Goal: Task Accomplishment & Management: Use online tool/utility

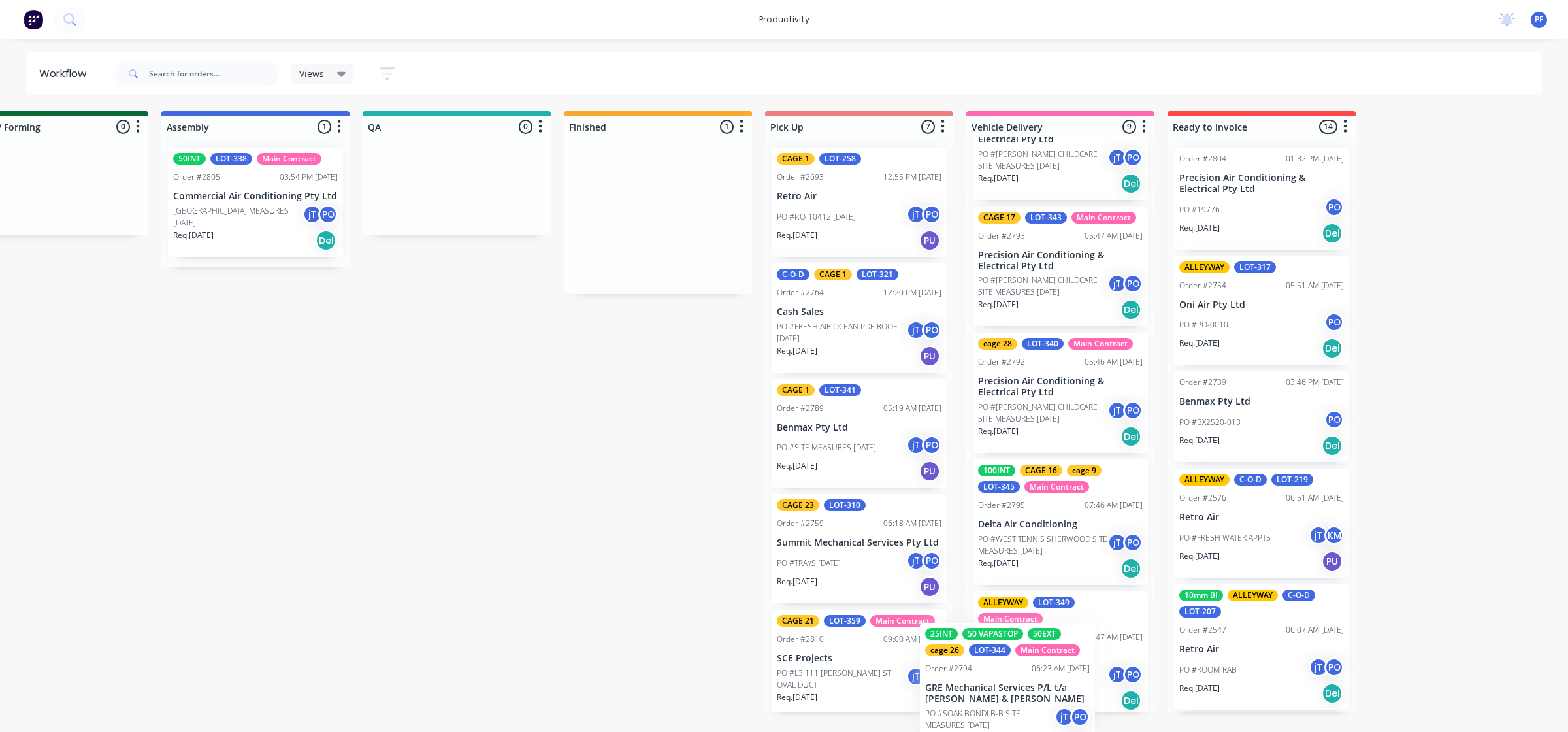
scroll to position [713, 0]
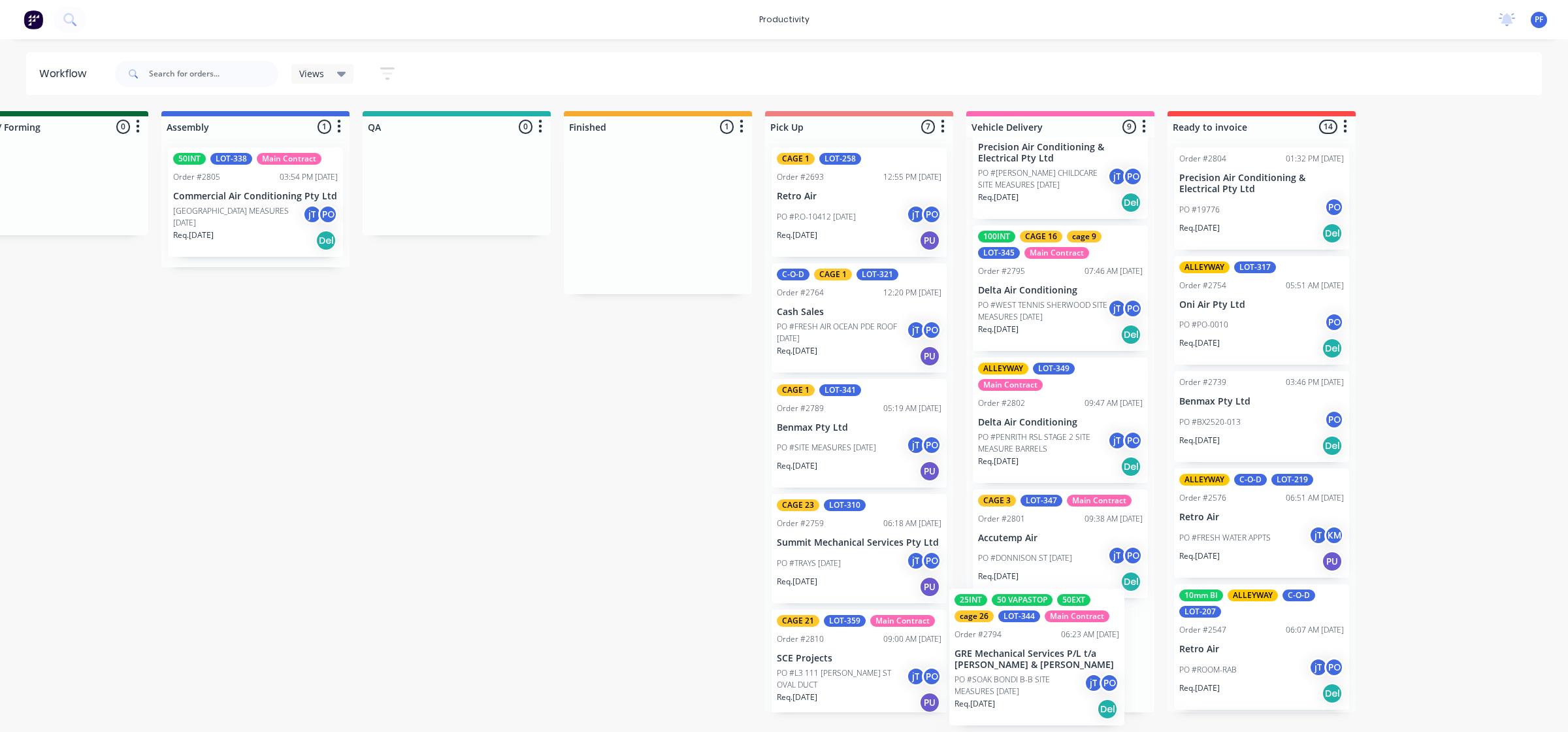
drag, startPoint x: 1106, startPoint y: 232, endPoint x: 1021, endPoint y: 680, distance: 456.0
click at [1008, 675] on div "Submitted 33 Order #240 10:47 AM [DATE] Retro Air PO #Freshwater Apts PO Req. […" at bounding box center [396, 412] width 2557 height 602
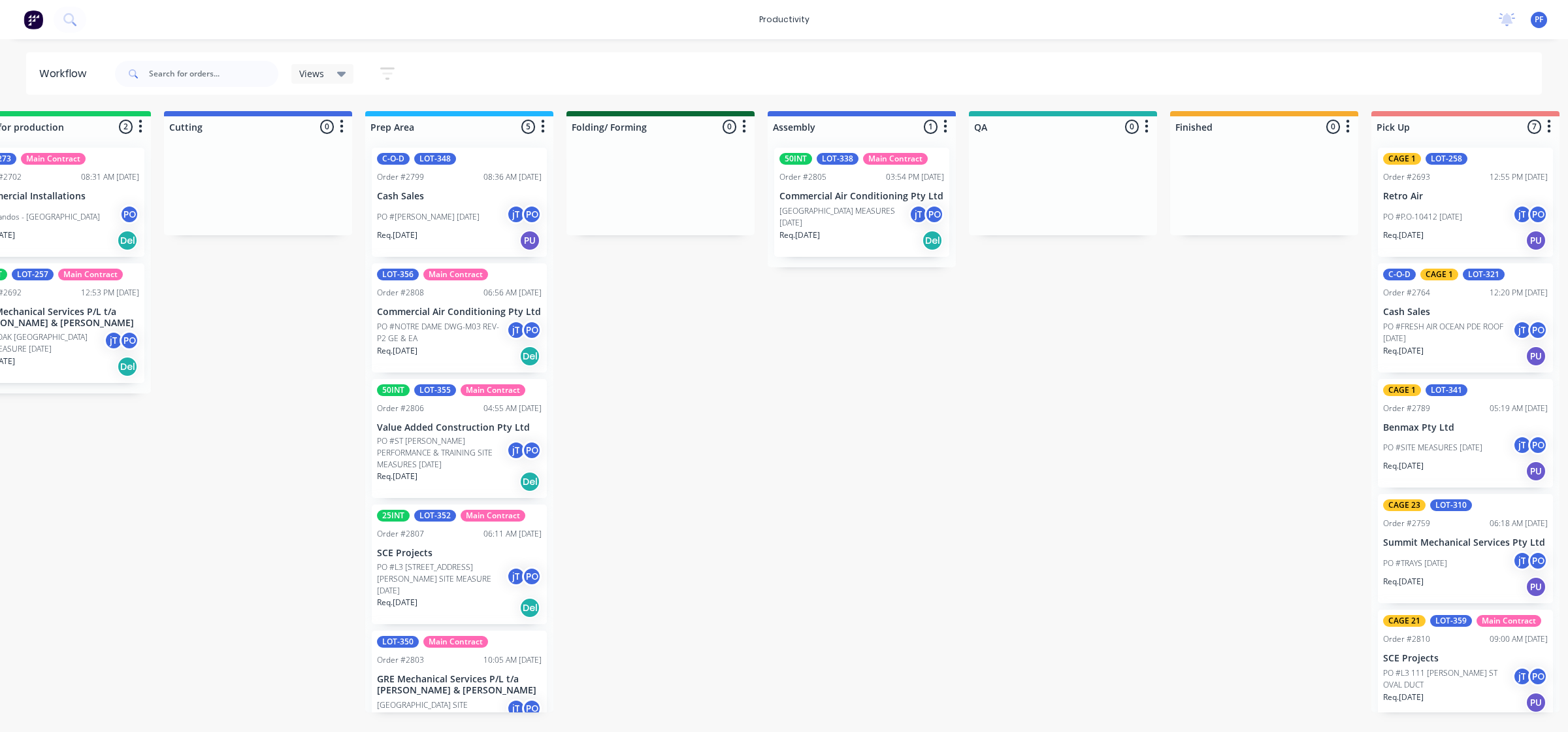
scroll to position [0, 275]
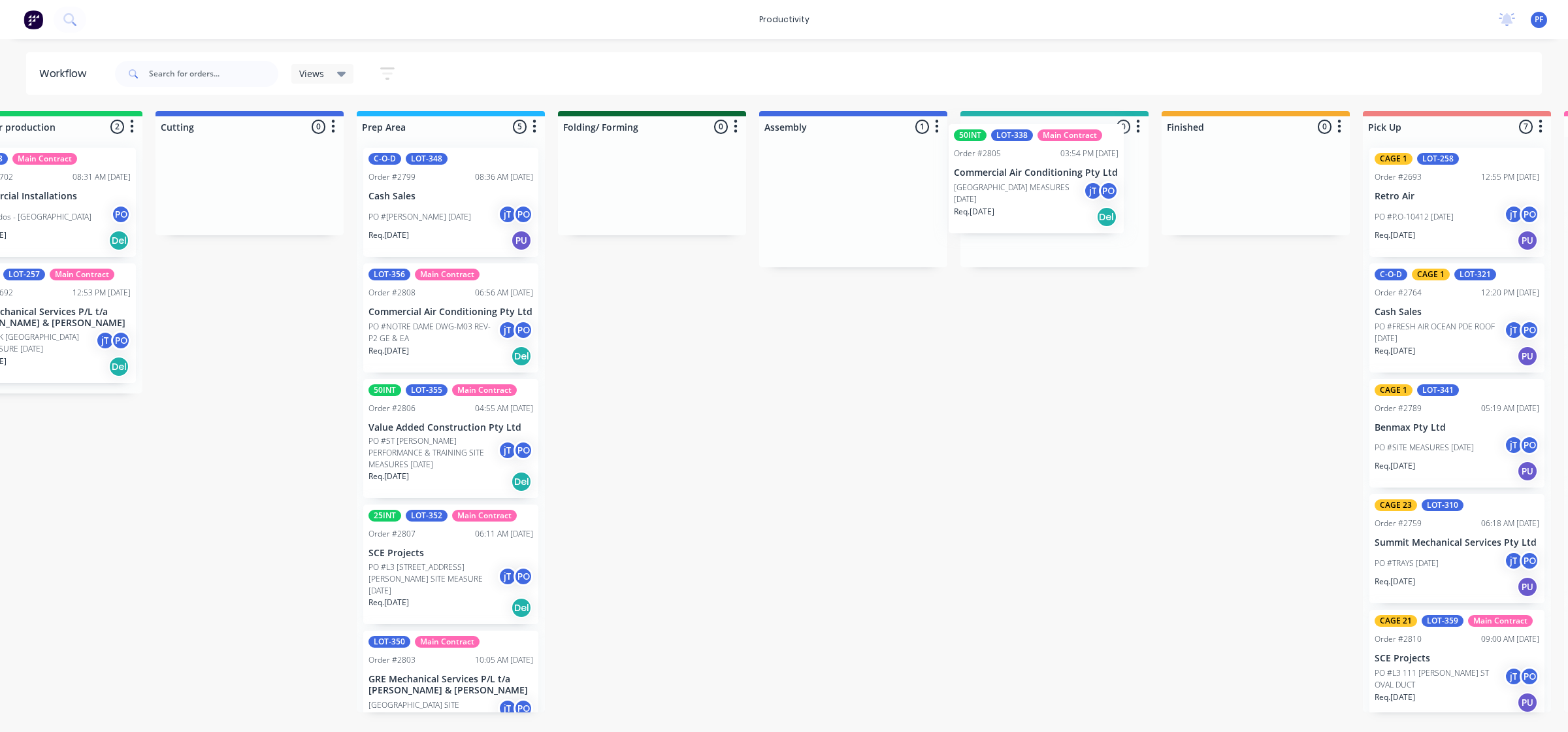
drag, startPoint x: 847, startPoint y: 206, endPoint x: 758, endPoint y: 404, distance: 217.1
click at [1047, 181] on div "Submitted 33 Order #240 10:47 AM [DATE] Retro Air PO #Freshwater Apts PO Req. […" at bounding box center [994, 412] width 2557 height 602
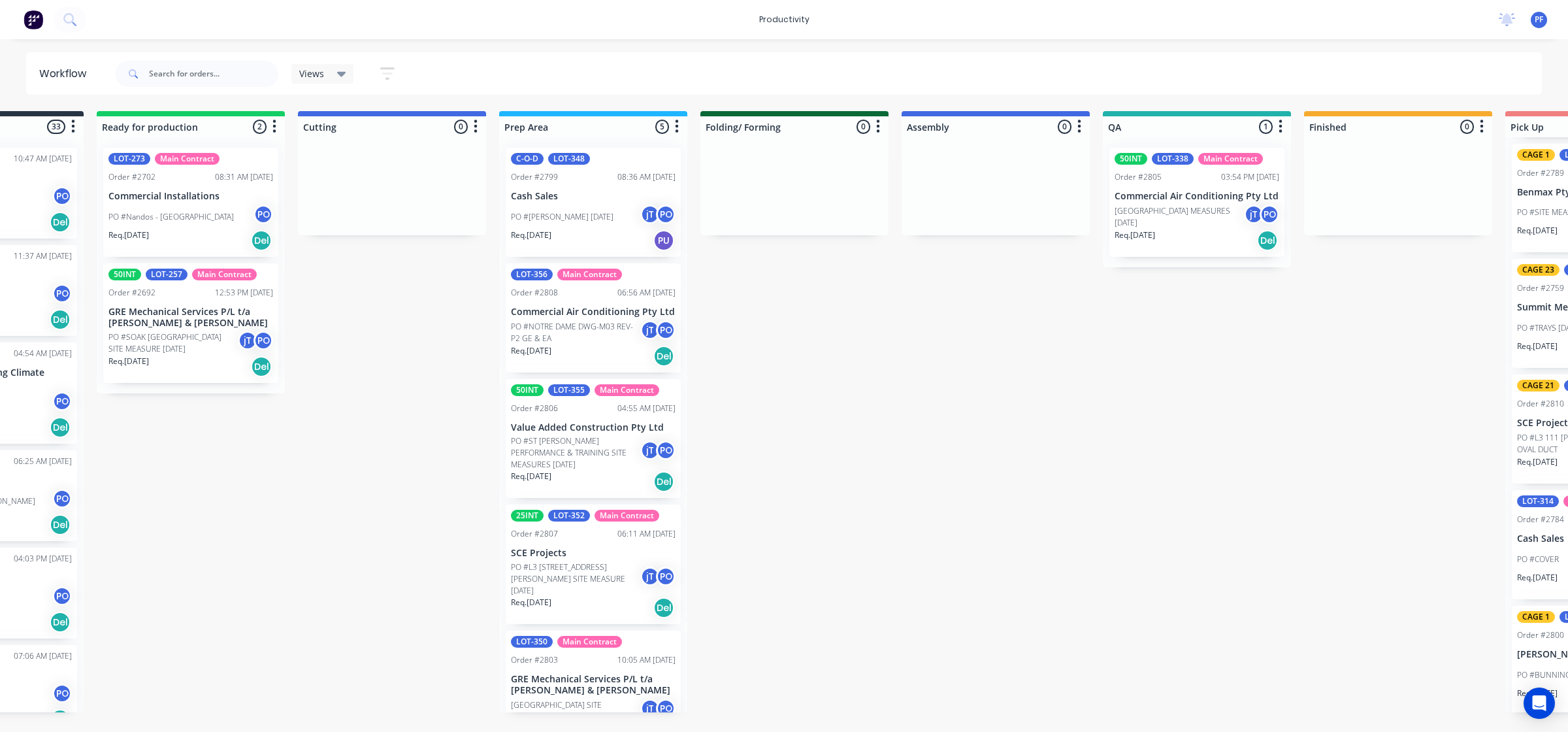
scroll to position [0, 121]
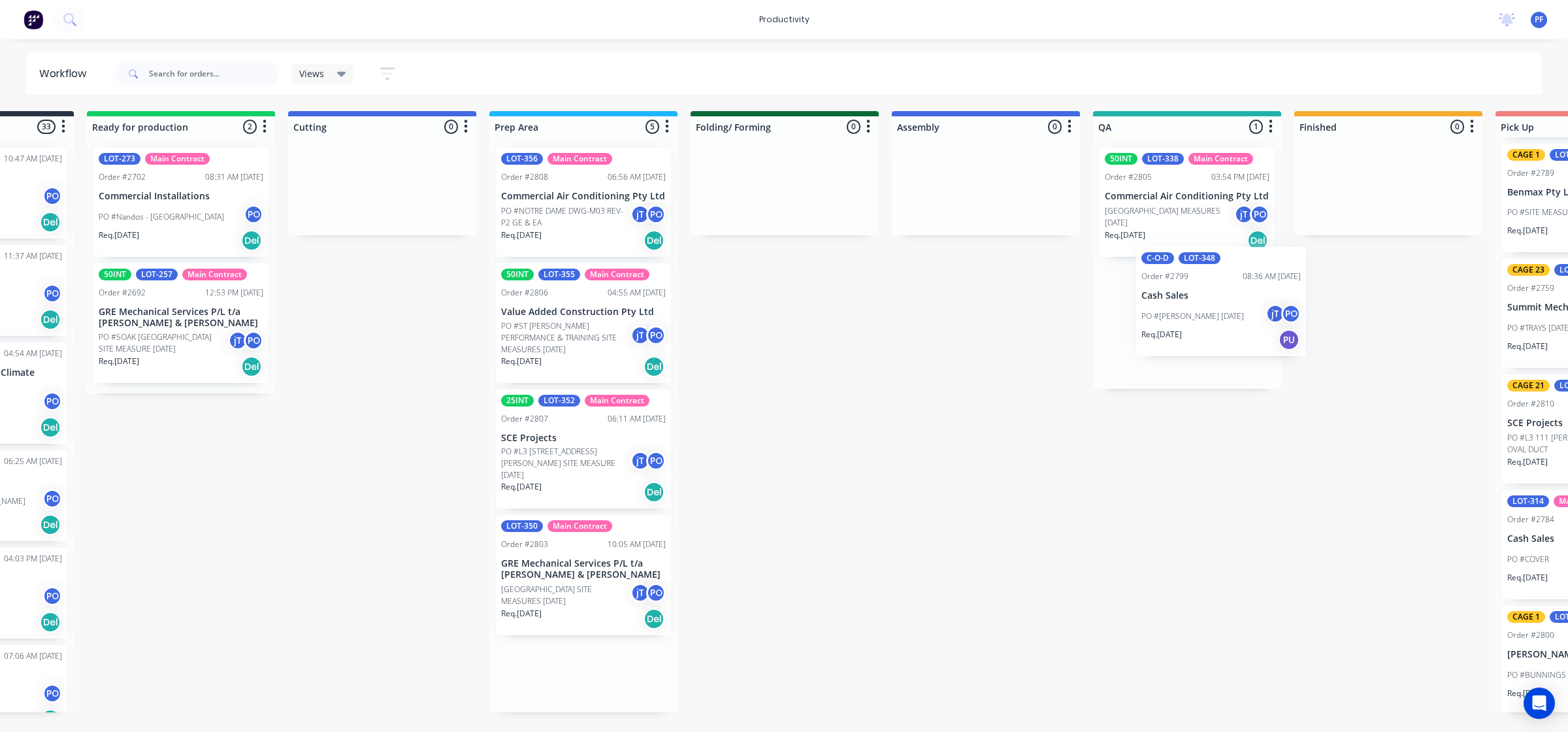
drag, startPoint x: 550, startPoint y: 224, endPoint x: 1174, endPoint y: 315, distance: 630.6
click at [1174, 319] on div "Submitted 33 Order #240 10:47 AM [DATE] Retro Air PO #Freshwater Apts PO Req. […" at bounding box center [1126, 412] width 2557 height 602
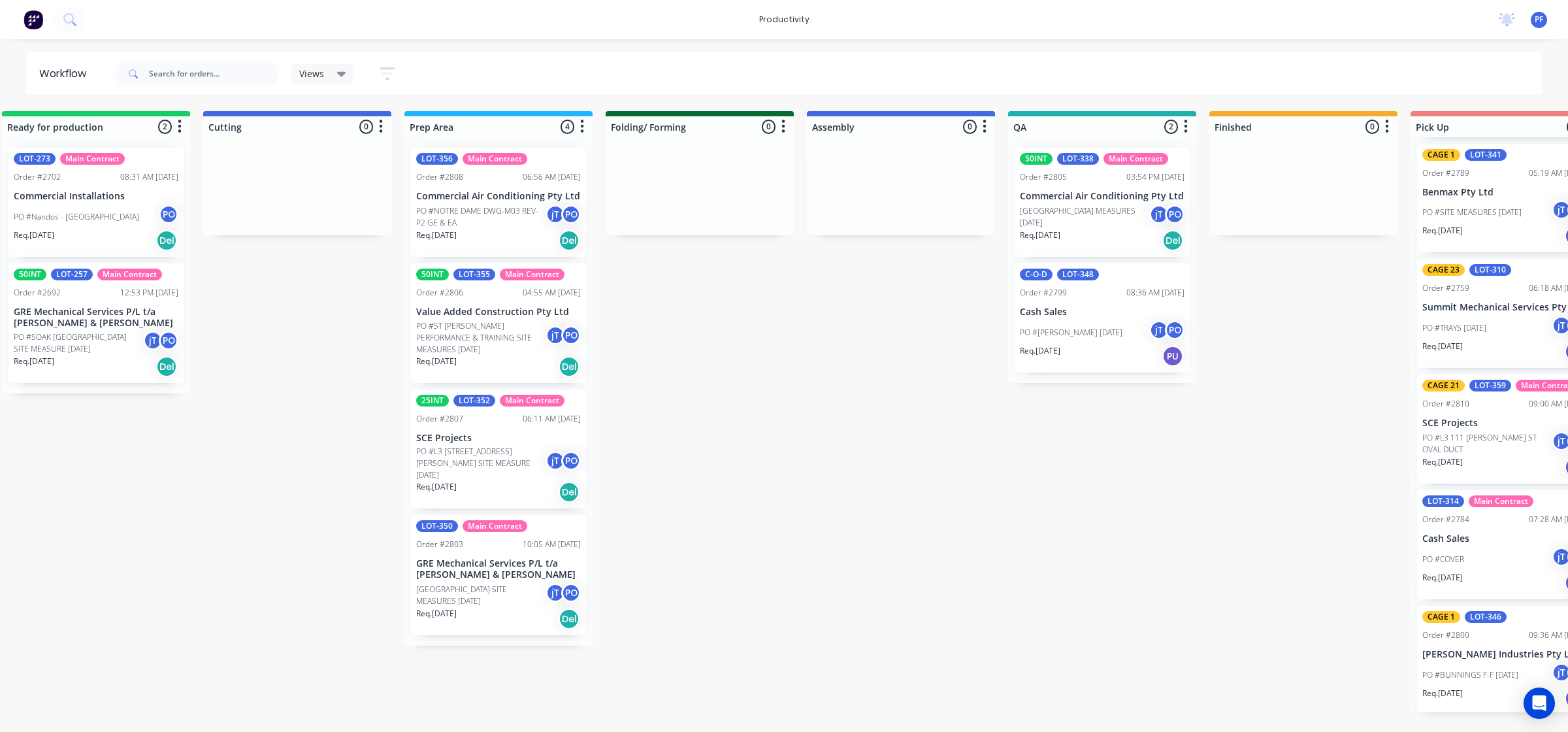
scroll to position [0, 1]
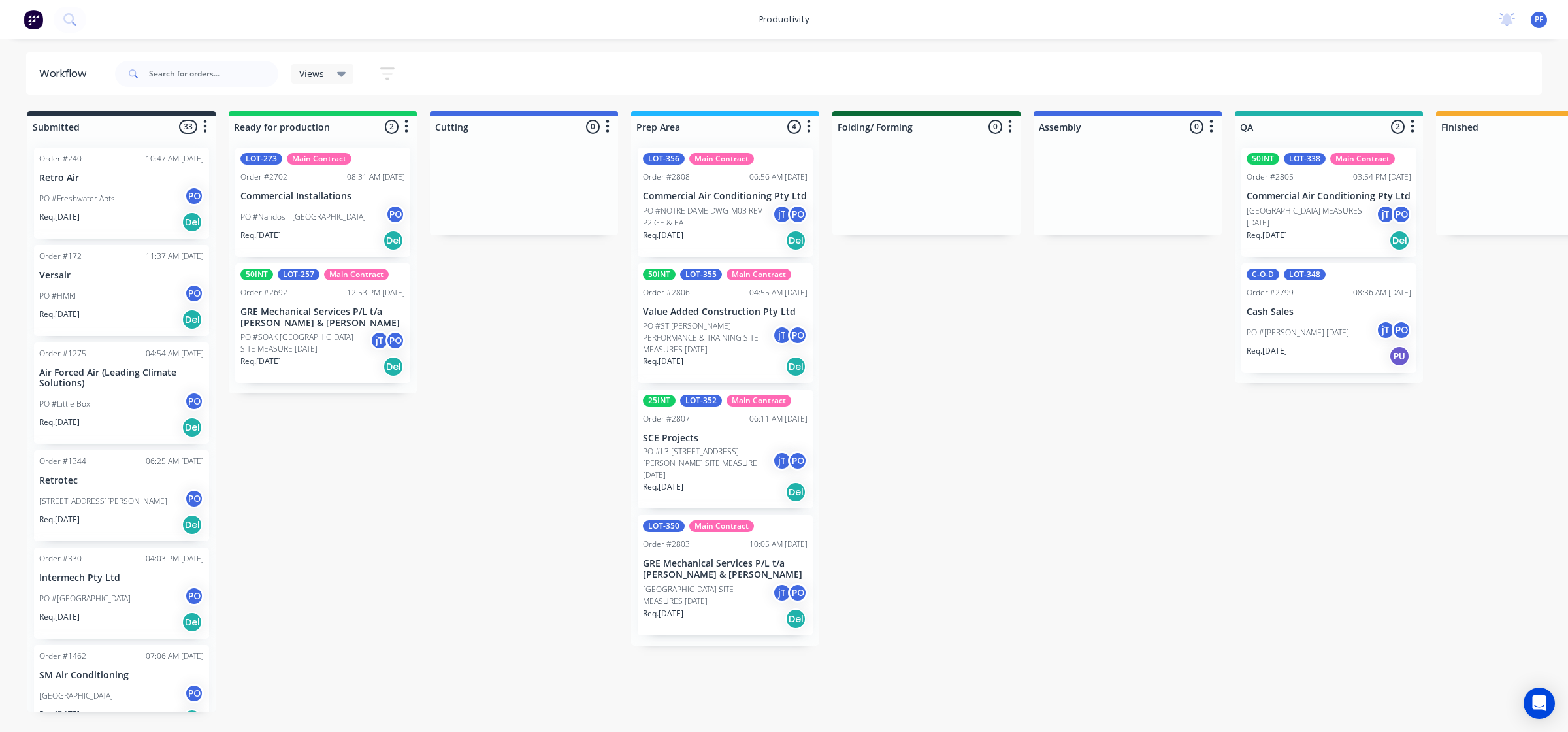
click at [1358, 213] on p "[GEOGRAPHIC_DATA] MEASURES [DATE]" at bounding box center [1311, 217] width 130 height 23
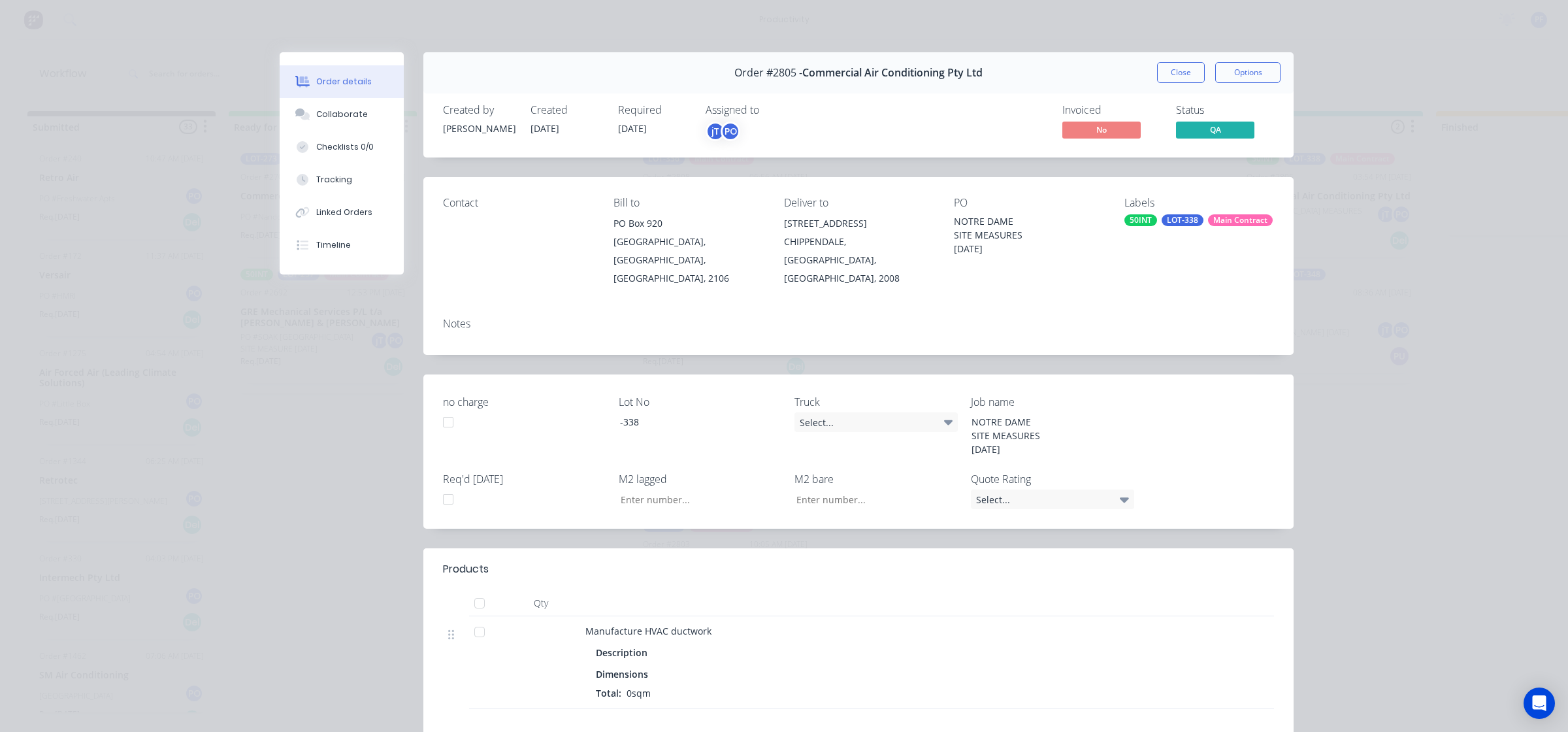
click at [1181, 219] on div "LOT-338" at bounding box center [1182, 220] width 42 height 12
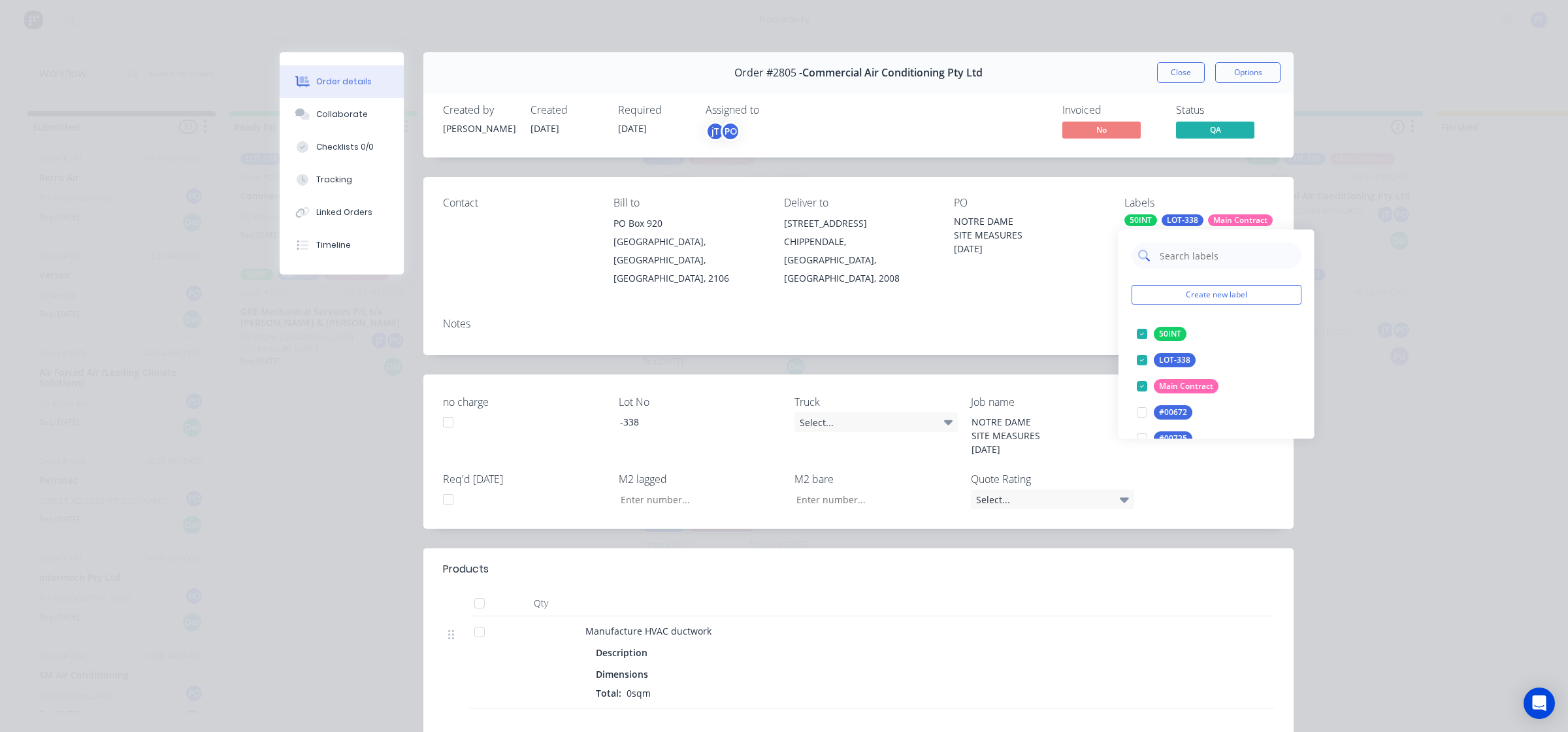
click at [1253, 247] on input "text" at bounding box center [1226, 255] width 137 height 26
click at [1249, 252] on input "text" at bounding box center [1226, 255] width 137 height 26
type input "cage 3"
click at [1140, 332] on div at bounding box center [1142, 334] width 26 height 26
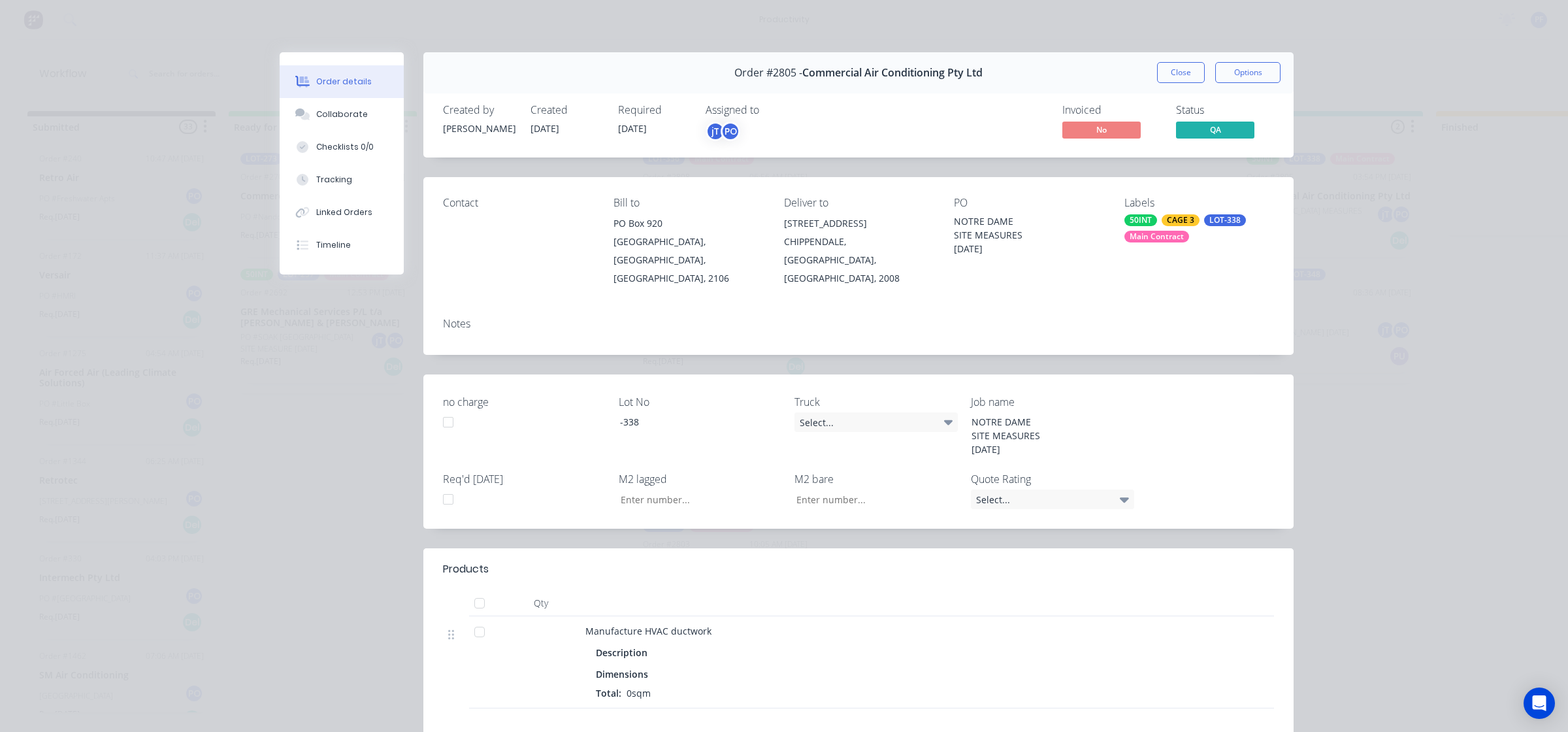
drag, startPoint x: 1069, startPoint y: 294, endPoint x: 1106, endPoint y: 248, distance: 59.0
click at [1072, 282] on div "Contact Bill to PO Box 920 Newport, New South Wales, Australia, 2106 Deliver to…" at bounding box center [858, 266] width 870 height 178
click at [1174, 67] on button "Close" at bounding box center [1180, 73] width 47 height 21
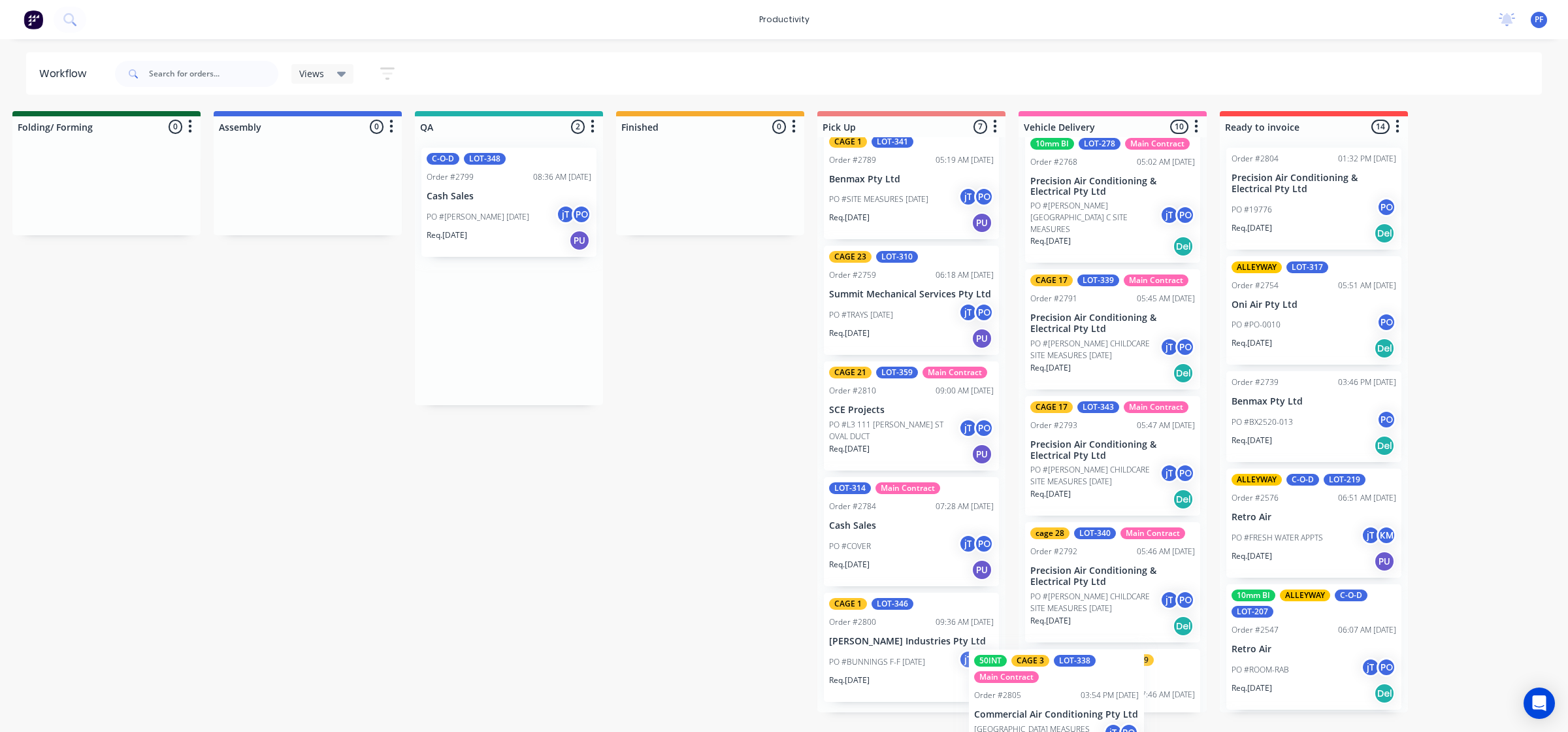
scroll to position [235, 0]
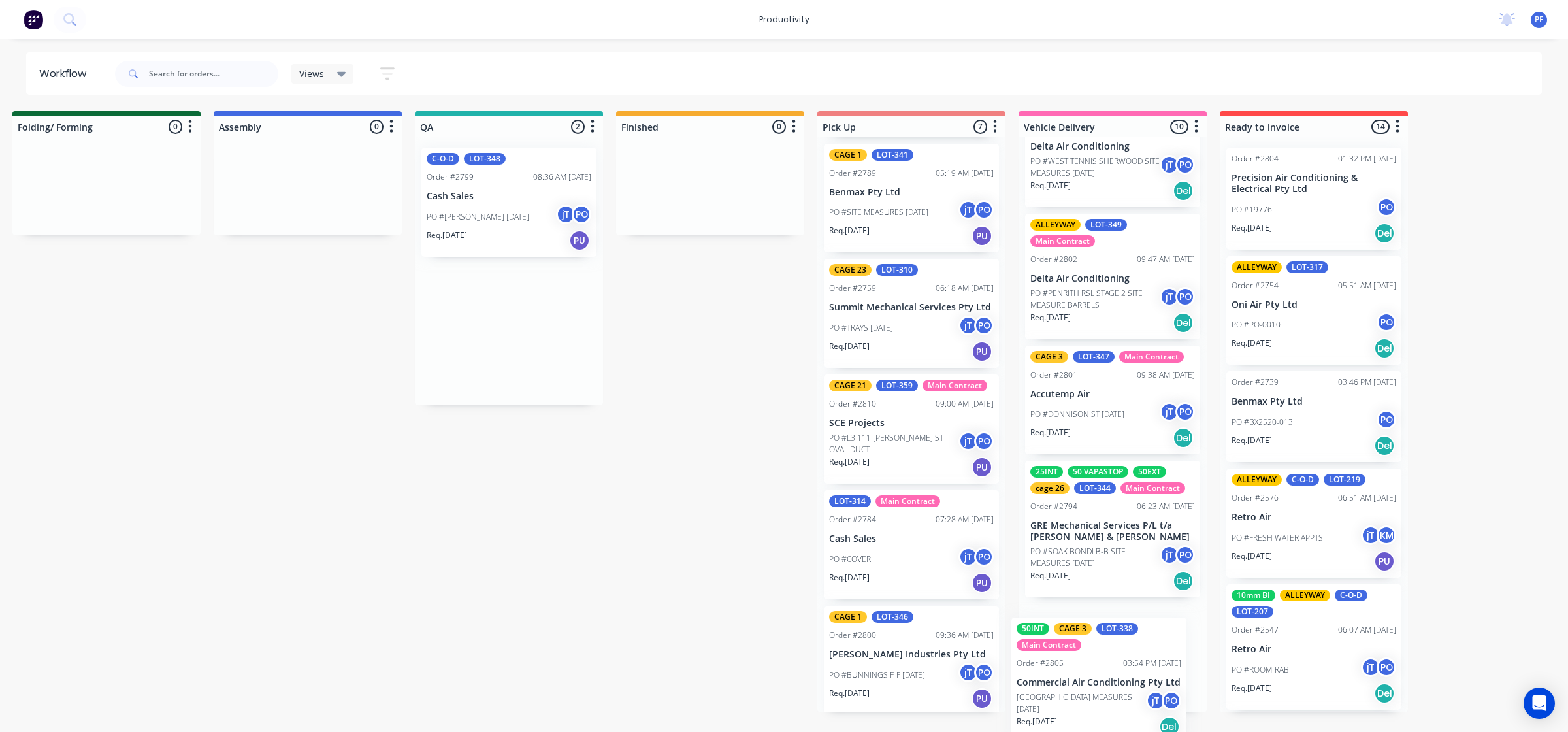
drag, startPoint x: 1319, startPoint y: 234, endPoint x: 1111, endPoint y: 694, distance: 504.8
click at [1106, 694] on div "Submitted 33 Order #240 10:47 AM [DATE] Retro Air PO #Freshwater Apts PO Req. […" at bounding box center [448, 412] width 2557 height 602
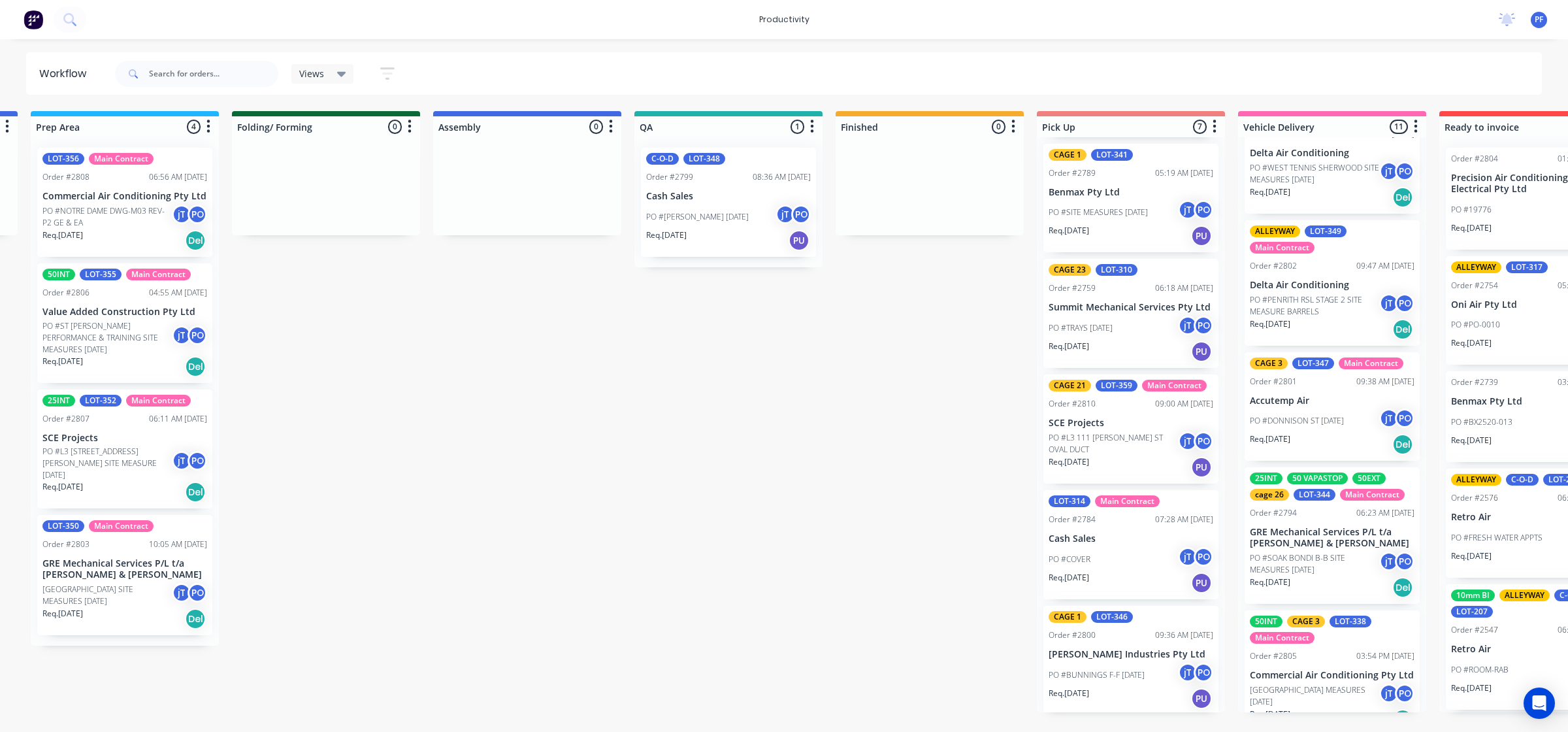
scroll to position [0, 148]
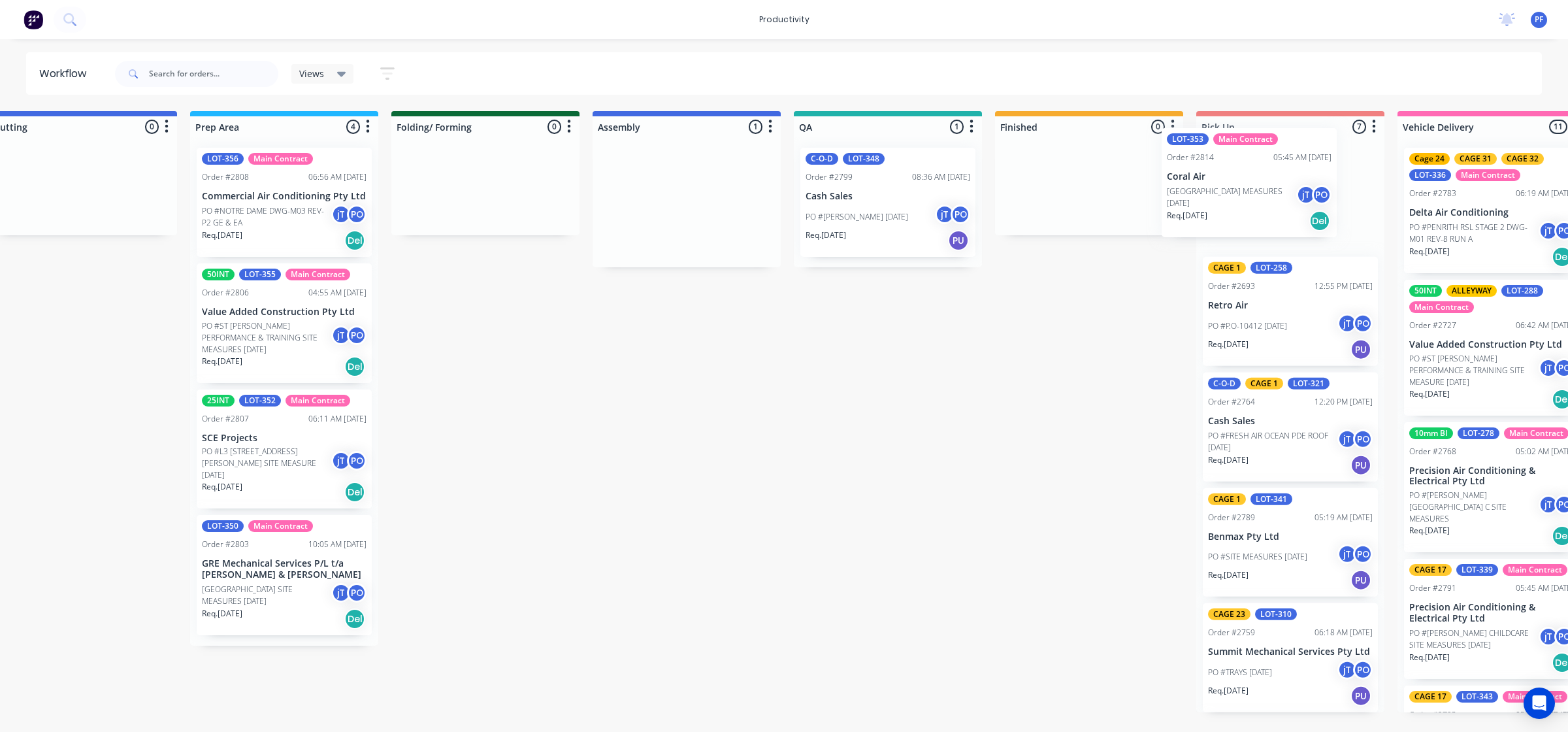
scroll to position [0, 448]
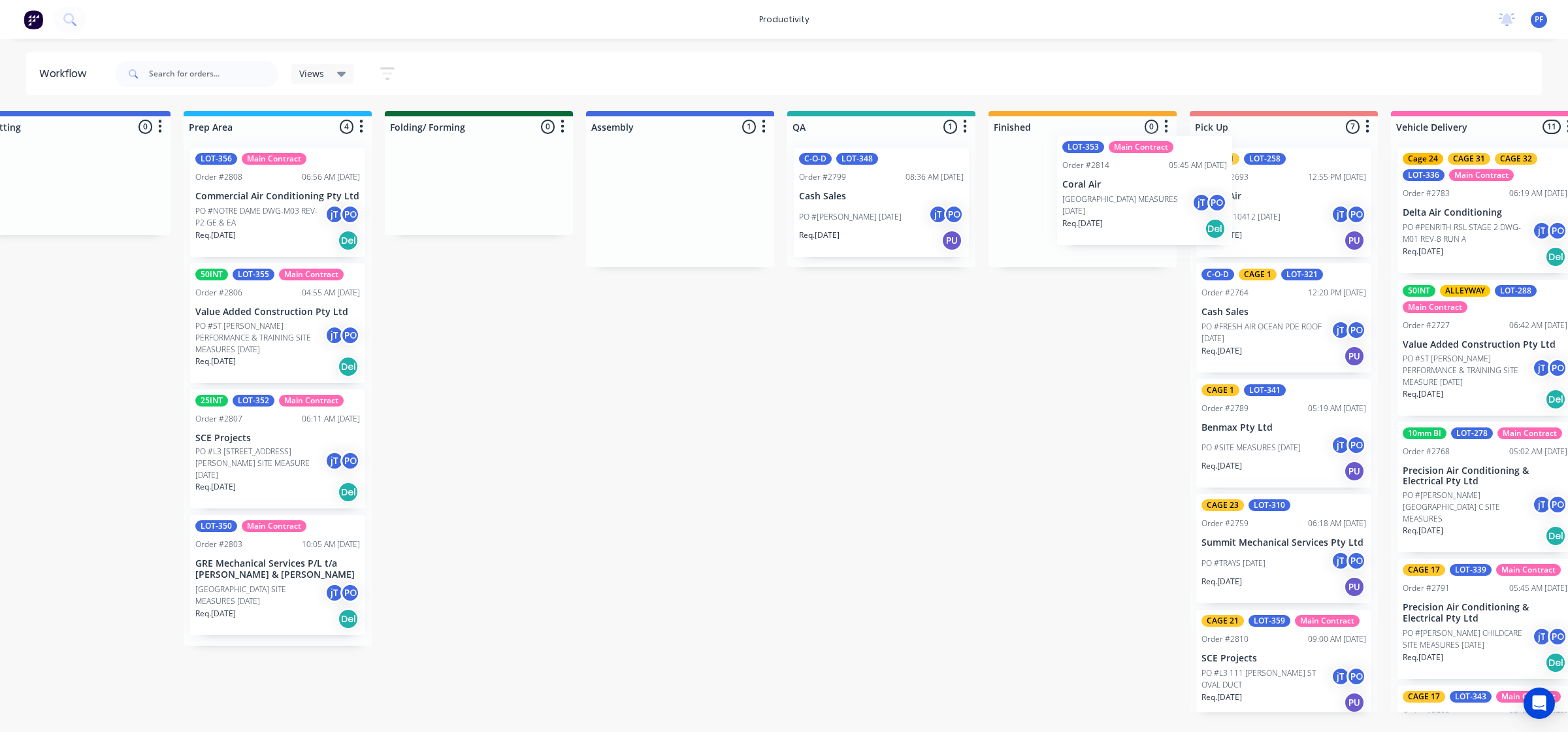
drag, startPoint x: 1109, startPoint y: 213, endPoint x: 1125, endPoint y: 201, distance: 20.0
click at [1127, 201] on div "Submitted 33 Order #240 10:47 AM 24/09/24 Retro Air PO #Freshwater Apts PO Req.…" at bounding box center [820, 412] width 2557 height 602
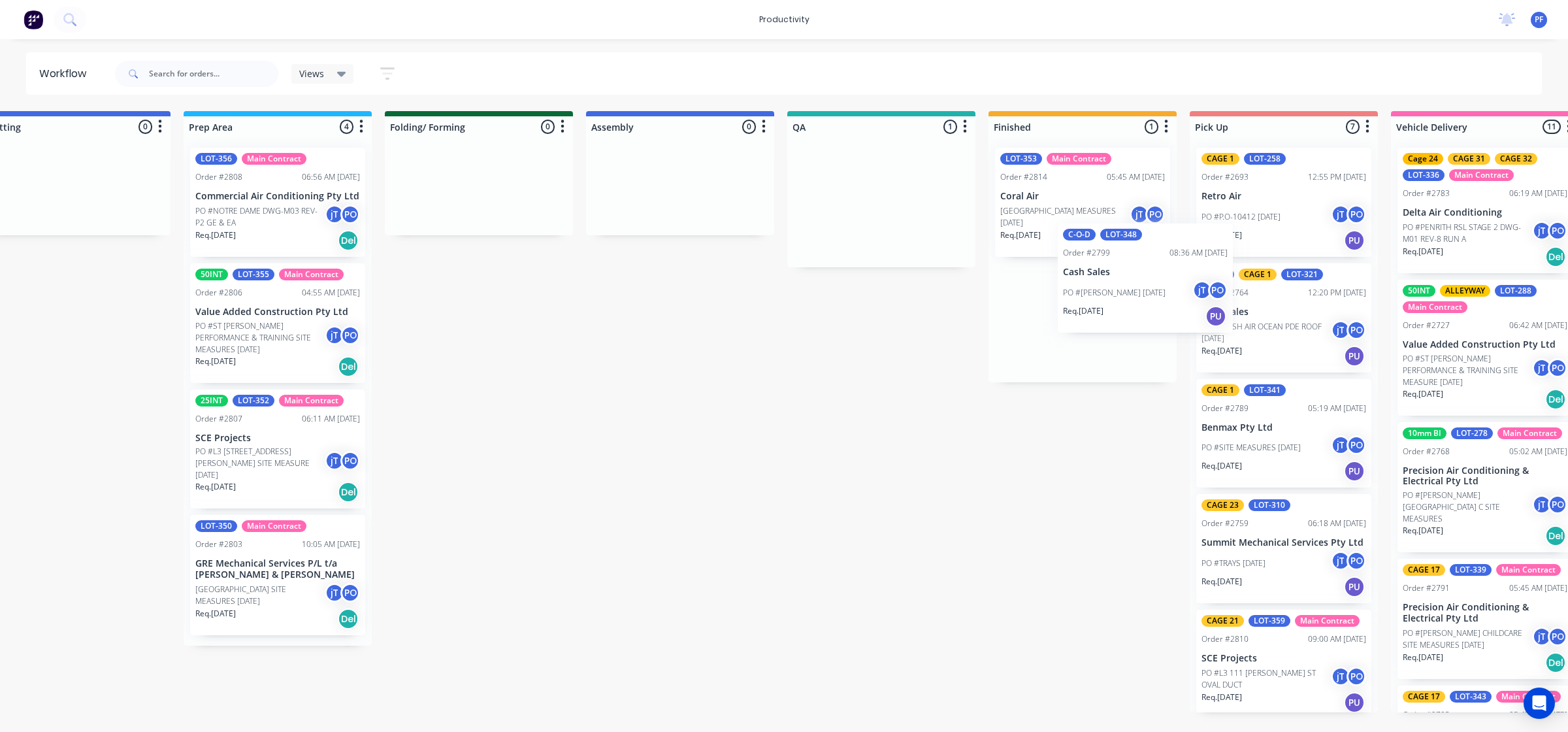
drag, startPoint x: 841, startPoint y: 230, endPoint x: 1101, endPoint y: 312, distance: 272.6
click at [1086, 312] on div "Submitted 33 Order #240 10:47 AM [DATE] Retro Air PO #Freshwater Apts PO Req. […" at bounding box center [820, 412] width 2557 height 602
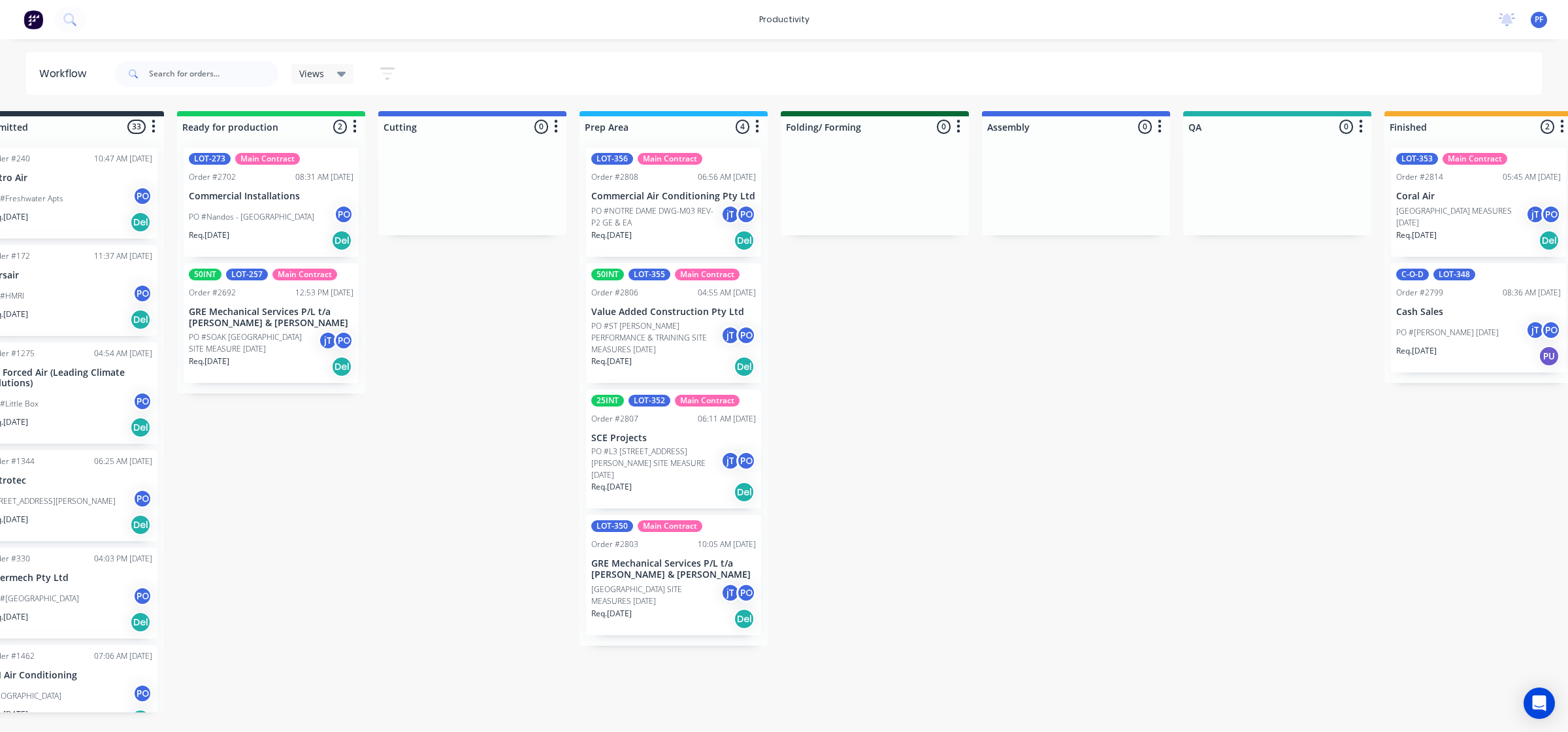
scroll to position [0, 0]
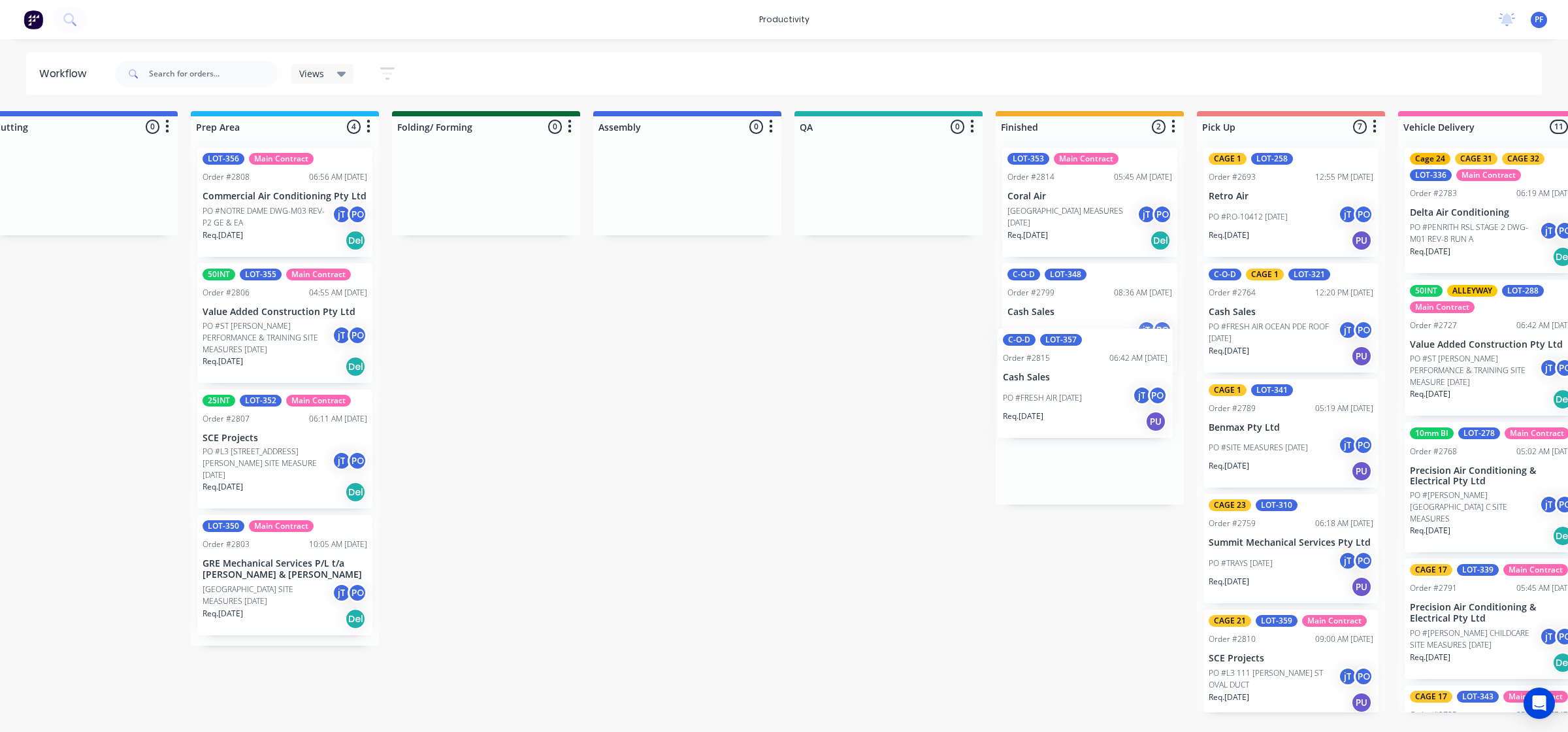
scroll to position [0, 443]
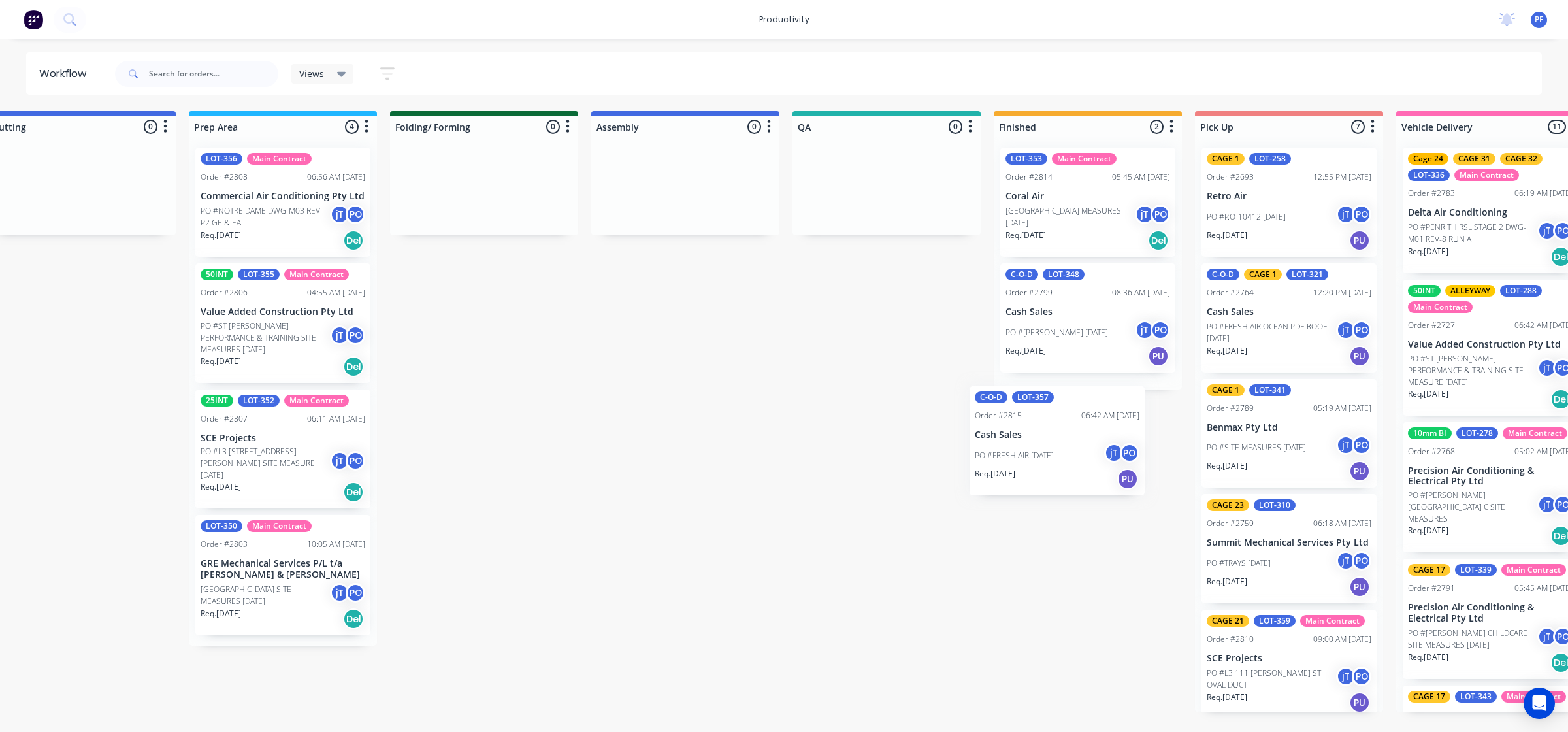
drag, startPoint x: 305, startPoint y: 216, endPoint x: 1085, endPoint y: 426, distance: 807.8
click at [1085, 426] on div "Submitted 33 Order #240 10:47 AM [DATE] Retro Air PO #Freshwater Apts PO Req. […" at bounding box center [826, 412] width 2557 height 602
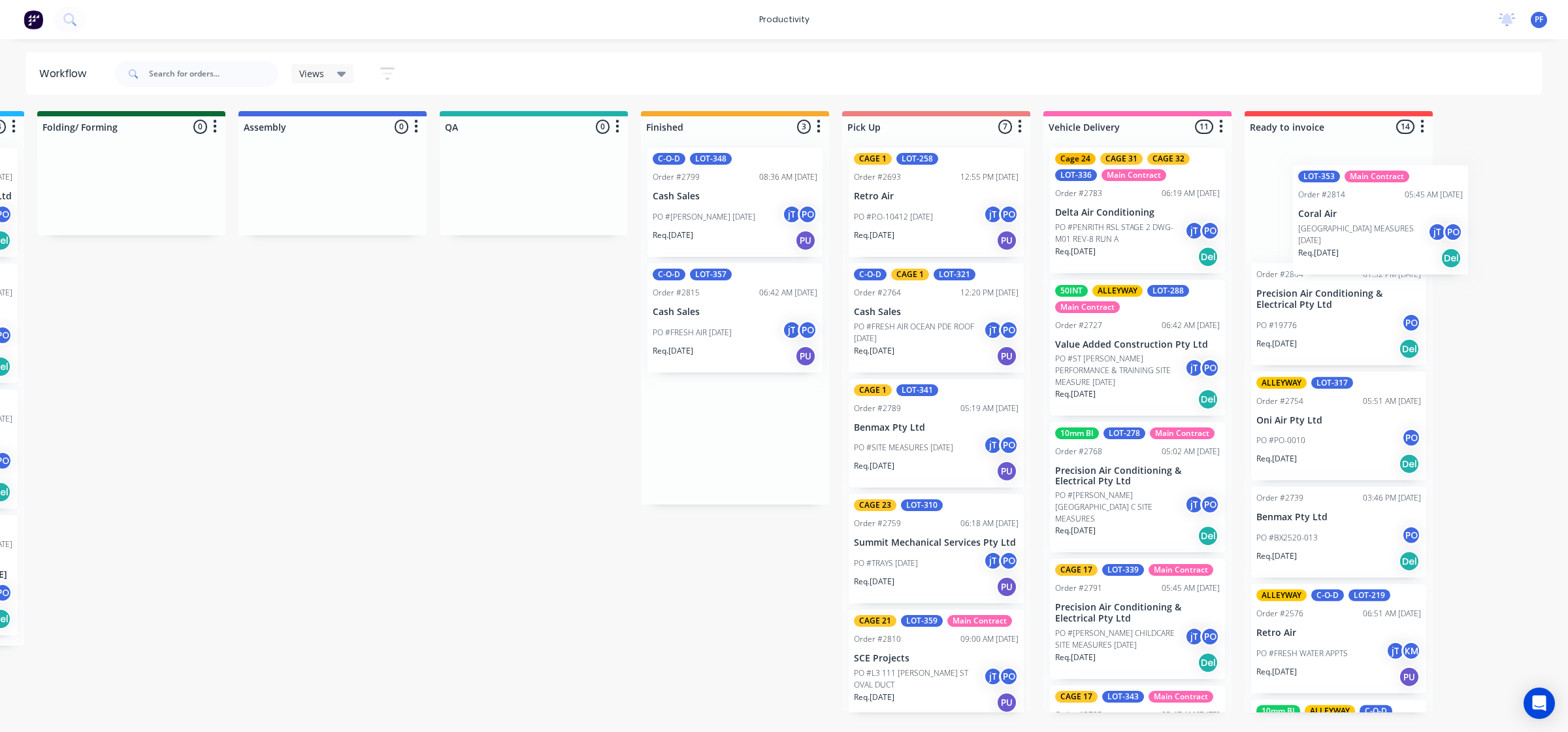
scroll to position [0, 804]
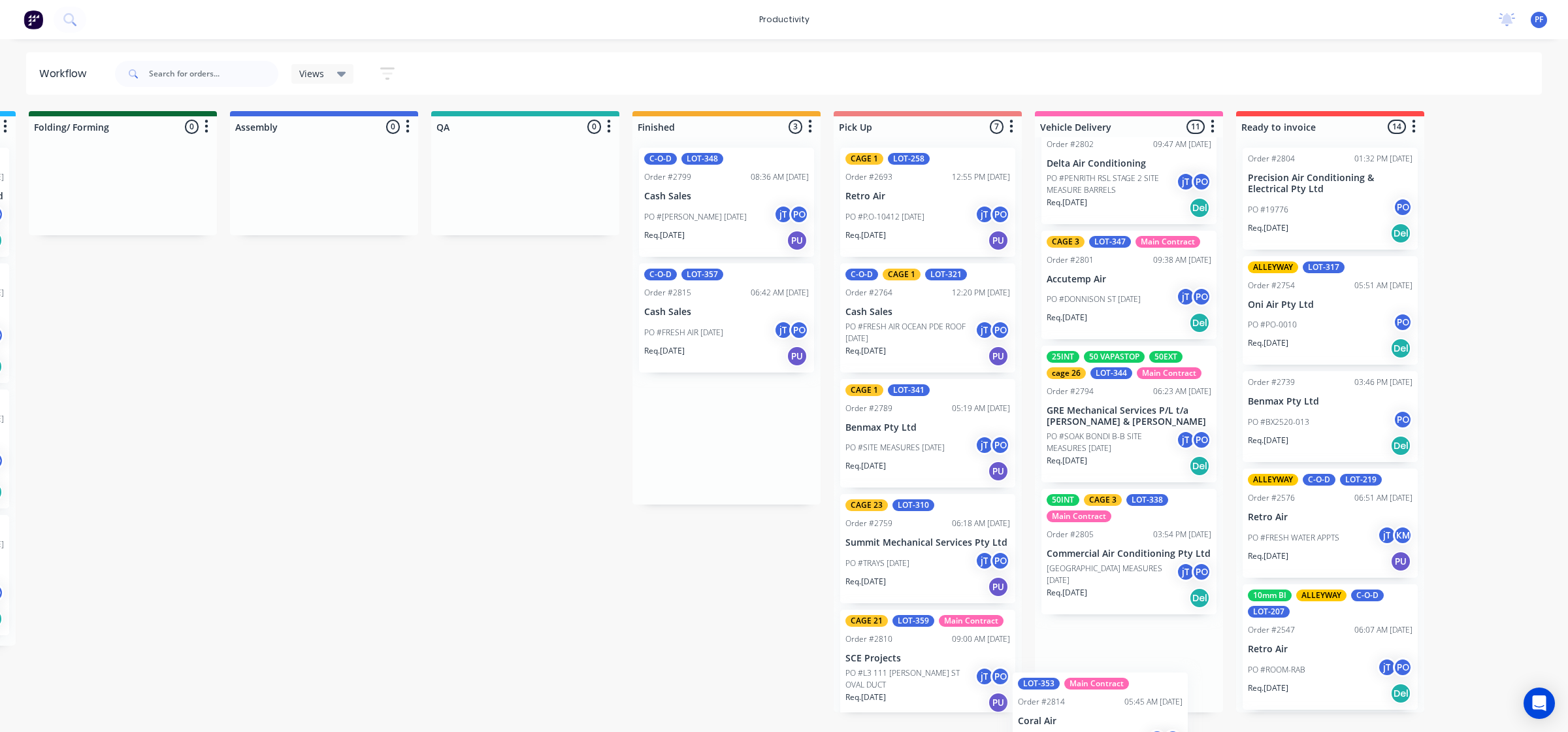
drag, startPoint x: 1039, startPoint y: 221, endPoint x: 1103, endPoint y: 662, distance: 445.6
click at [1103, 662] on div "Submitted 33 Order #240 10:47 AM [DATE] Retro Air PO #Freshwater Apts PO Req. […" at bounding box center [465, 412] width 2557 height 602
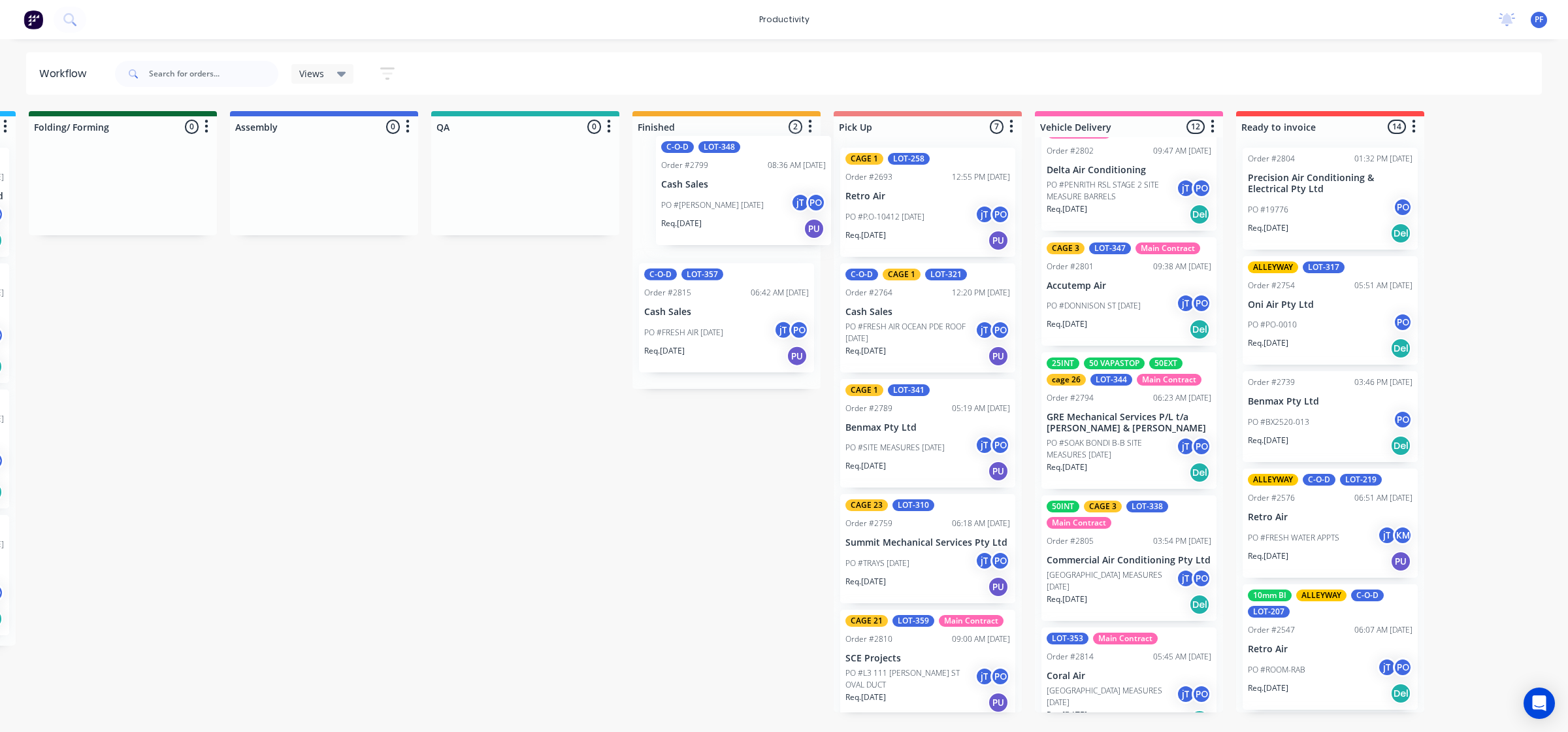
drag, startPoint x: 701, startPoint y: 205, endPoint x: 733, endPoint y: 188, distance: 36.2
click at [733, 188] on div "C-O-D LOT-348 Order #2799 08:36 AM 08/09/25 Cash Sales PO #Anthony 08-09-25 jT …" at bounding box center [727, 263] width 188 height 252
click at [729, 315] on p "Cash Sales" at bounding box center [726, 312] width 164 height 11
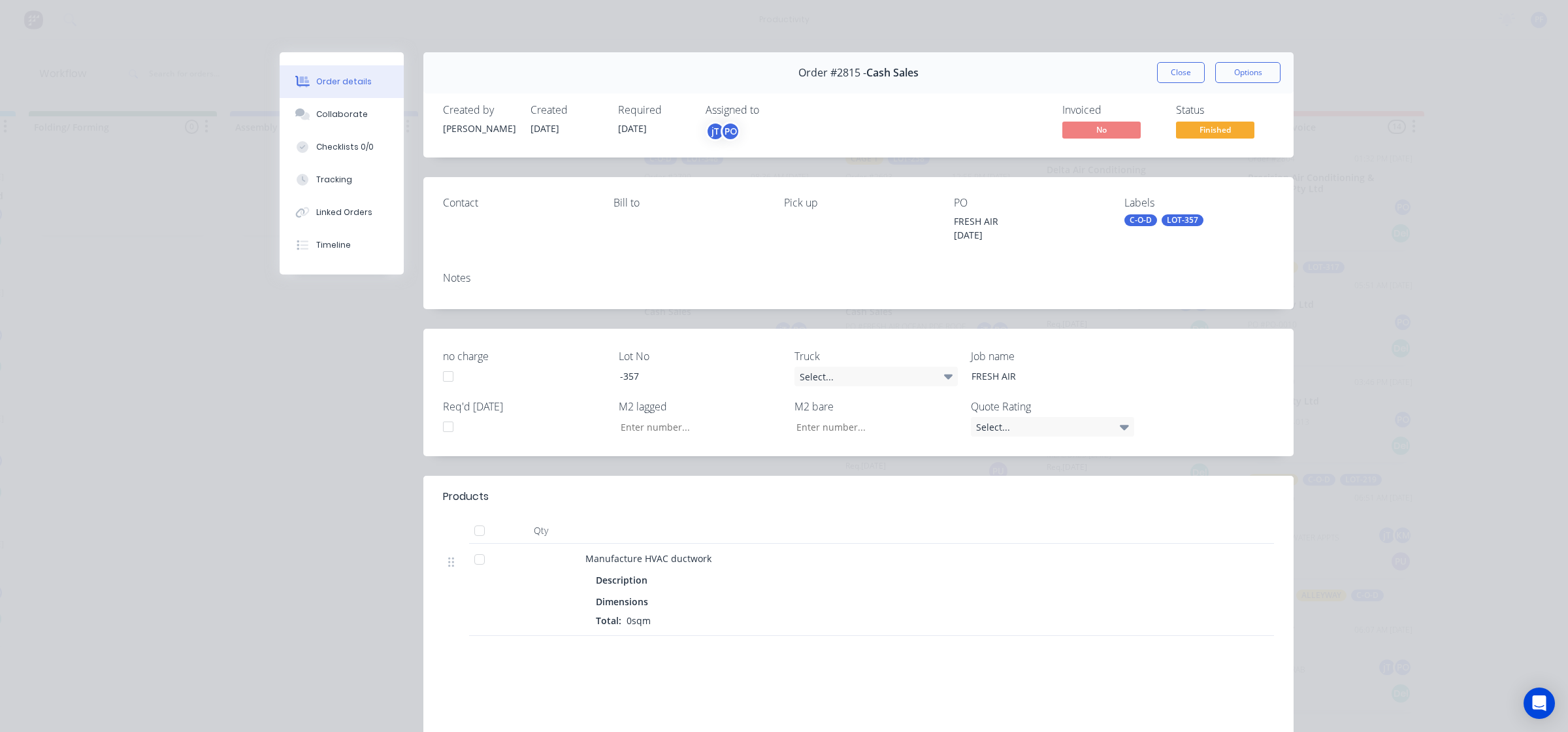
click at [1130, 221] on div "C-O-D" at bounding box center [1140, 220] width 33 height 12
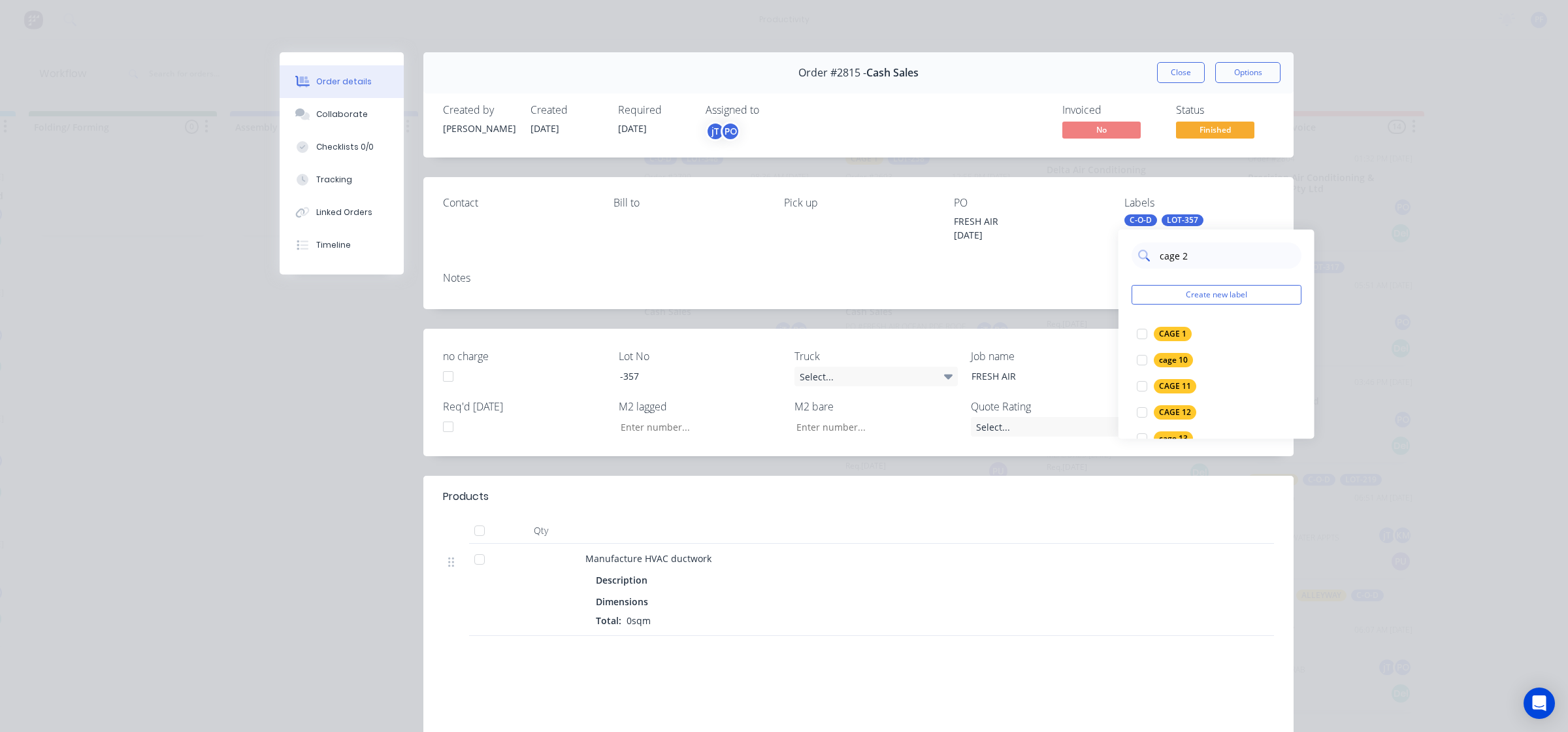
type input "cage 21"
click at [1131, 330] on div at bounding box center [1142, 334] width 26 height 26
click at [1046, 286] on div "Notes" at bounding box center [858, 285] width 870 height 47
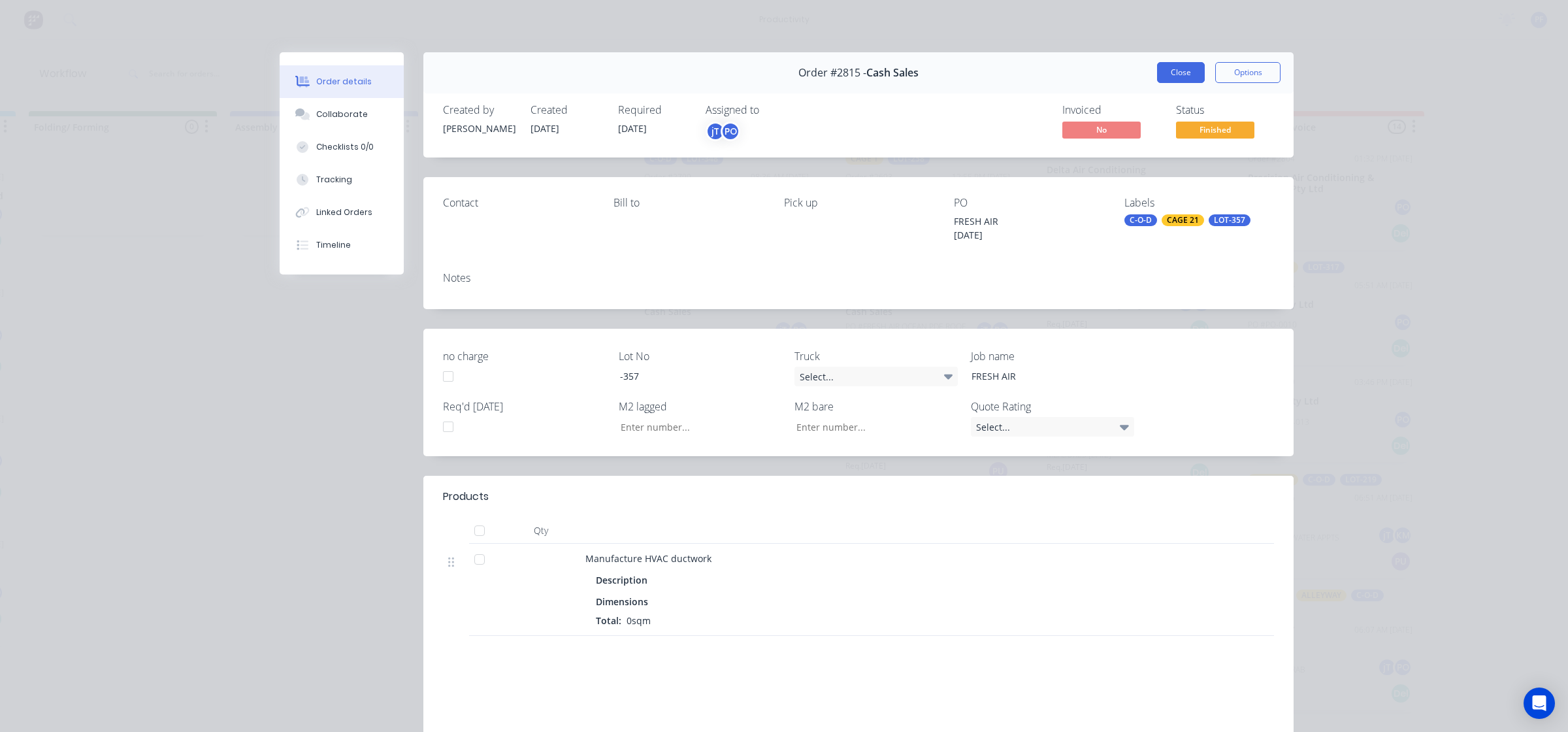
drag, startPoint x: 1176, startPoint y: 83, endPoint x: 1179, endPoint y: 72, distance: 11.4
click at [1176, 81] on div "Order #2815 - Cash Sales Close Options" at bounding box center [858, 73] width 870 height 41
click at [1179, 71] on button "Close" at bounding box center [1180, 73] width 47 height 21
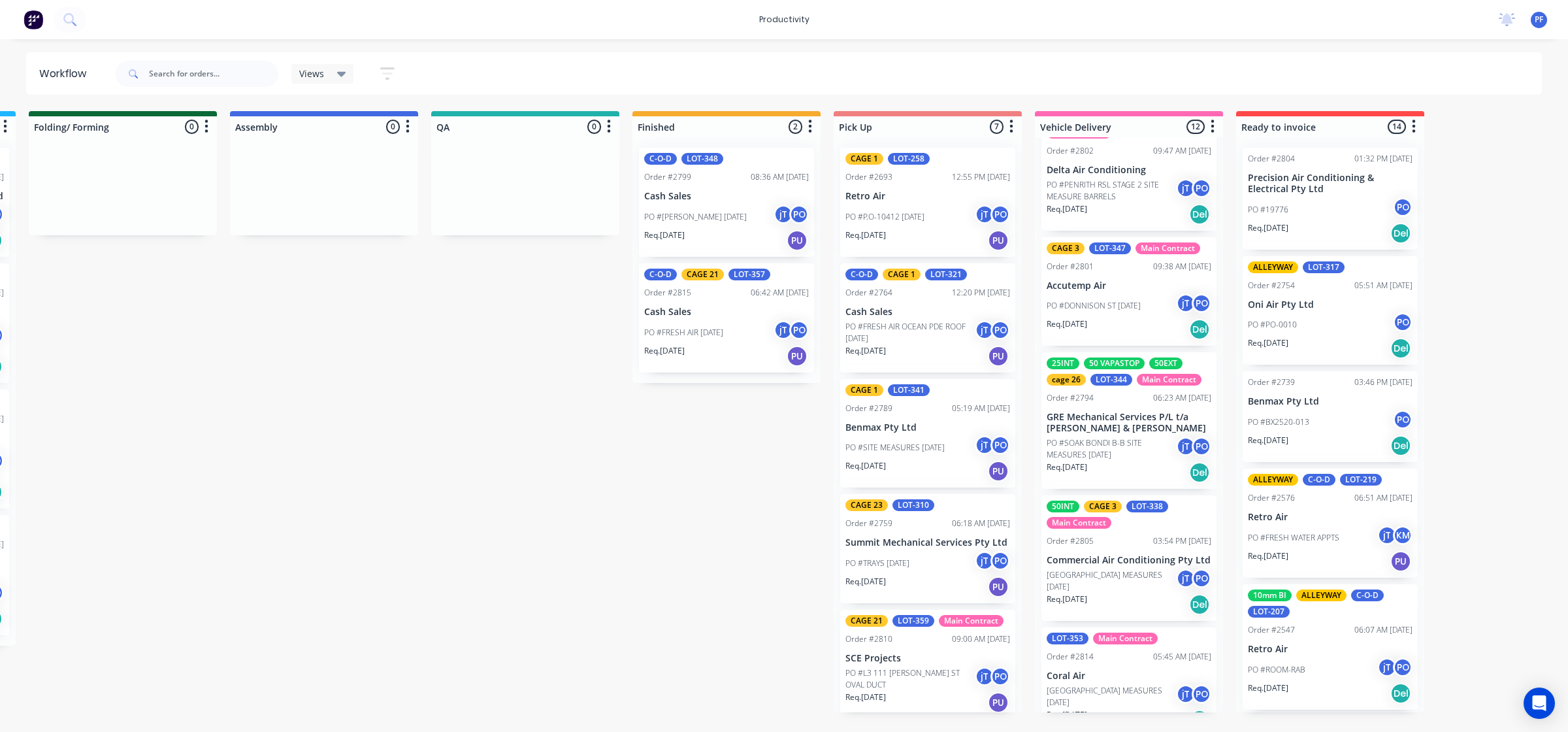
drag, startPoint x: 642, startPoint y: 558, endPoint x: 679, endPoint y: 429, distance: 134.2
click at [642, 556] on div "Submitted 33 Order #240 10:47 AM [DATE] Retro Air PO #Freshwater Apts PO Req. […" at bounding box center [465, 412] width 2557 height 602
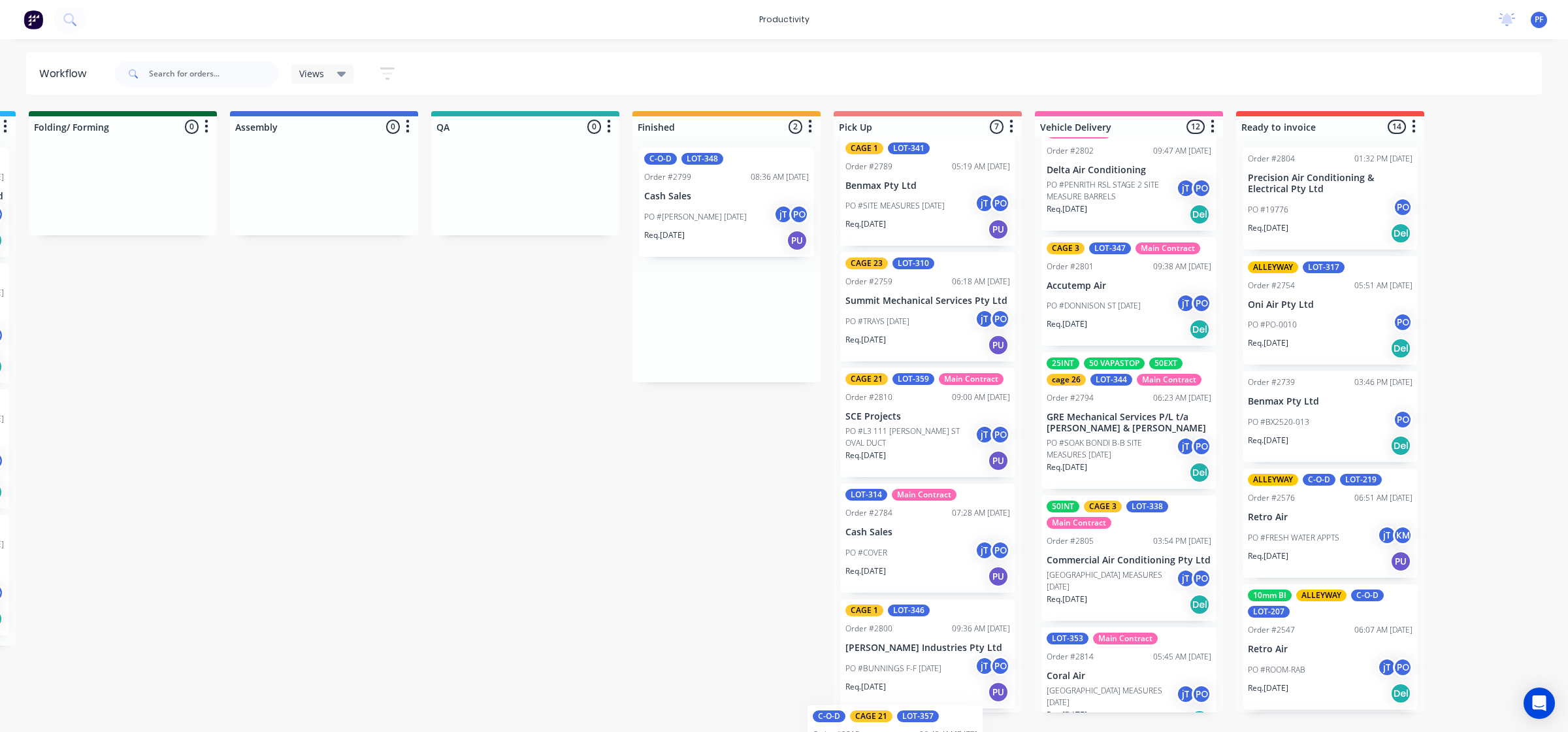
scroll to position [349, 0]
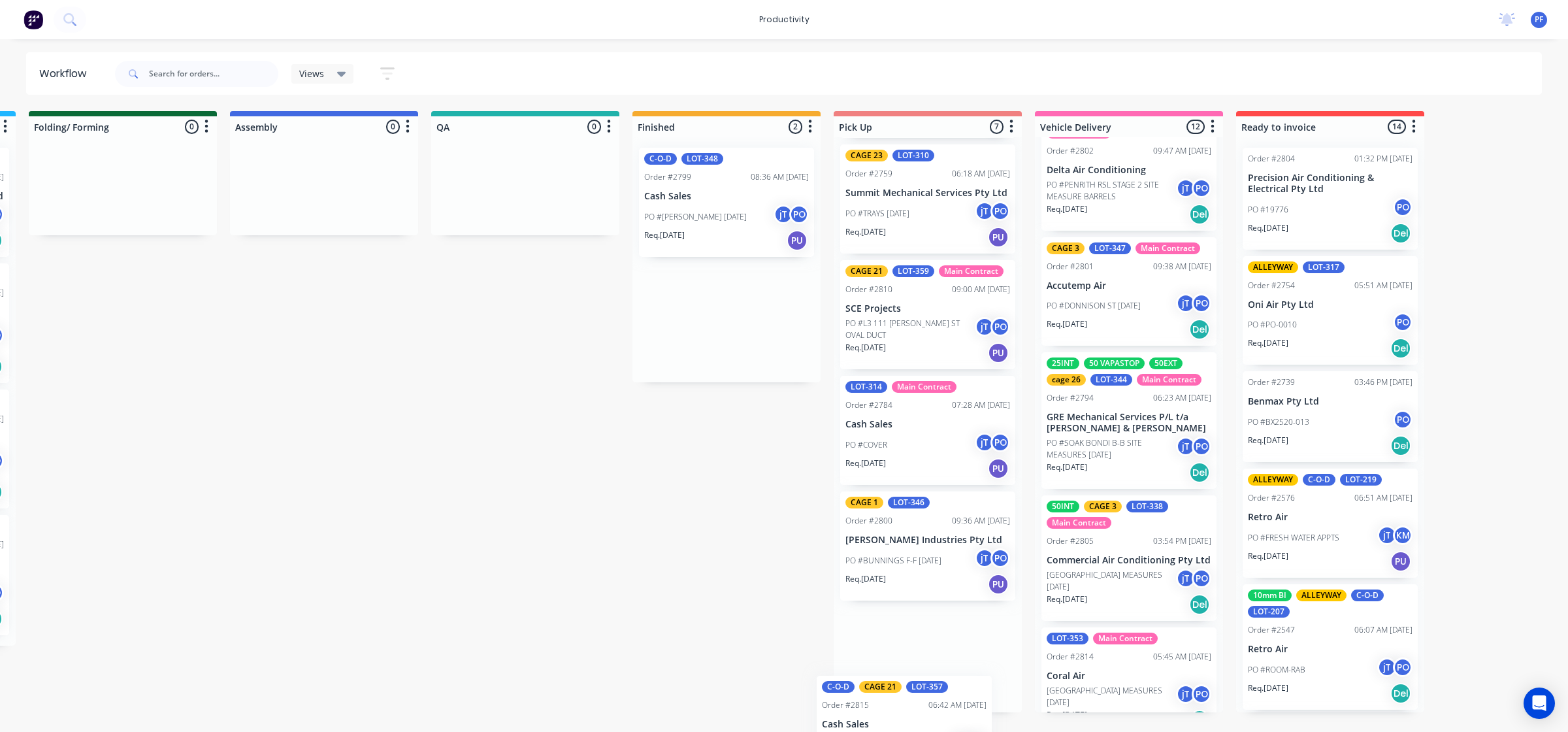
drag, startPoint x: 700, startPoint y: 344, endPoint x: 919, endPoint y: 686, distance: 406.1
click at [919, 687] on div "Submitted 33 Order #240 10:47 AM [DATE] Retro Air PO #Freshwater Apts PO Req. […" at bounding box center [465, 412] width 2557 height 602
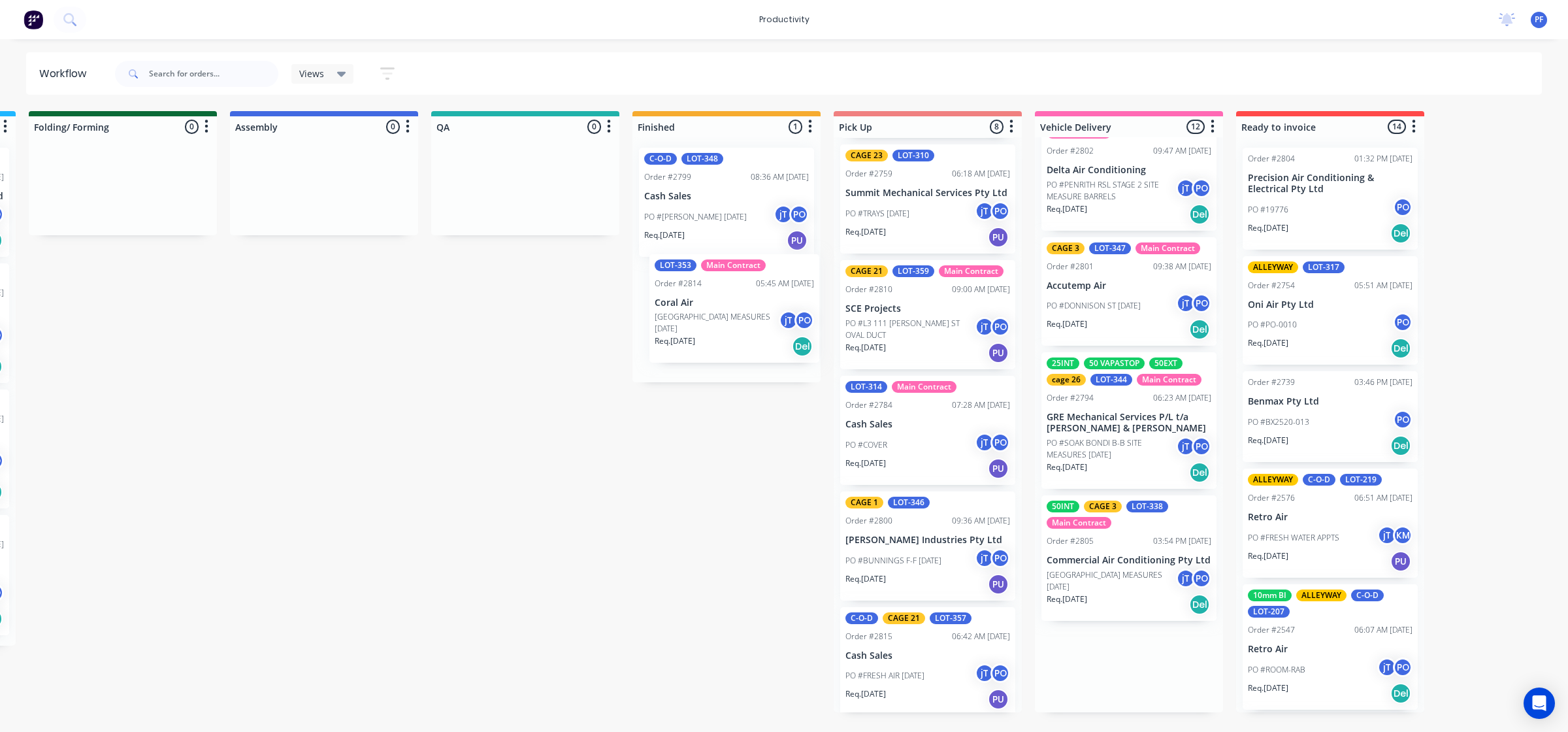
drag, startPoint x: 1130, startPoint y: 699, endPoint x: 742, endPoint y: 351, distance: 521.2
click at [740, 351] on div "Submitted 33 Order #240 10:47 AM [DATE] Retro Air PO #Freshwater Apts PO Req. […" at bounding box center [465, 412] width 2557 height 602
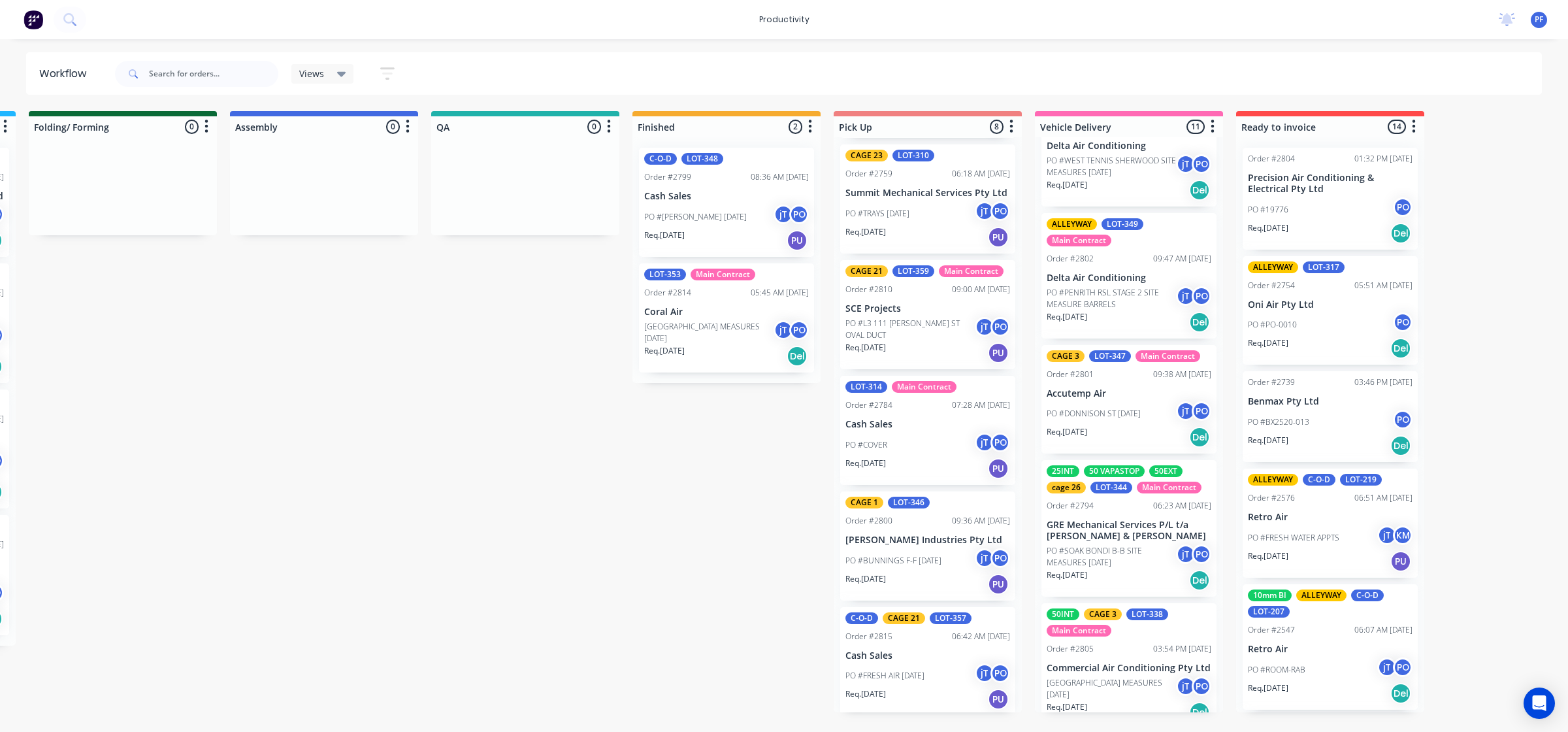
scroll to position [850, 0]
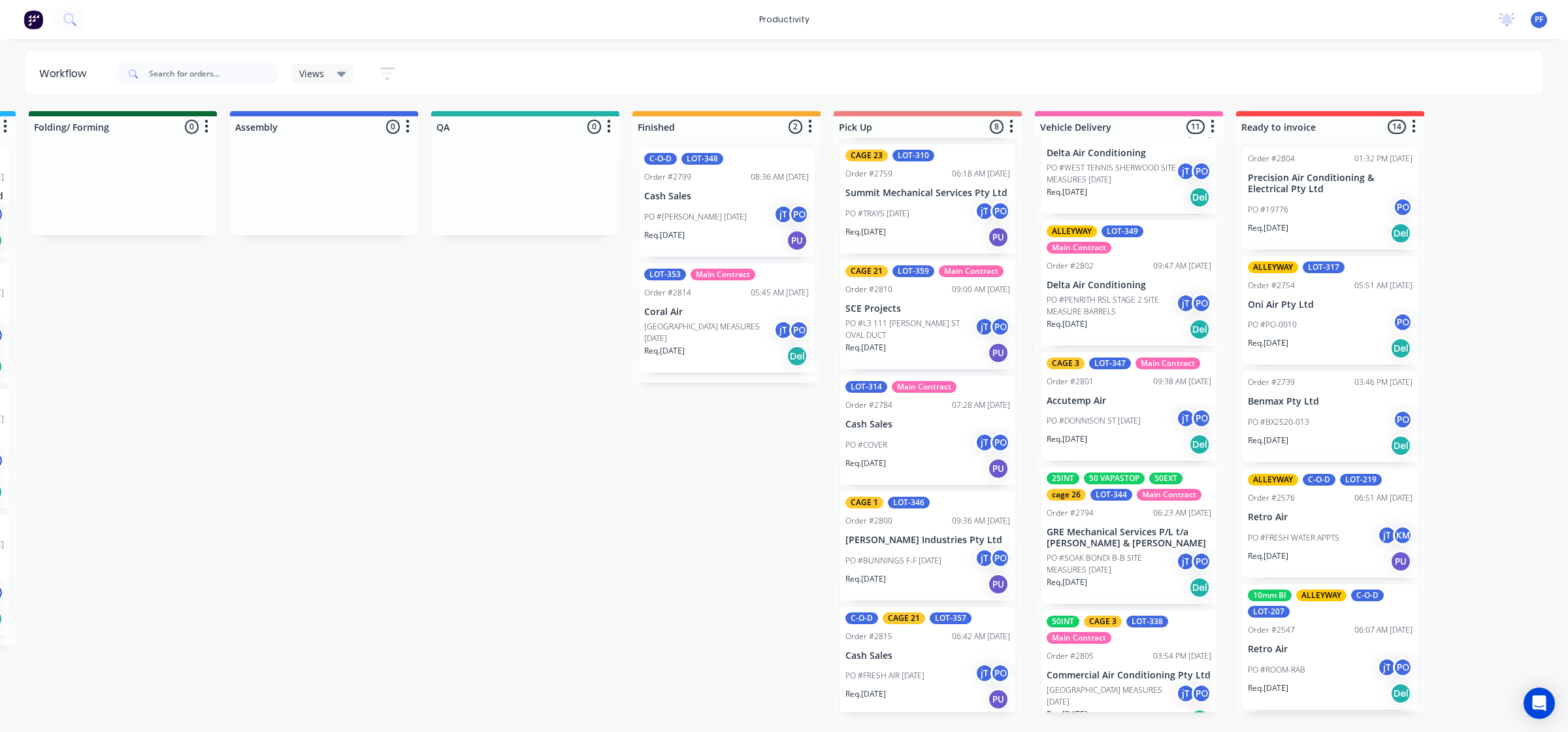
click at [762, 191] on p "Cash Sales" at bounding box center [726, 196] width 164 height 11
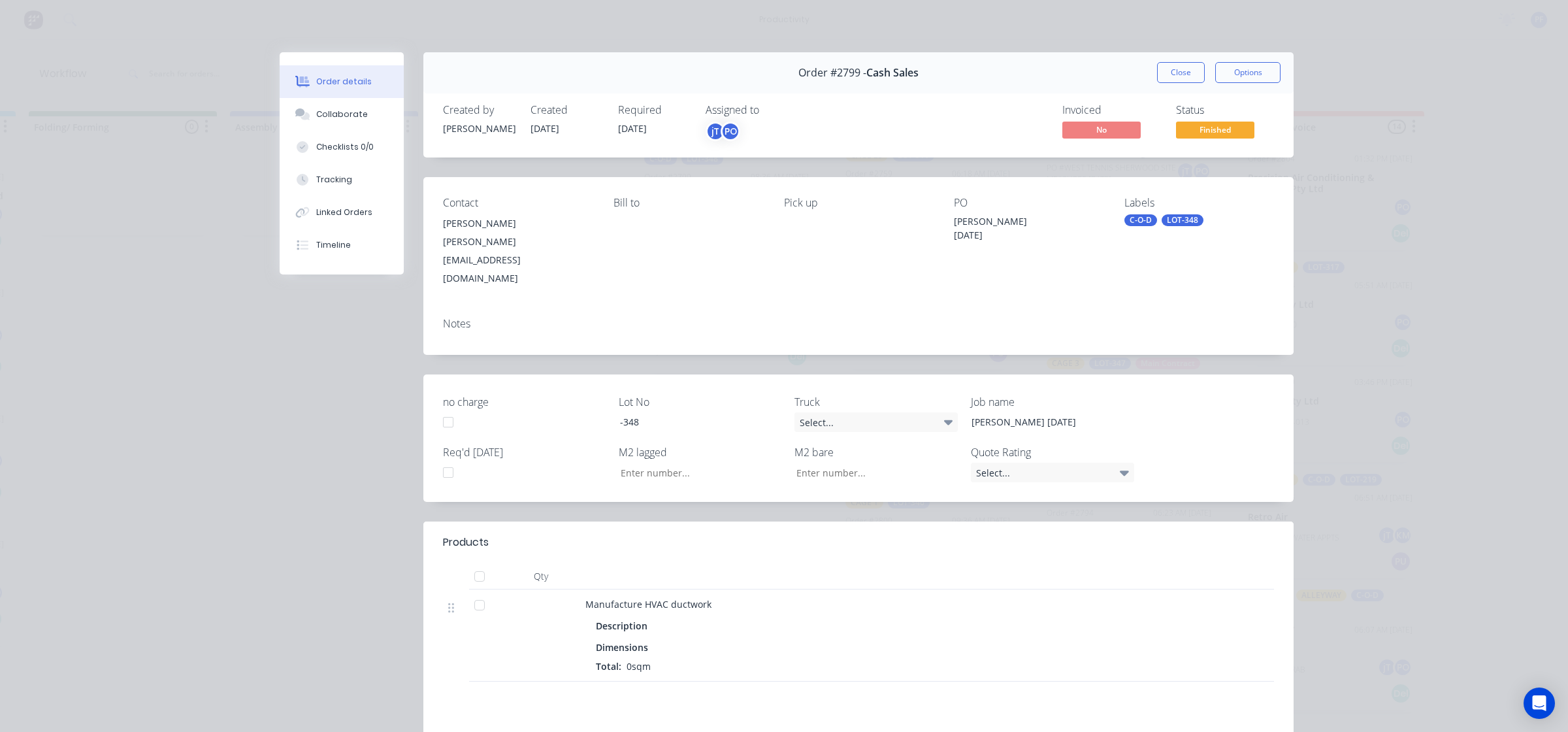
click at [1164, 223] on div "LOT-348" at bounding box center [1182, 220] width 42 height 12
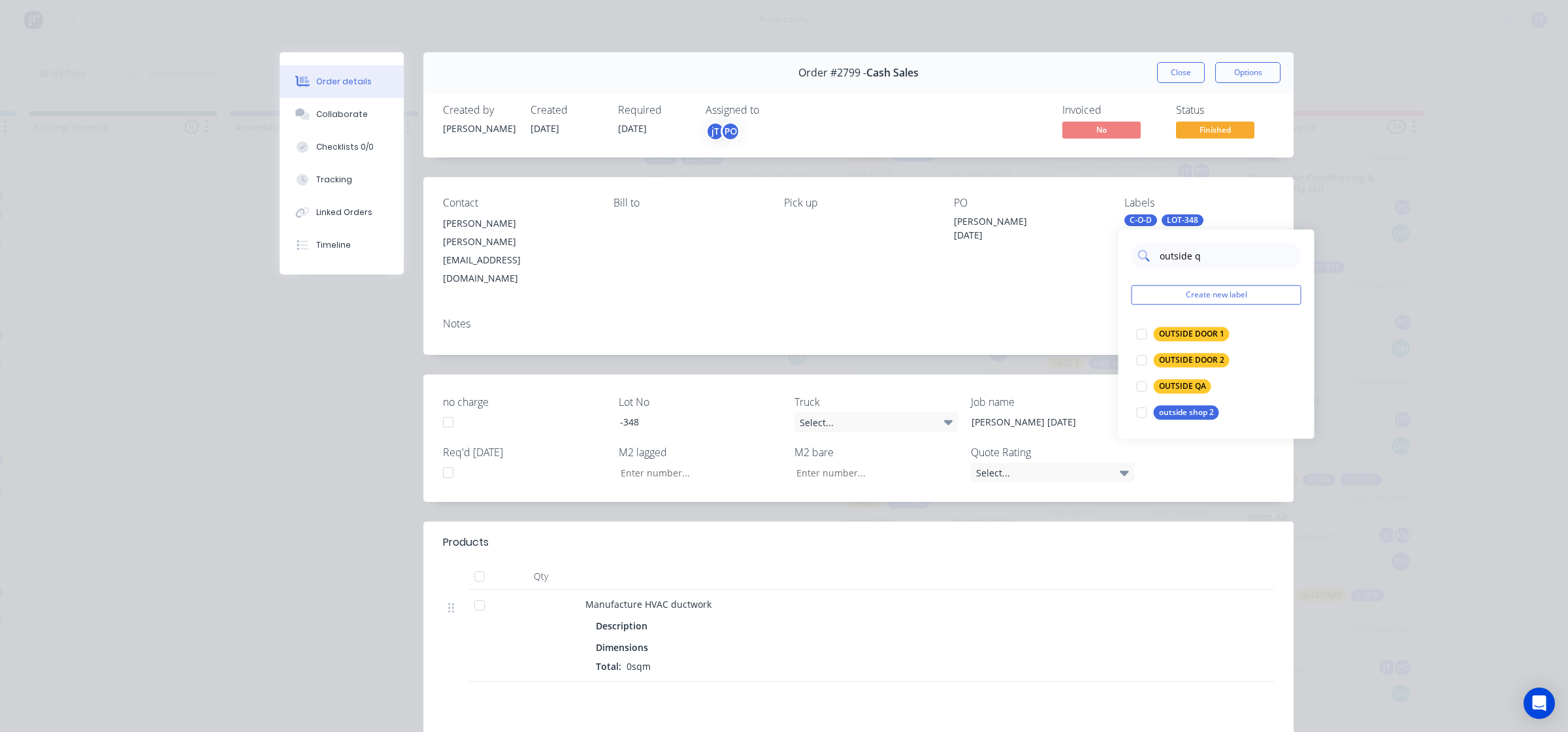
type input "outside qa"
click at [1145, 334] on div at bounding box center [1142, 334] width 26 height 26
drag, startPoint x: 1042, startPoint y: 307, endPoint x: 1098, endPoint y: 223, distance: 101.0
click at [1042, 307] on div "Notes" at bounding box center [858, 330] width 870 height 47
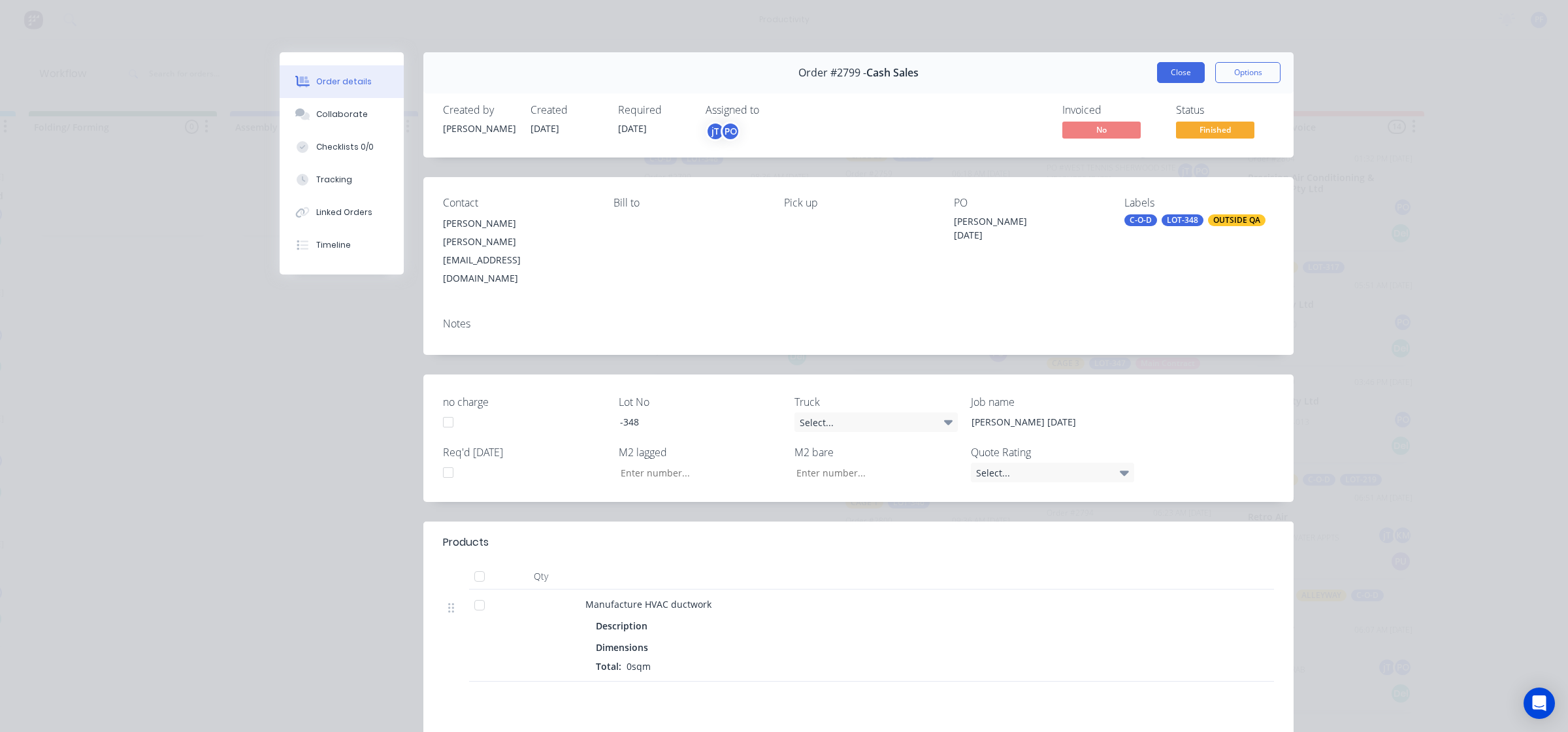
click at [1163, 80] on button "Close" at bounding box center [1180, 73] width 47 height 21
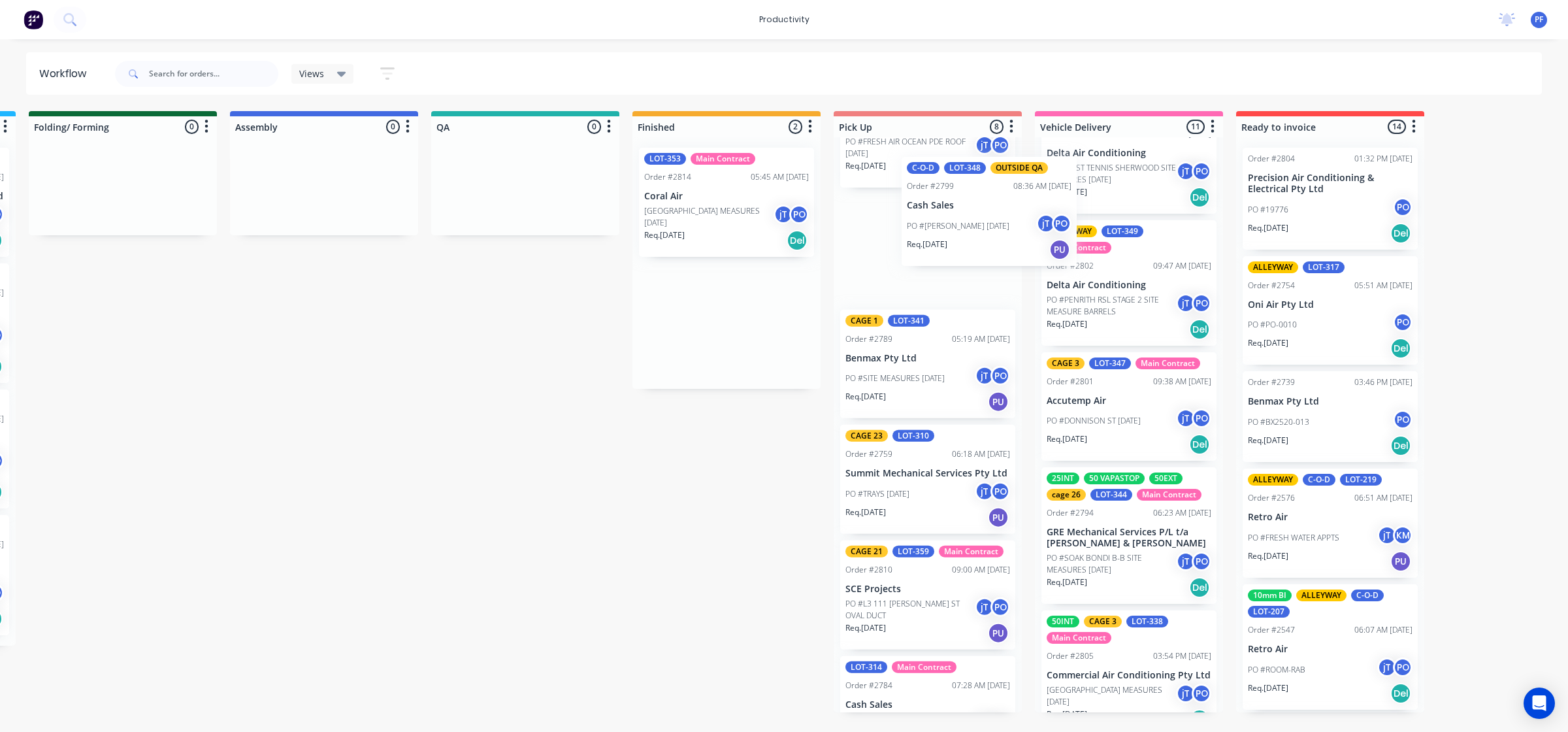
scroll to position [178, 4]
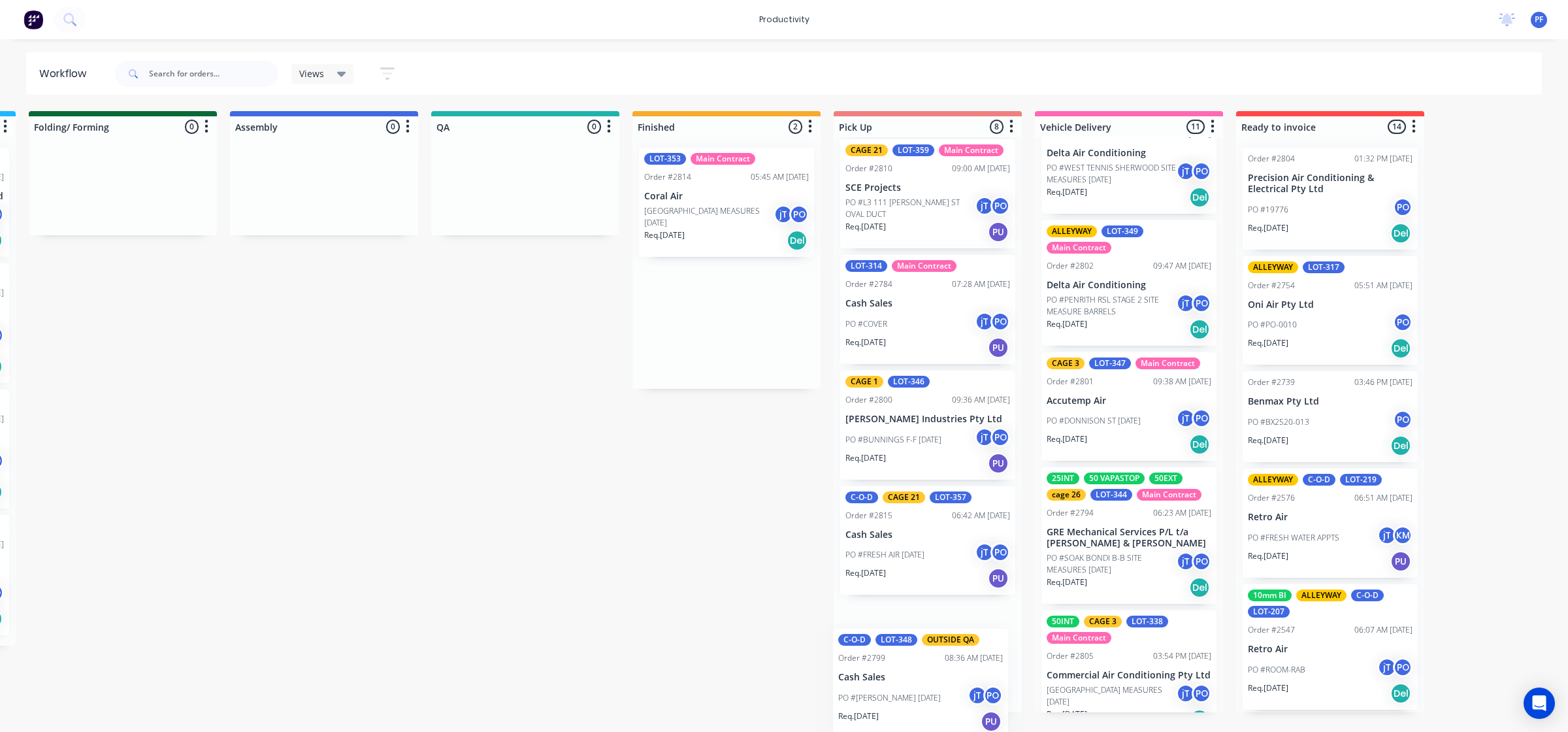
drag, startPoint x: 708, startPoint y: 216, endPoint x: 936, endPoint y: 646, distance: 486.7
click at [936, 646] on div "Submitted 33 Order #240 10:47 AM [DATE] Retro Air PO #Freshwater Apts PO Req. […" at bounding box center [465, 412] width 2557 height 602
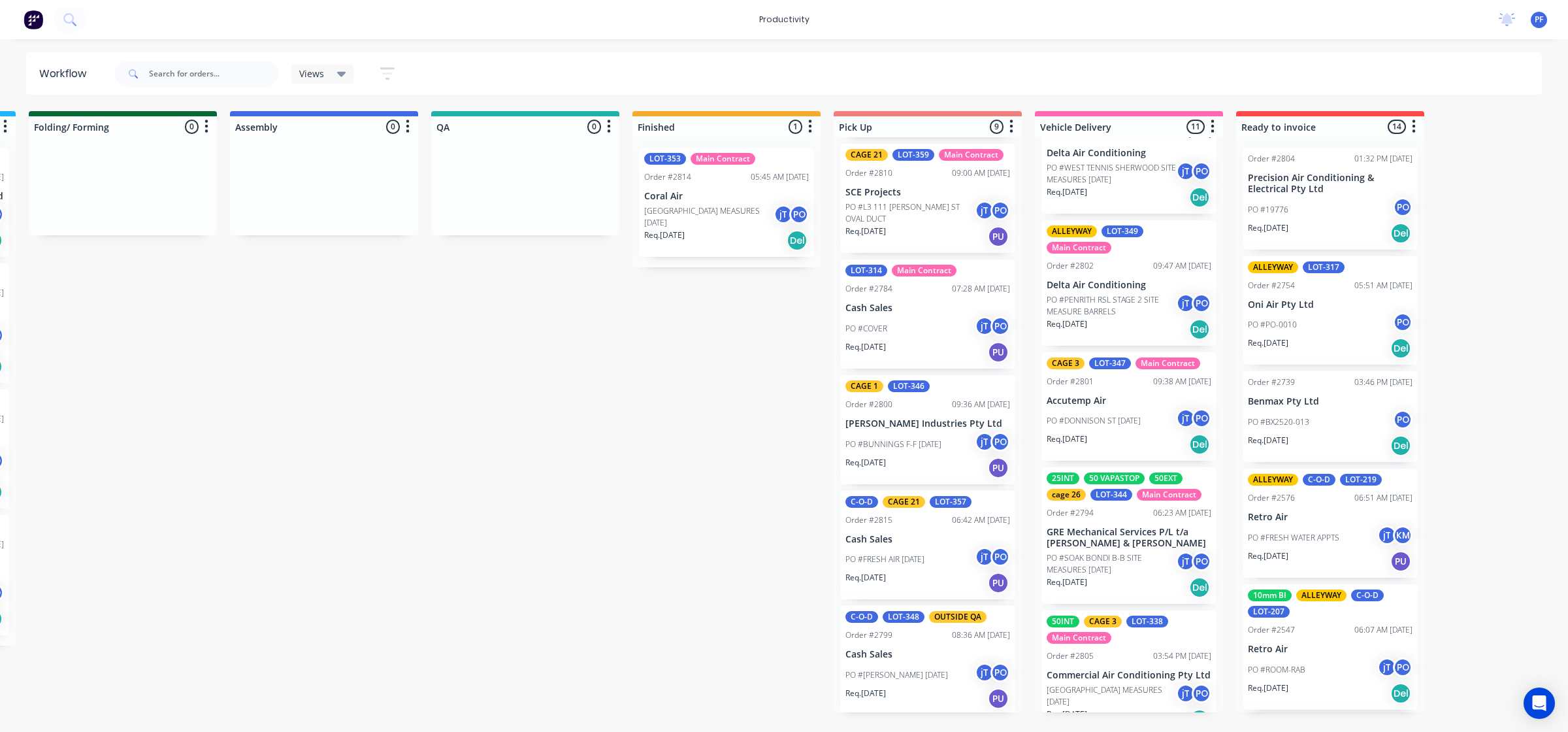
click at [727, 210] on p "[GEOGRAPHIC_DATA] MEASURES [DATE]" at bounding box center [708, 217] width 130 height 23
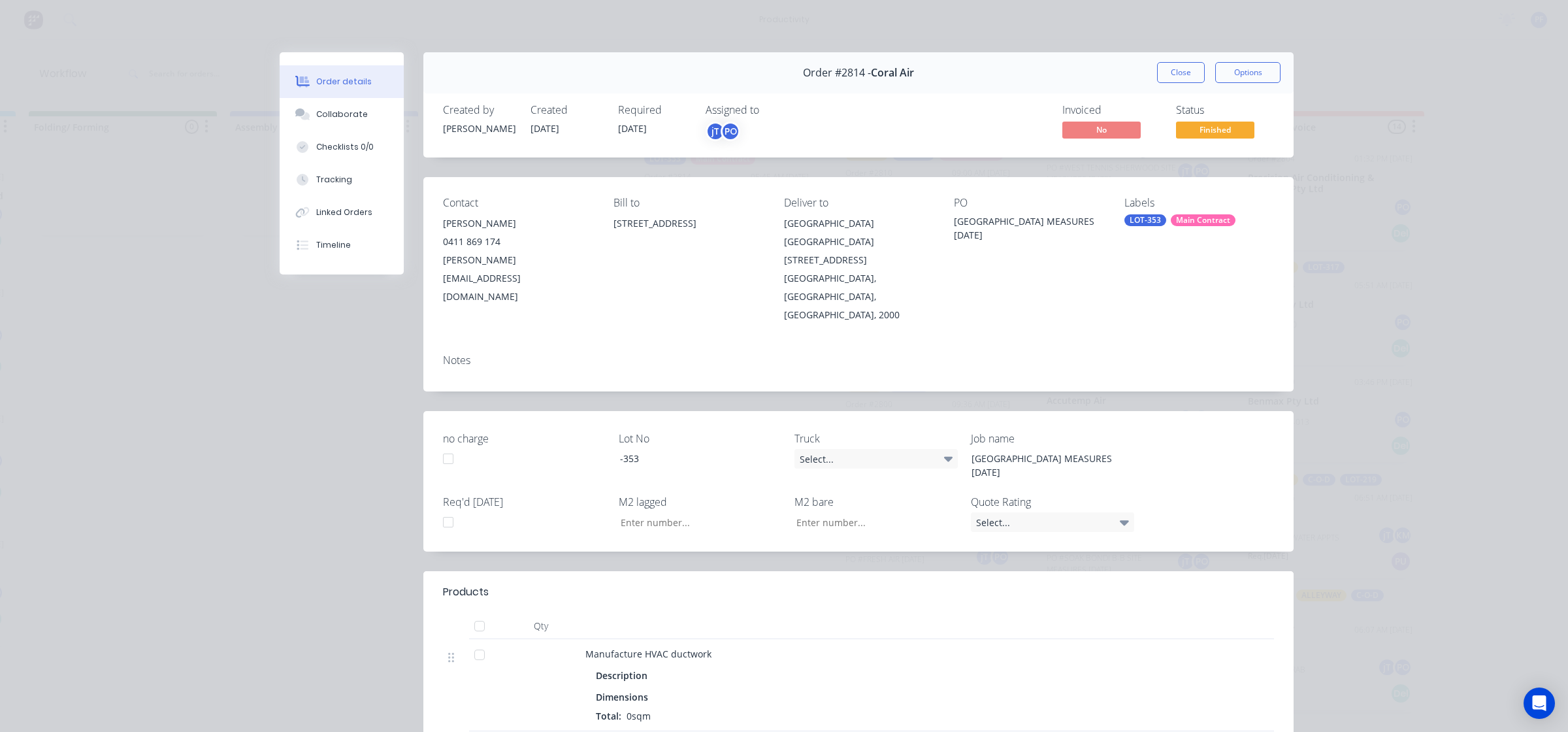
click at [1131, 214] on div "Labels LOT-353 Main Contract" at bounding box center [1198, 261] width 149 height 128
click at [1133, 224] on div "LOT-353" at bounding box center [1144, 220] width 42 height 12
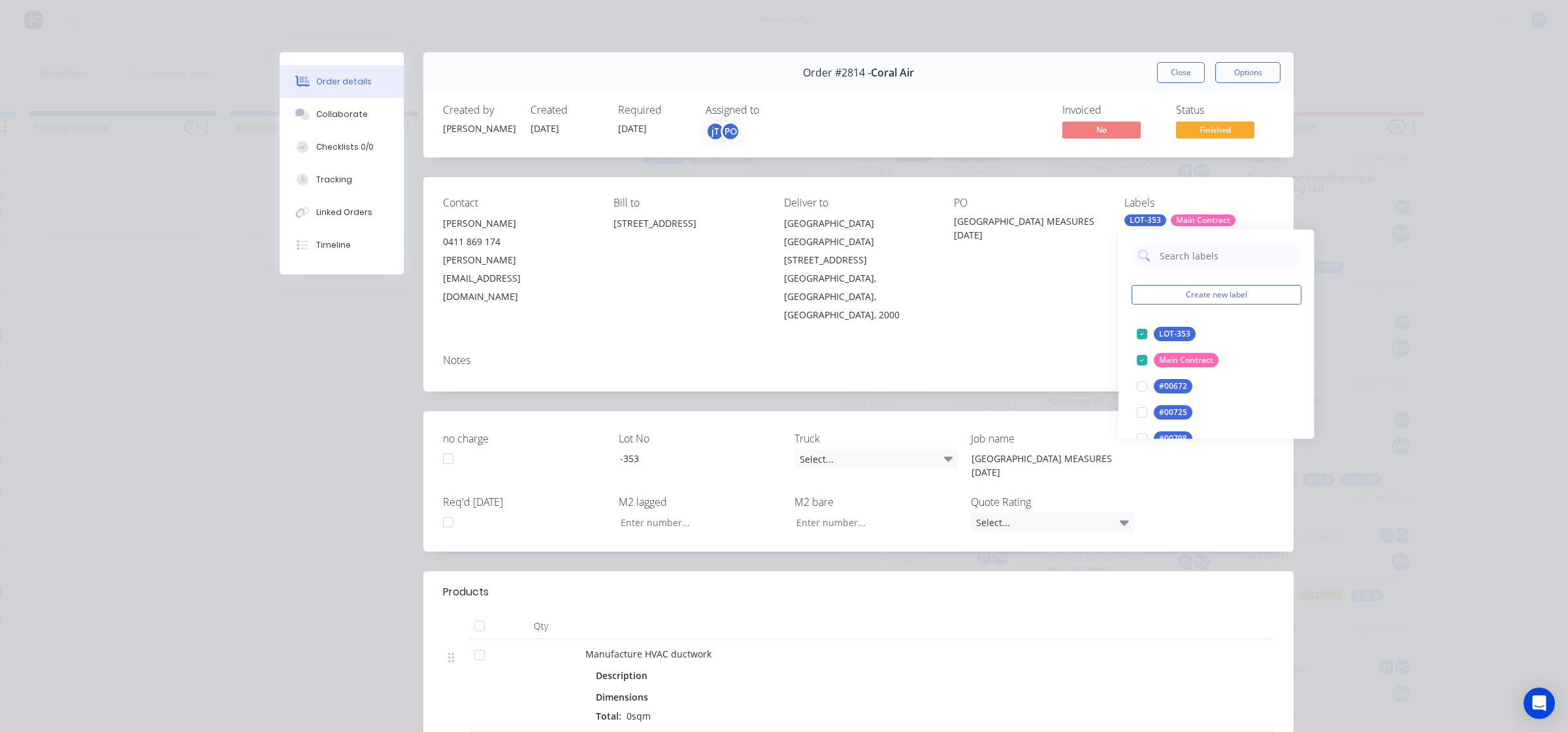
click at [1213, 262] on input "text" at bounding box center [1226, 255] width 137 height 26
type input "cage 25"
click at [1137, 325] on div at bounding box center [1142, 334] width 26 height 26
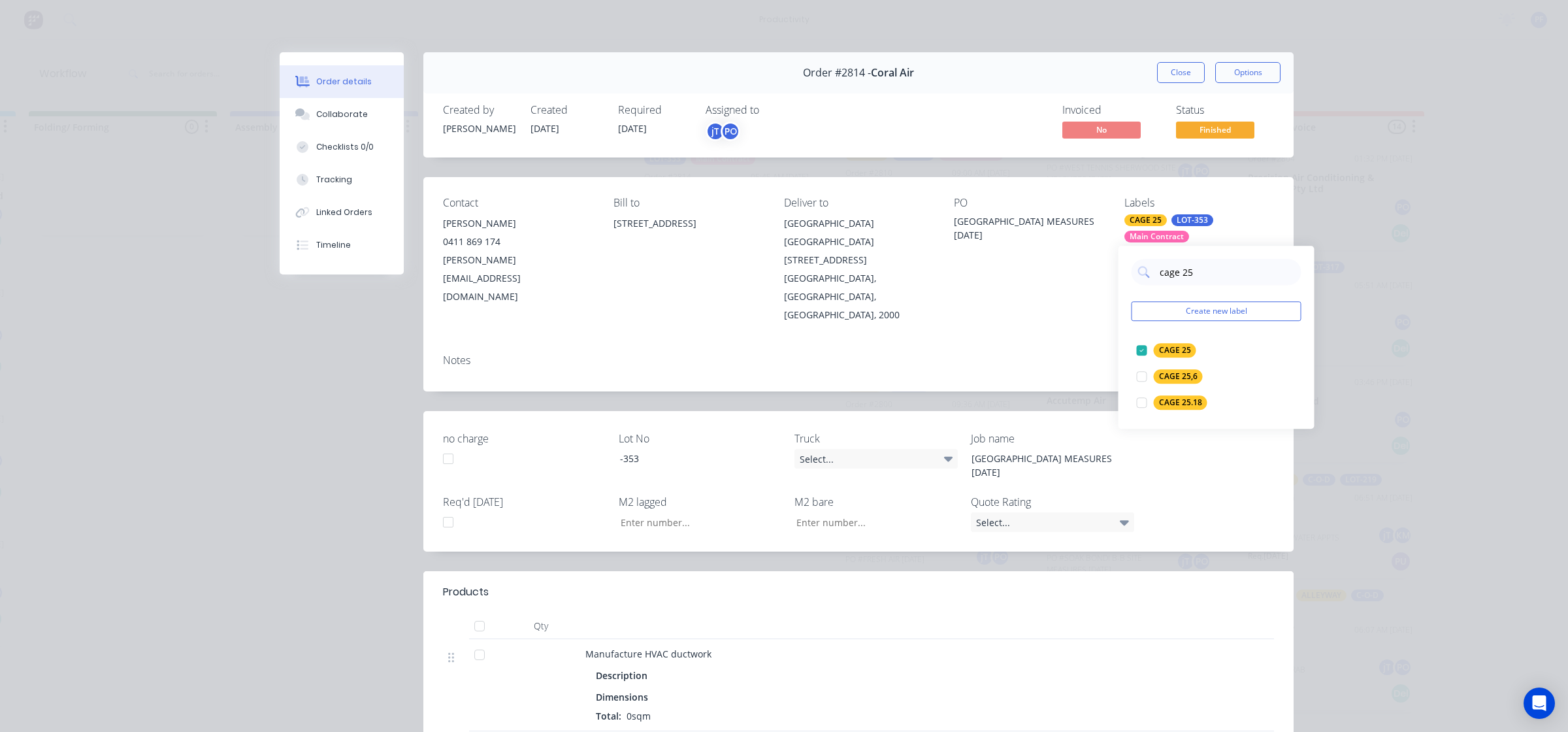
drag, startPoint x: 1036, startPoint y: 369, endPoint x: 1107, endPoint y: 240, distance: 147.2
click at [1036, 366] on div "Order #2814 - Coral Air Close Options Created by joshua Created 10/09/25 Requir…" at bounding box center [786, 508] width 1013 height 912
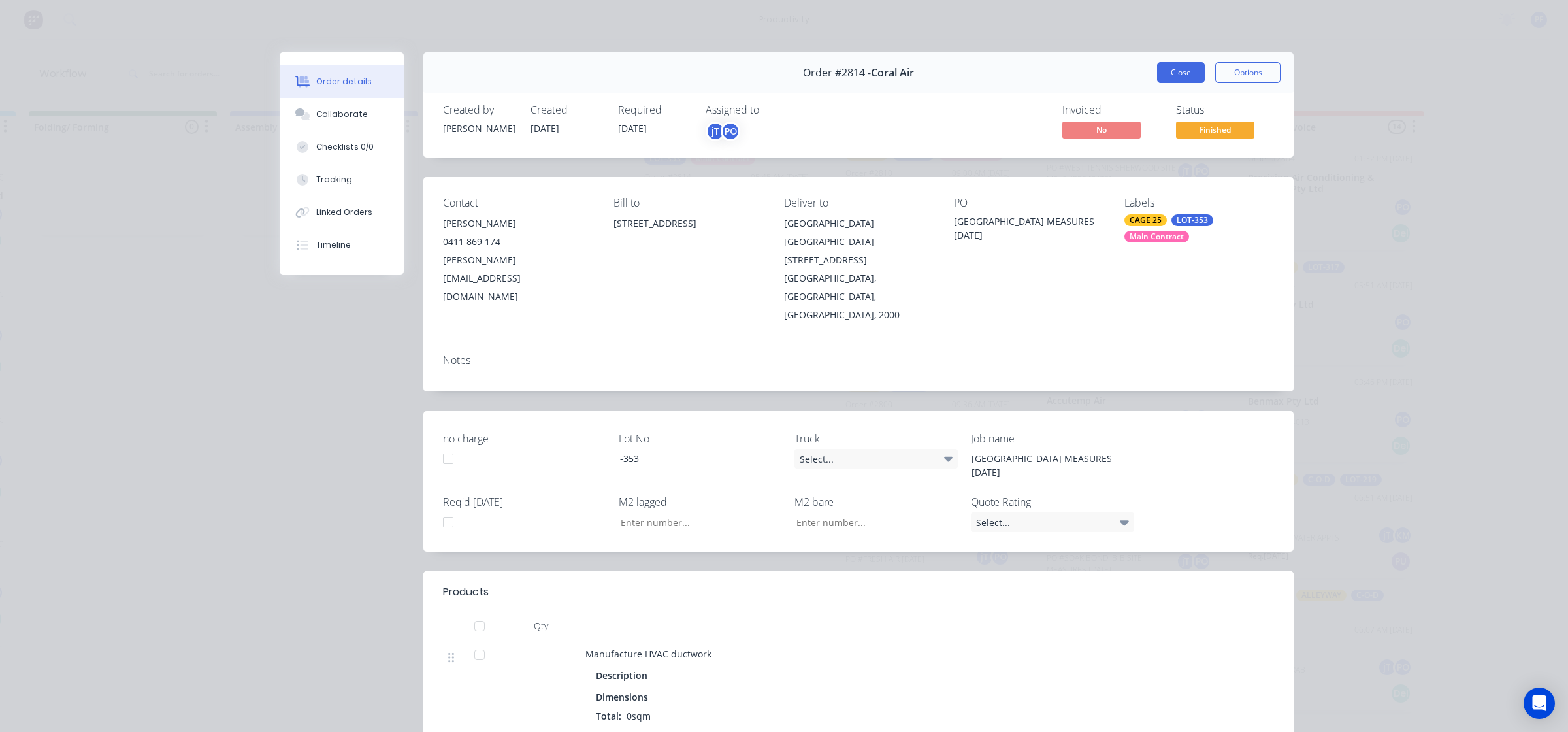
click at [1166, 79] on button "Close" at bounding box center [1180, 73] width 47 height 21
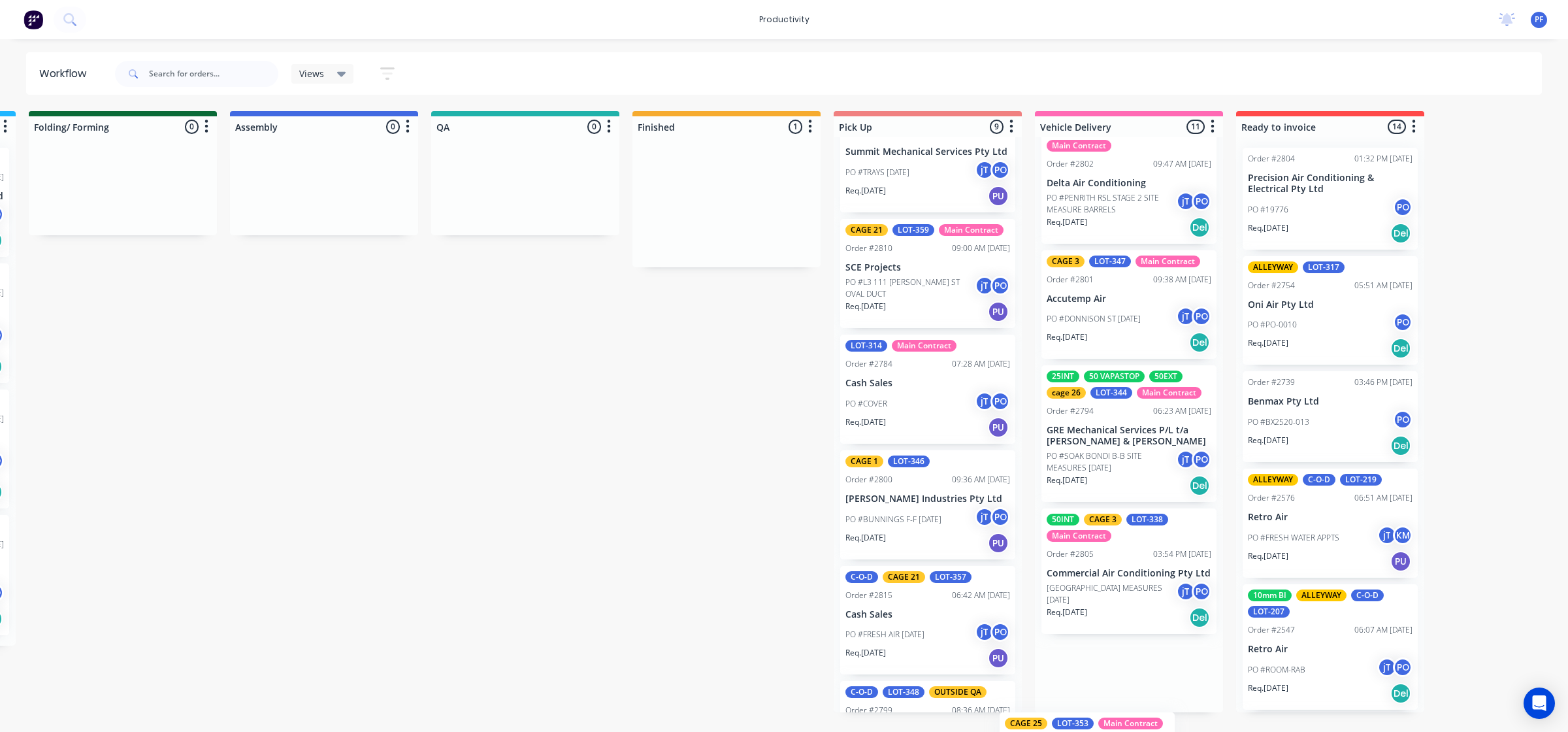
scroll to position [965, 0]
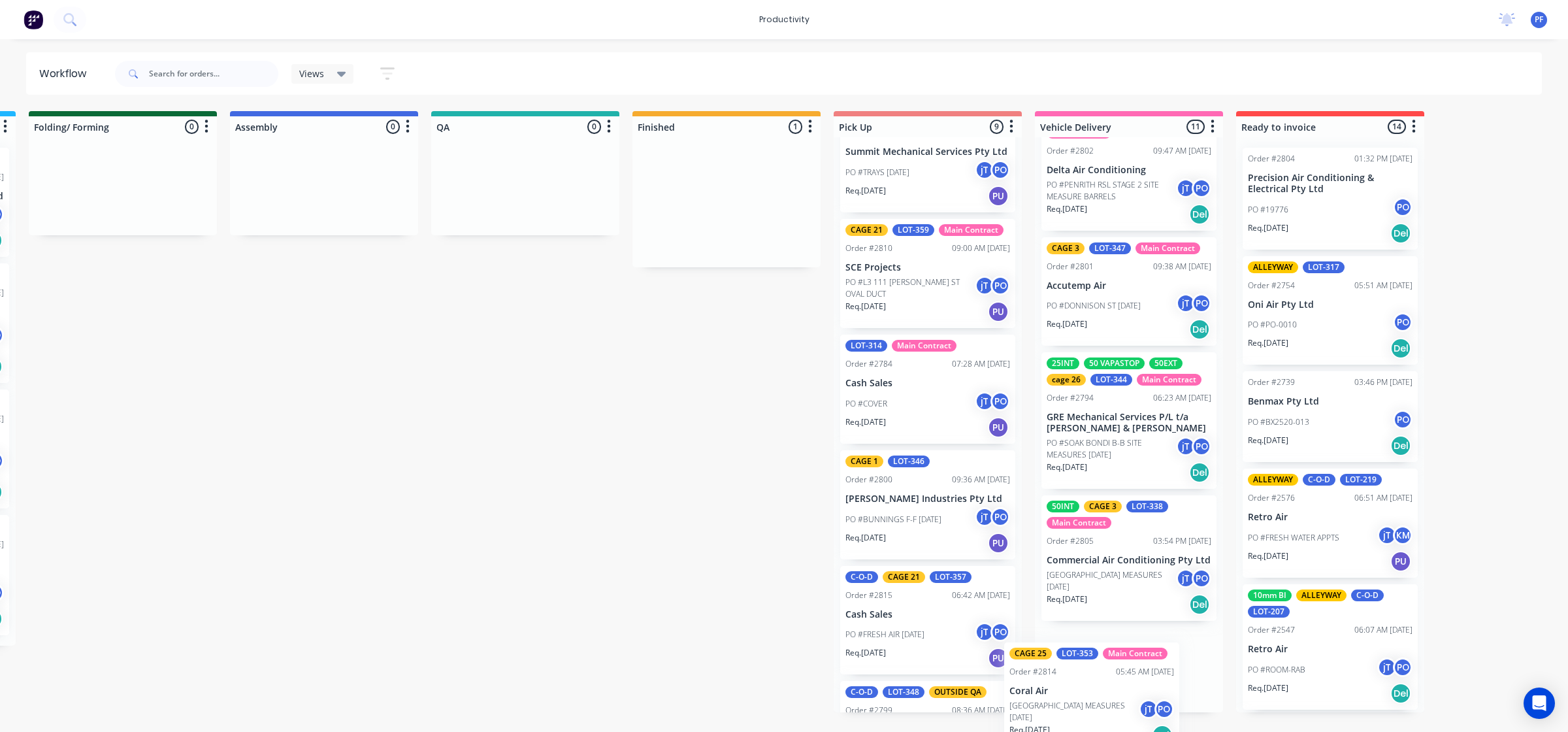
drag, startPoint x: 717, startPoint y: 213, endPoint x: 1121, endPoint y: 681, distance: 618.3
click at [1115, 685] on div "Submitted 33 Order #240 10:47 AM [DATE] Retro Air PO #Freshwater Apts PO Req. […" at bounding box center [465, 412] width 2557 height 602
drag, startPoint x: 1152, startPoint y: 381, endPoint x: 1157, endPoint y: 416, distance: 35.4
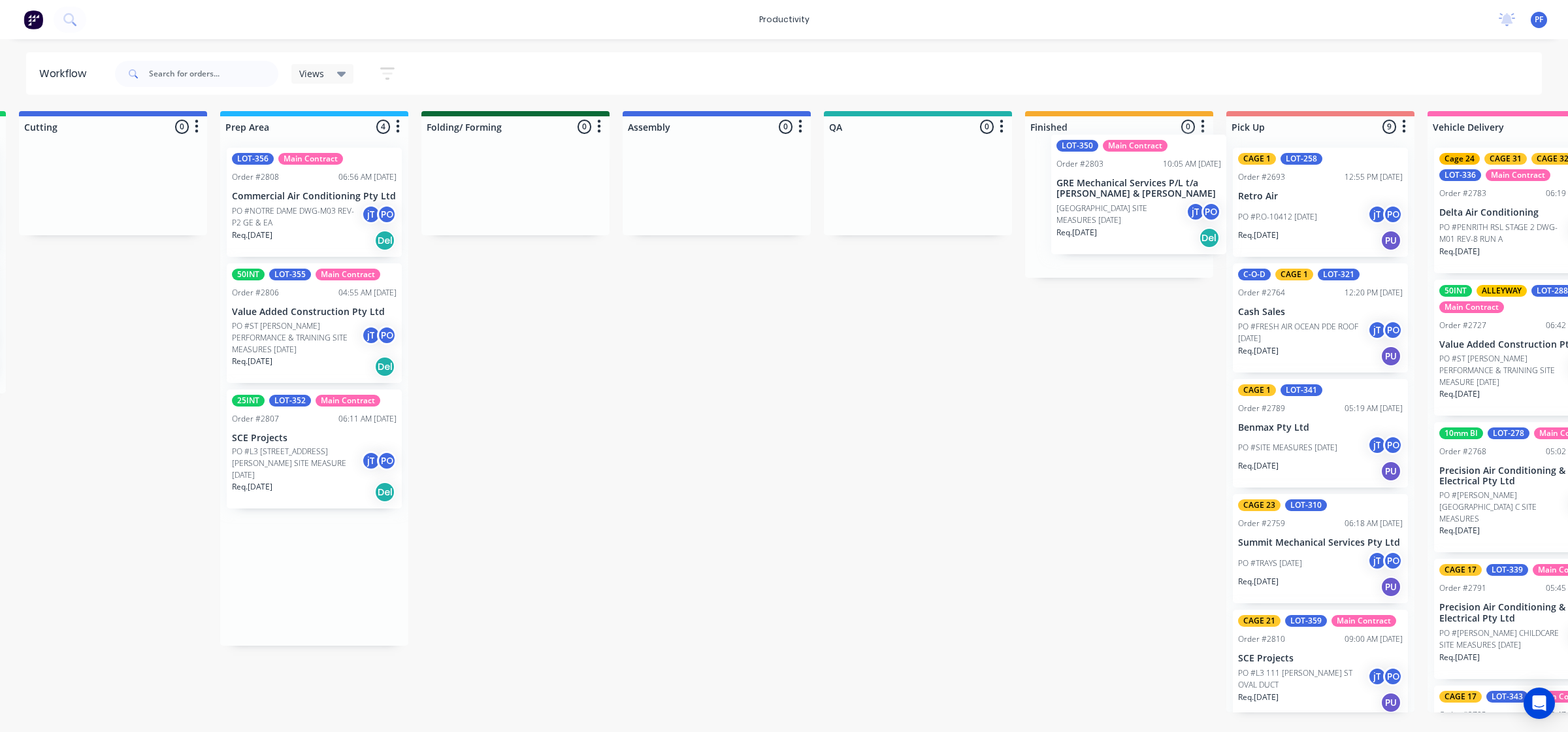
scroll to position [0, 413]
drag, startPoint x: 690, startPoint y: 572, endPoint x: 1081, endPoint y: 207, distance: 534.9
click at [1081, 207] on div "Submitted 33 Order #240 10:47 AM [DATE] Retro Air PO #Freshwater Apts PO Req. […" at bounding box center [856, 412] width 2557 height 602
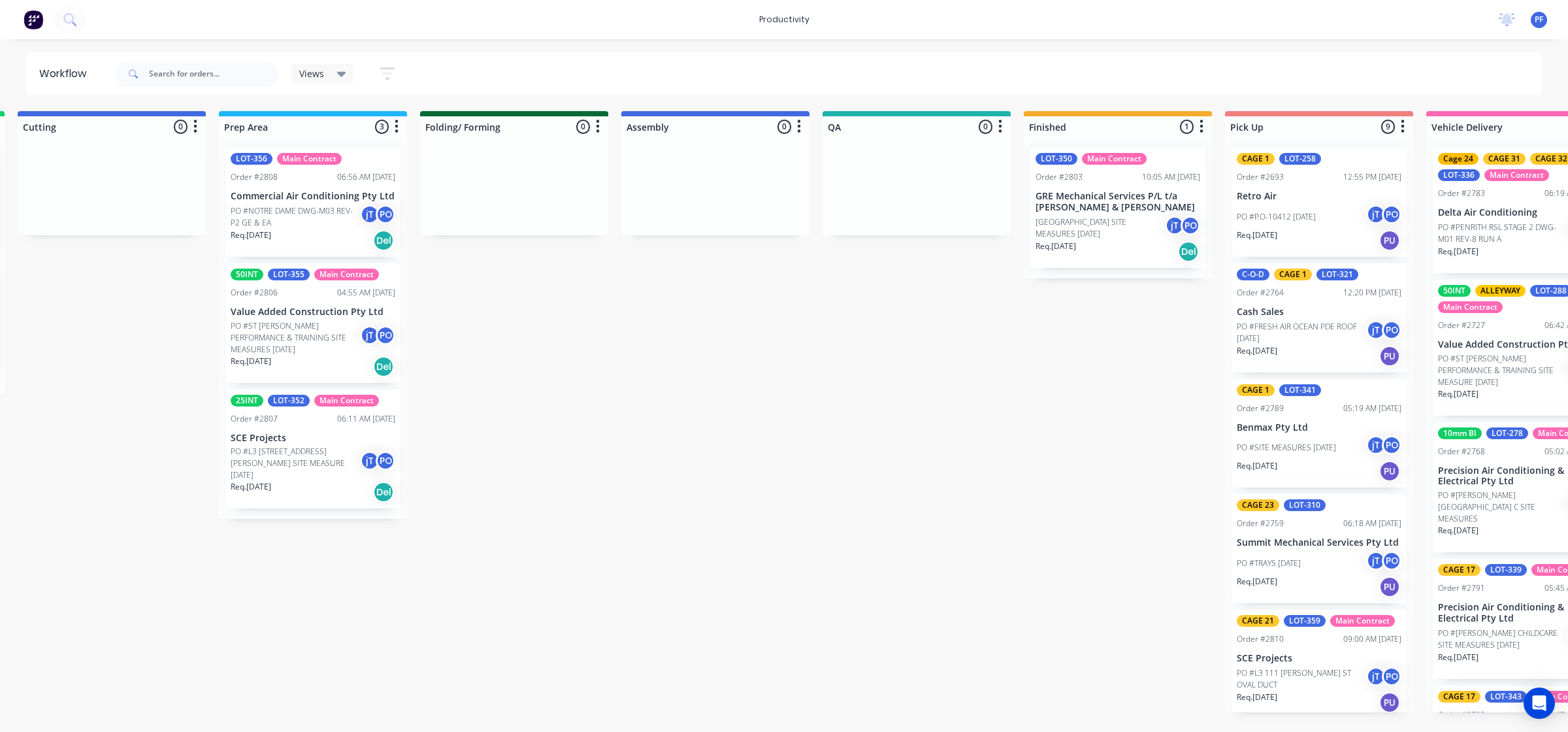
click at [1094, 220] on p "[GEOGRAPHIC_DATA] SITE MEASURES [DATE]" at bounding box center [1100, 227] width 130 height 23
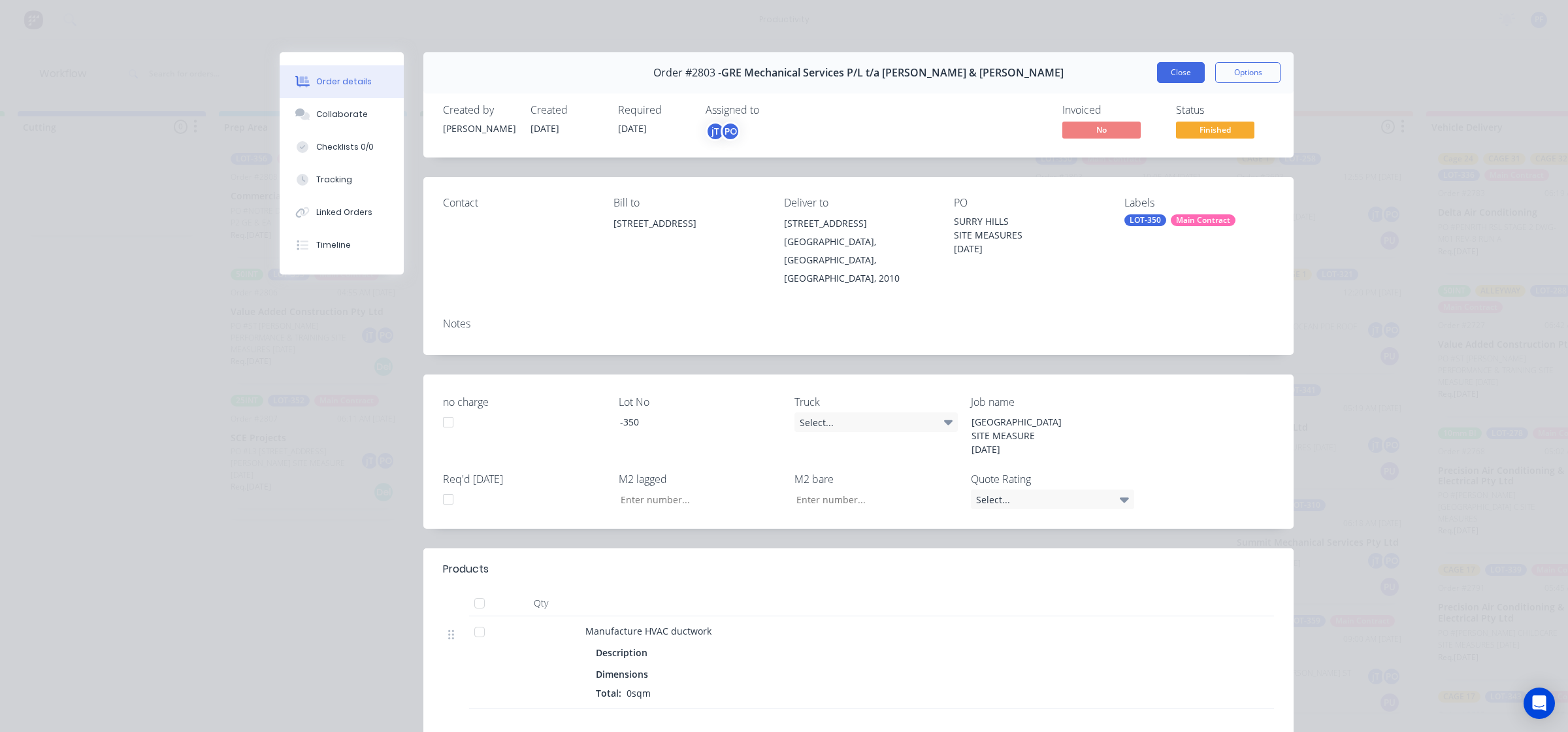
click at [1167, 70] on button "Close" at bounding box center [1180, 73] width 47 height 21
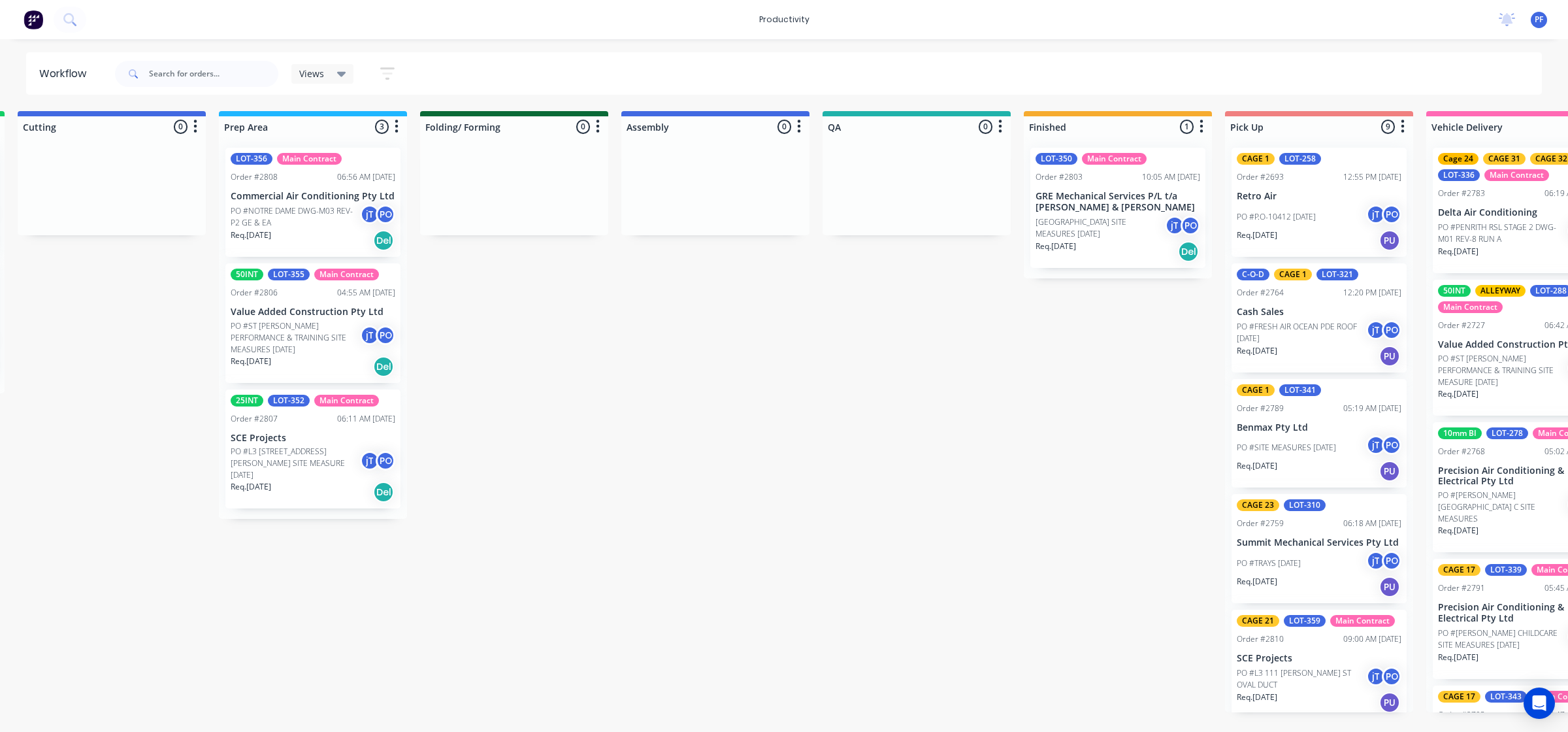
click at [1106, 227] on p "[GEOGRAPHIC_DATA] SITE MEASURES [DATE]" at bounding box center [1100, 227] width 130 height 23
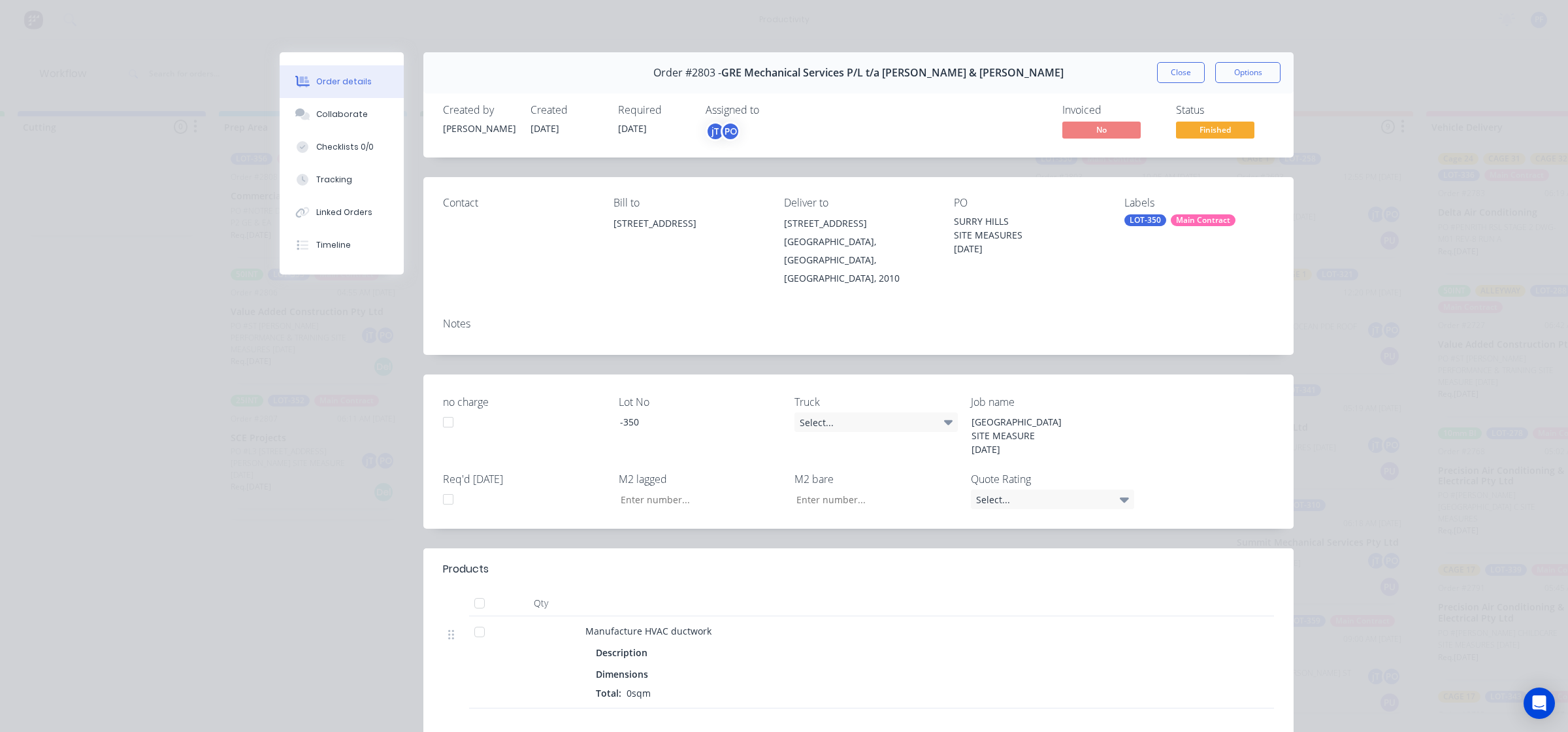
click at [1154, 215] on div "LOT-350" at bounding box center [1144, 220] width 42 height 12
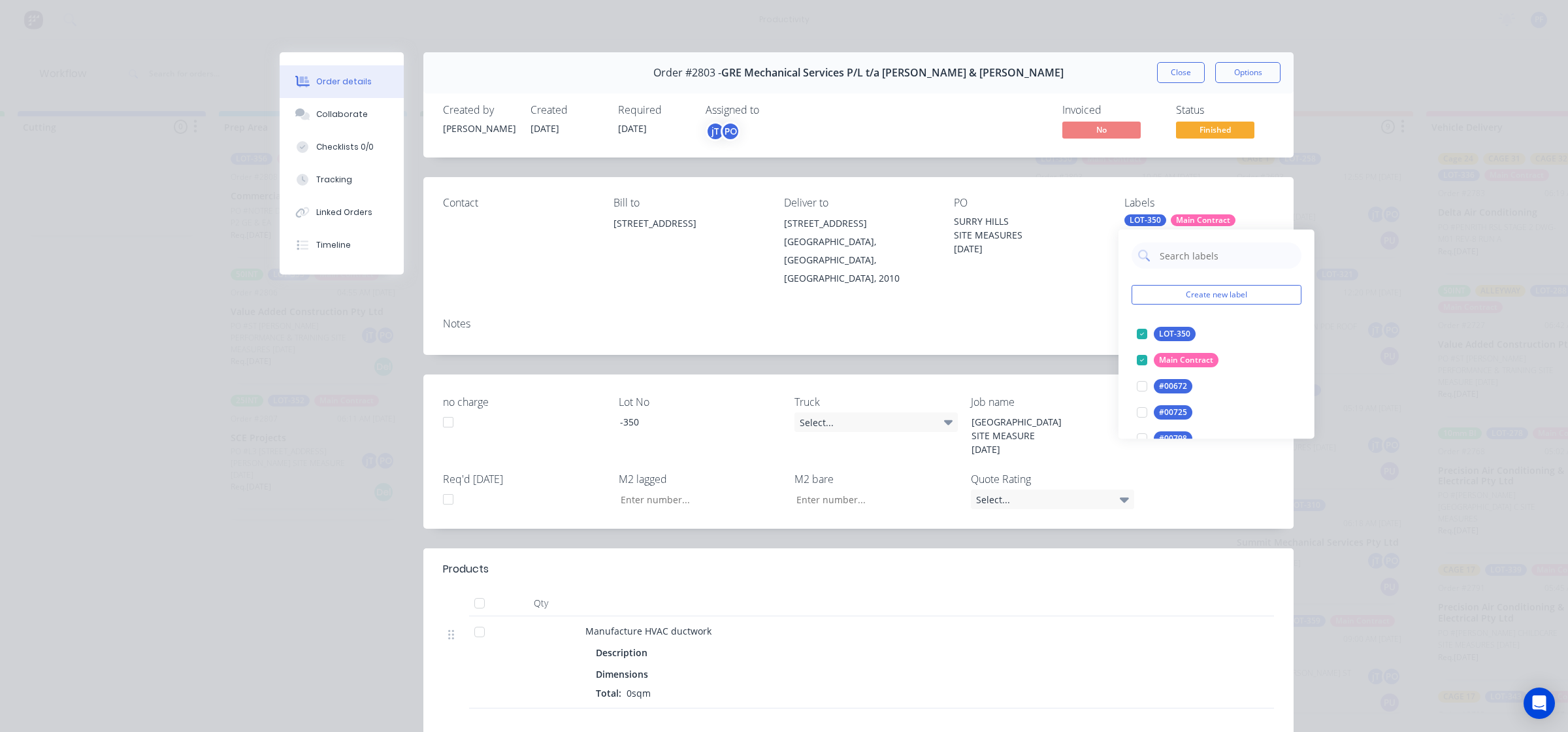
click at [1174, 257] on input "text" at bounding box center [1226, 255] width 137 height 26
type input "alley"
drag, startPoint x: 1139, startPoint y: 338, endPoint x: 1106, endPoint y: 332, distance: 33.5
click at [1139, 337] on div at bounding box center [1142, 334] width 26 height 26
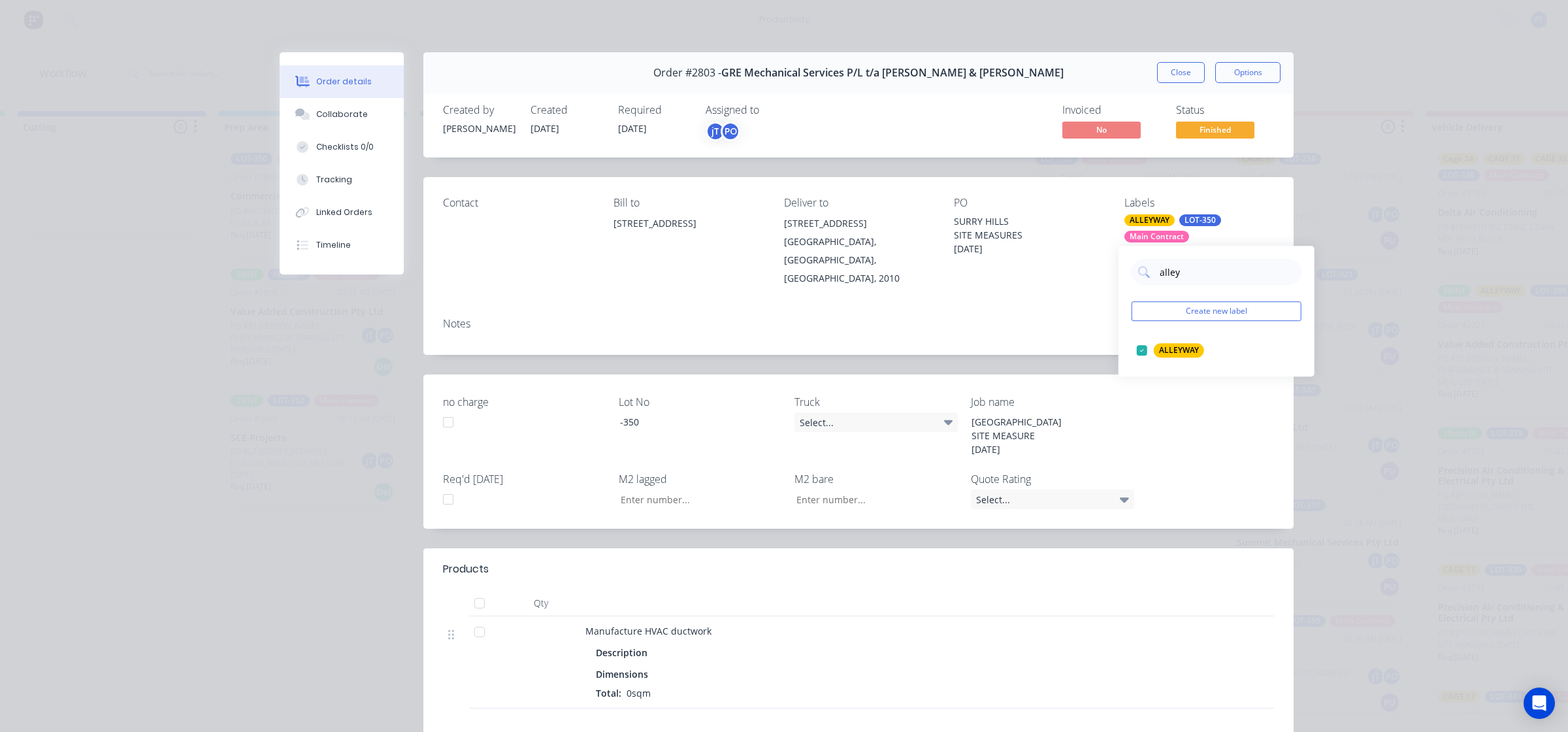
drag, startPoint x: 1095, startPoint y: 328, endPoint x: 1135, endPoint y: 227, distance: 108.6
click at [1095, 319] on div "Notes" at bounding box center [858, 330] width 870 height 47
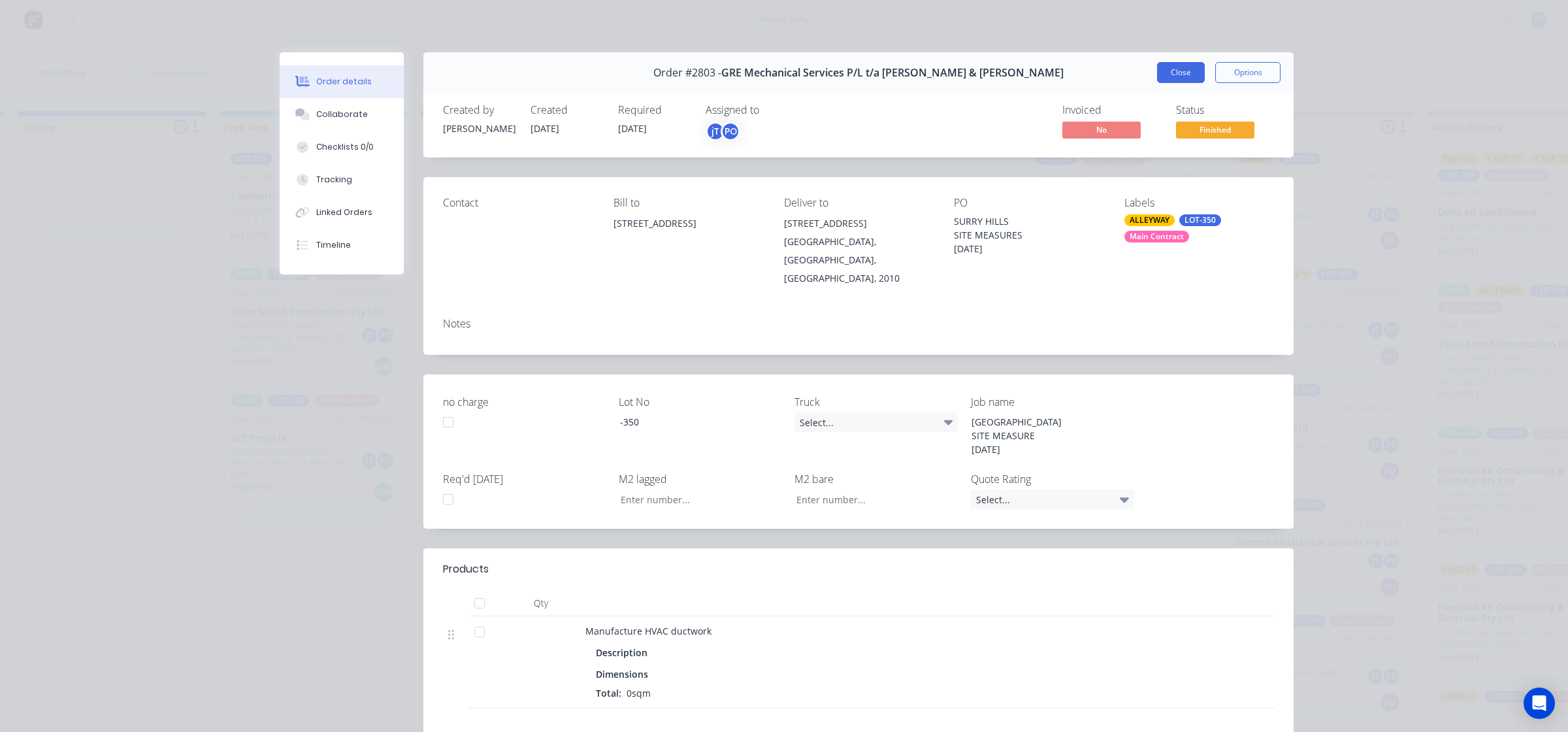
click at [1174, 75] on button "Close" at bounding box center [1180, 73] width 47 height 21
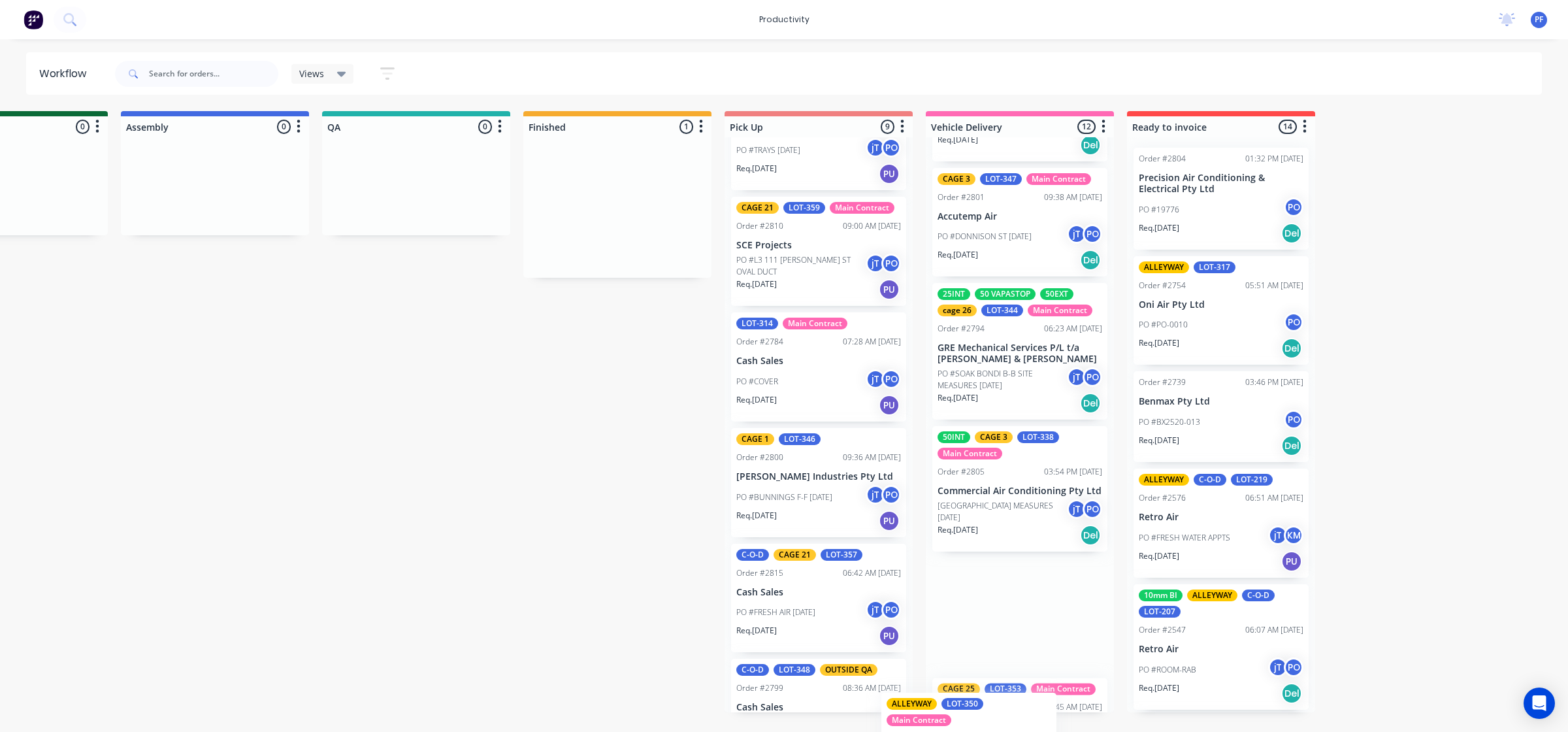
scroll to position [1089, 0]
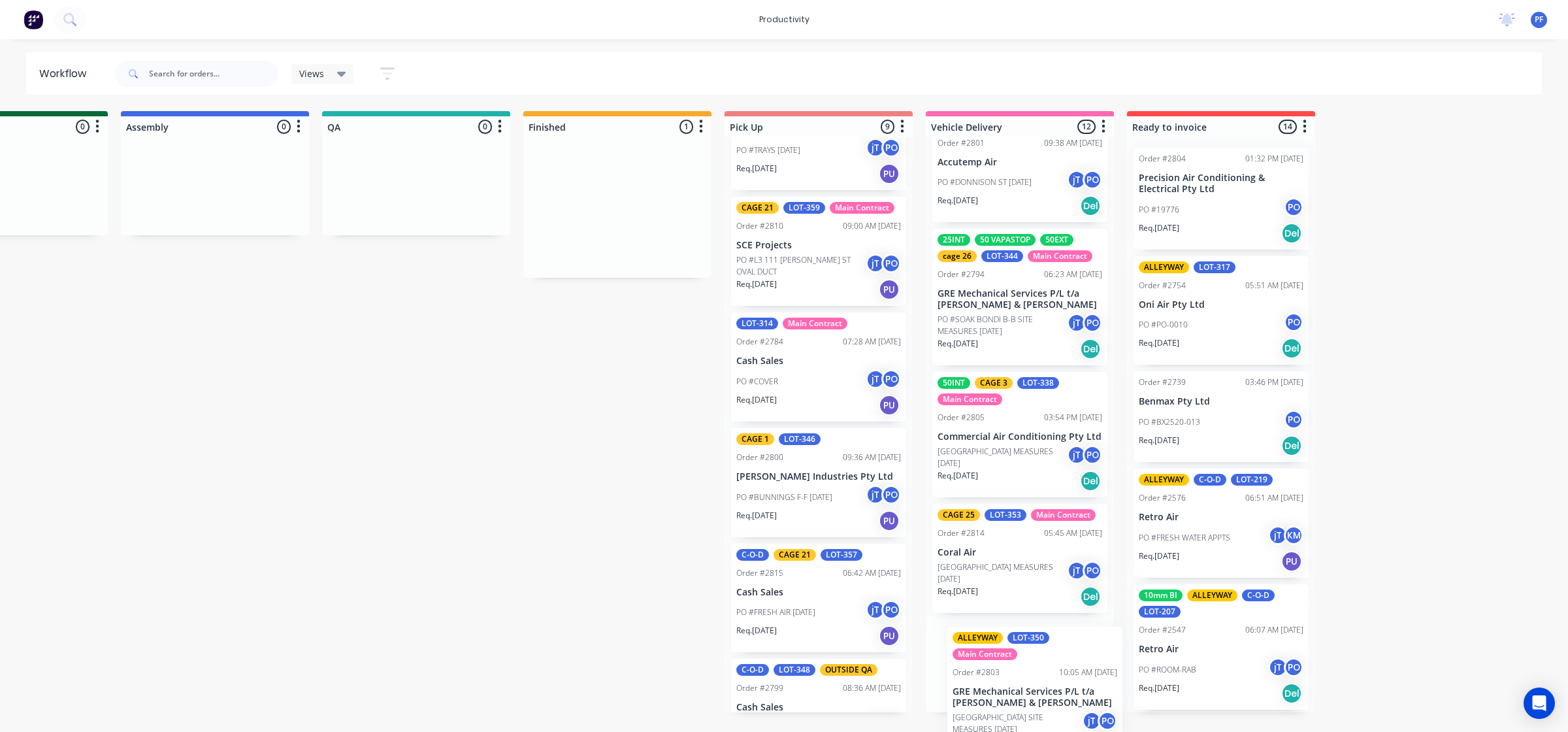
drag, startPoint x: 1056, startPoint y: 230, endPoint x: 995, endPoint y: 694, distance: 468.0
click at [984, 697] on div "Submitted 33 Order #240 10:47 AM 24/09/24 Retro Air PO #Freshwater Apts PO Req.…" at bounding box center [356, 412] width 2557 height 602
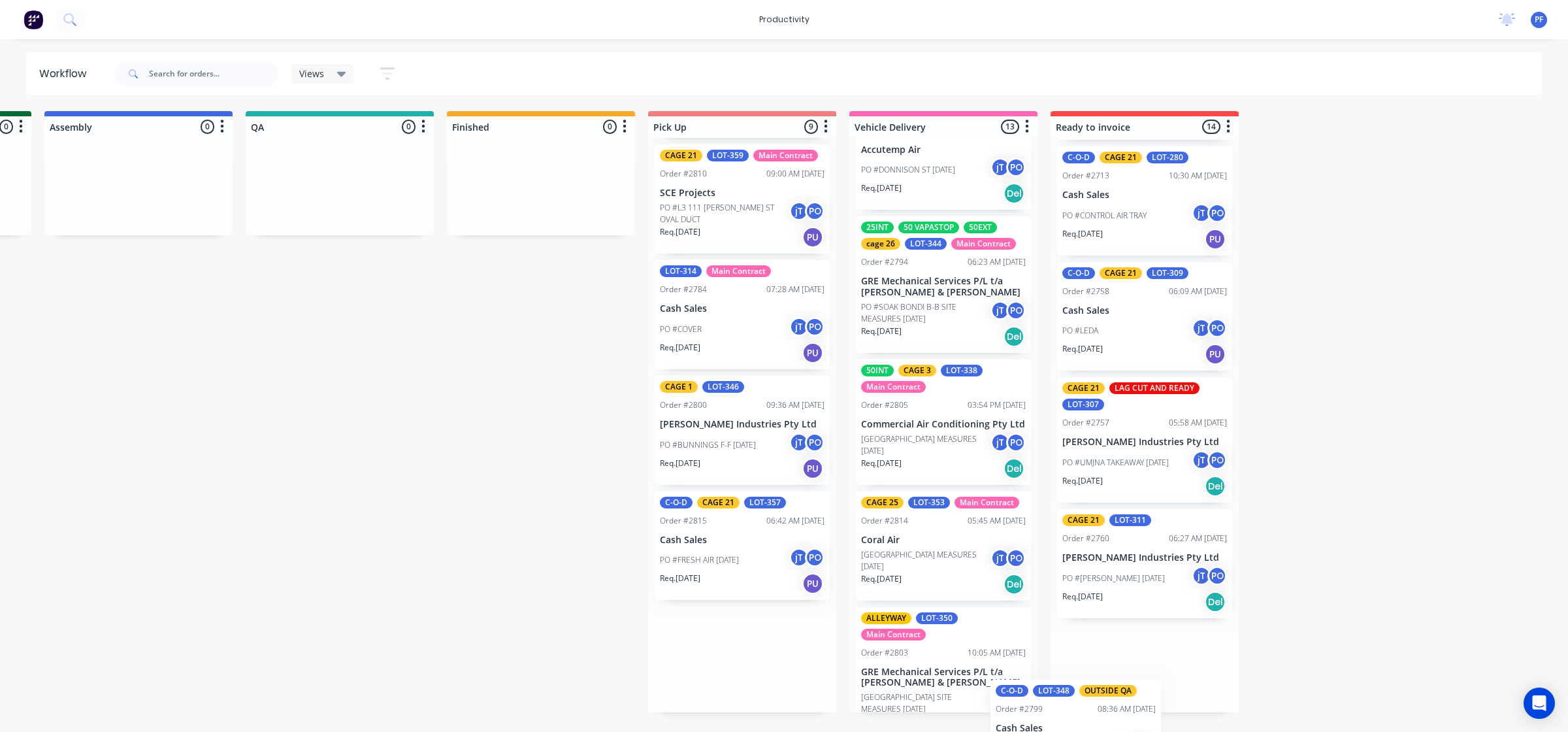
scroll to position [1187, 0]
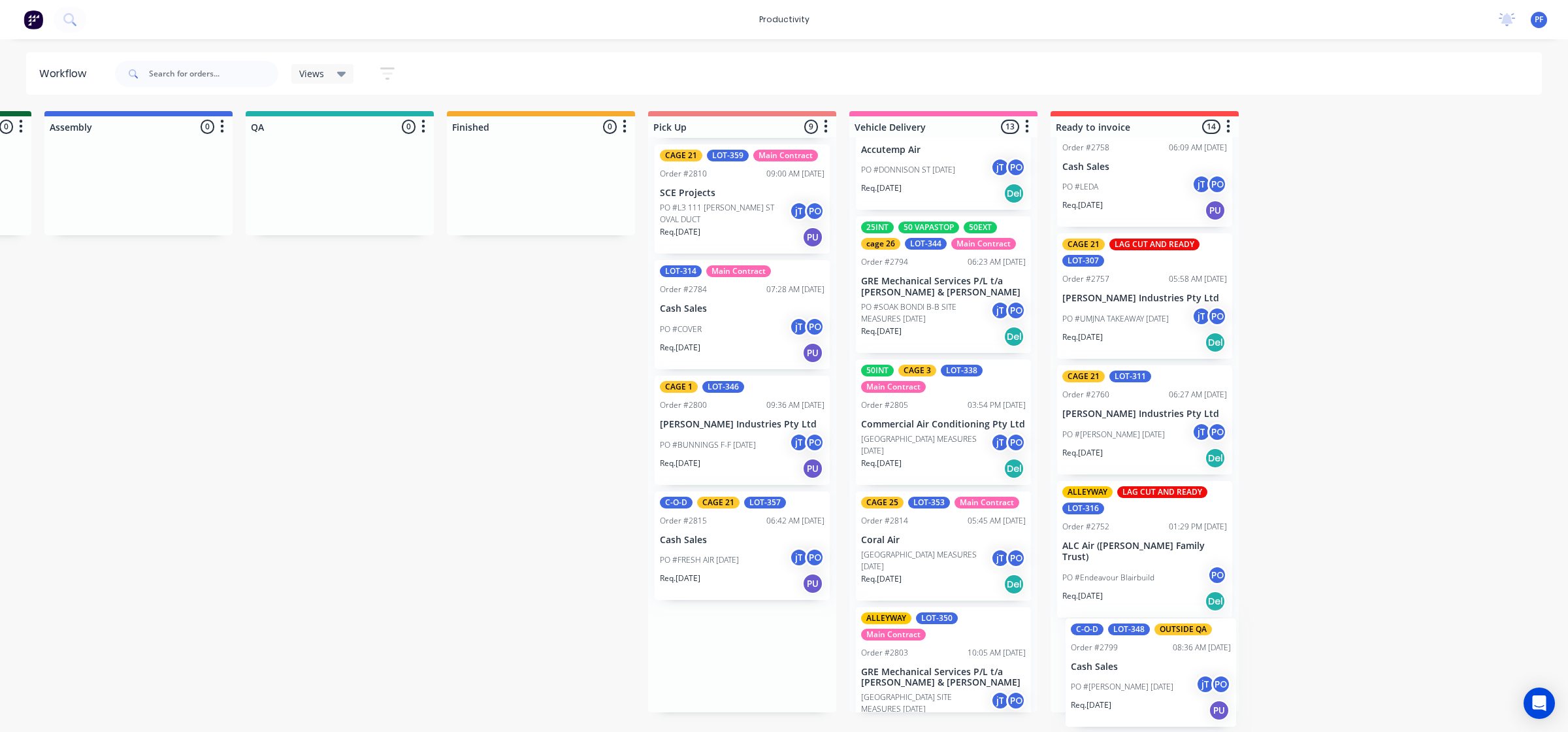
drag, startPoint x: 800, startPoint y: 678, endPoint x: 1118, endPoint y: 697, distance: 318.6
click at [1119, 697] on div "Submitted 33 Order #240 10:47 AM 24/09/24 Retro Air PO #Freshwater Apts PO Req.…" at bounding box center [279, 412] width 2557 height 602
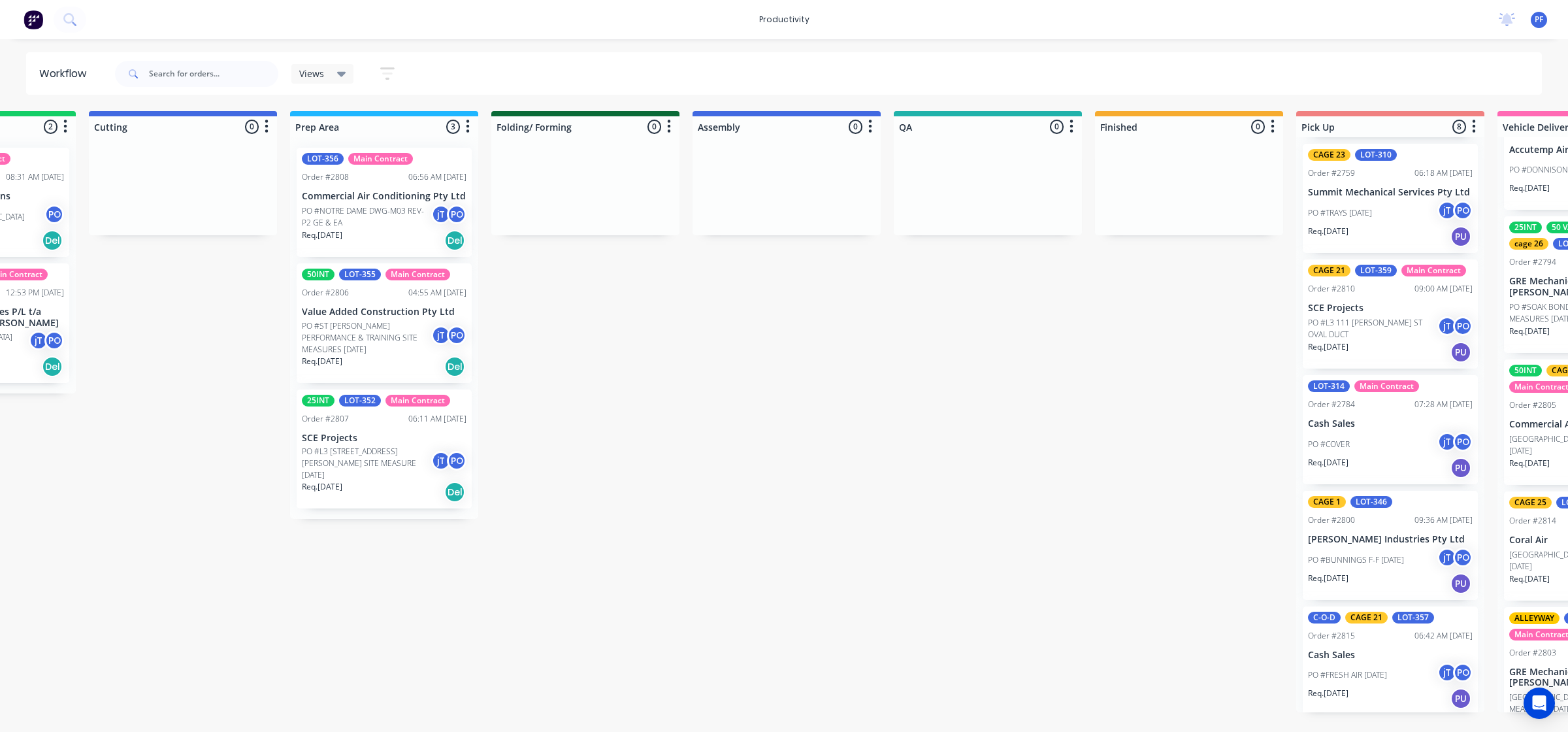
scroll to position [0, 339]
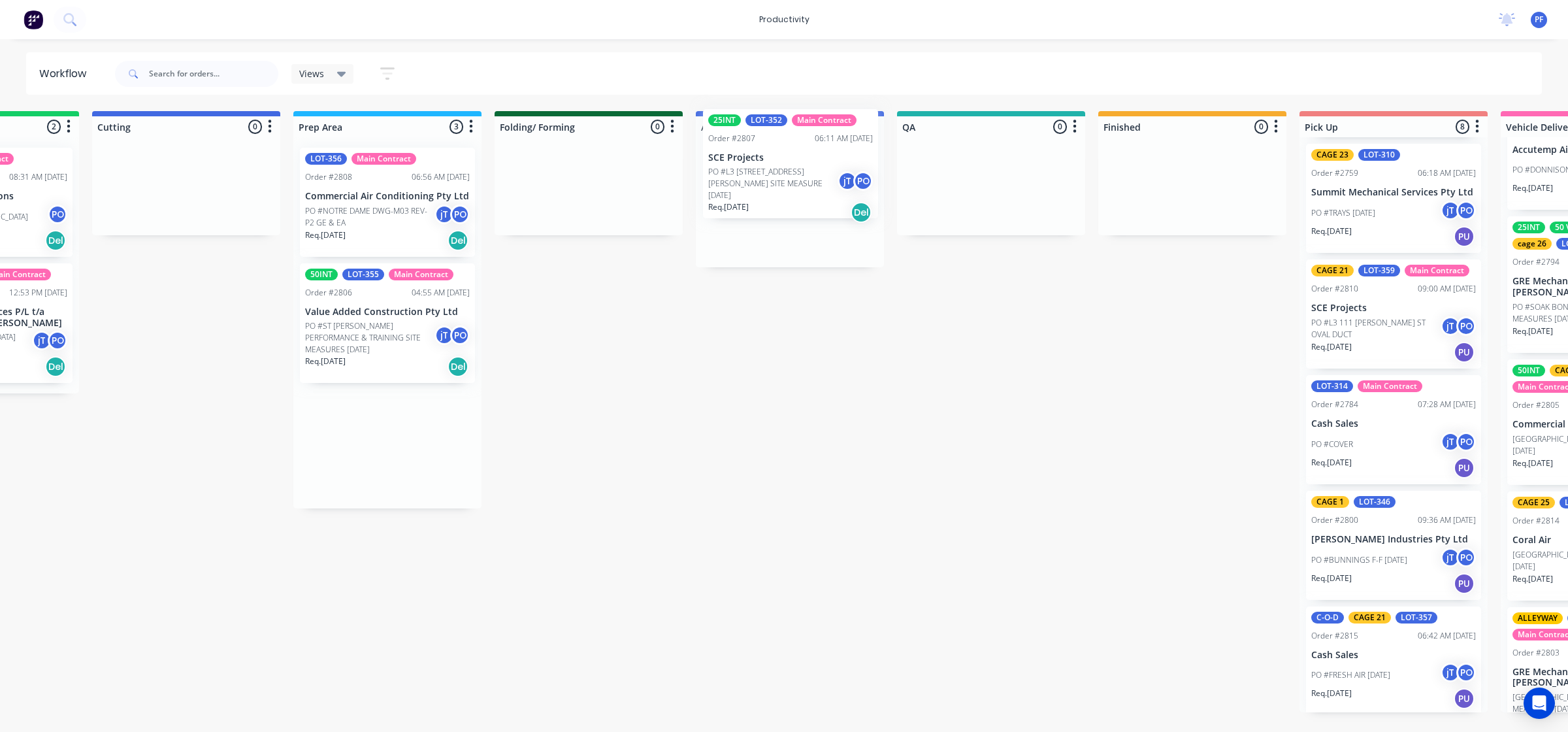
drag, startPoint x: 375, startPoint y: 450, endPoint x: 783, endPoint y: 179, distance: 489.8
click at [783, 179] on div "Submitted 33 Order #240 10:47 AM 24/09/24 Retro Air PO #Freshwater Apts PO Req.…" at bounding box center [930, 412] width 2557 height 602
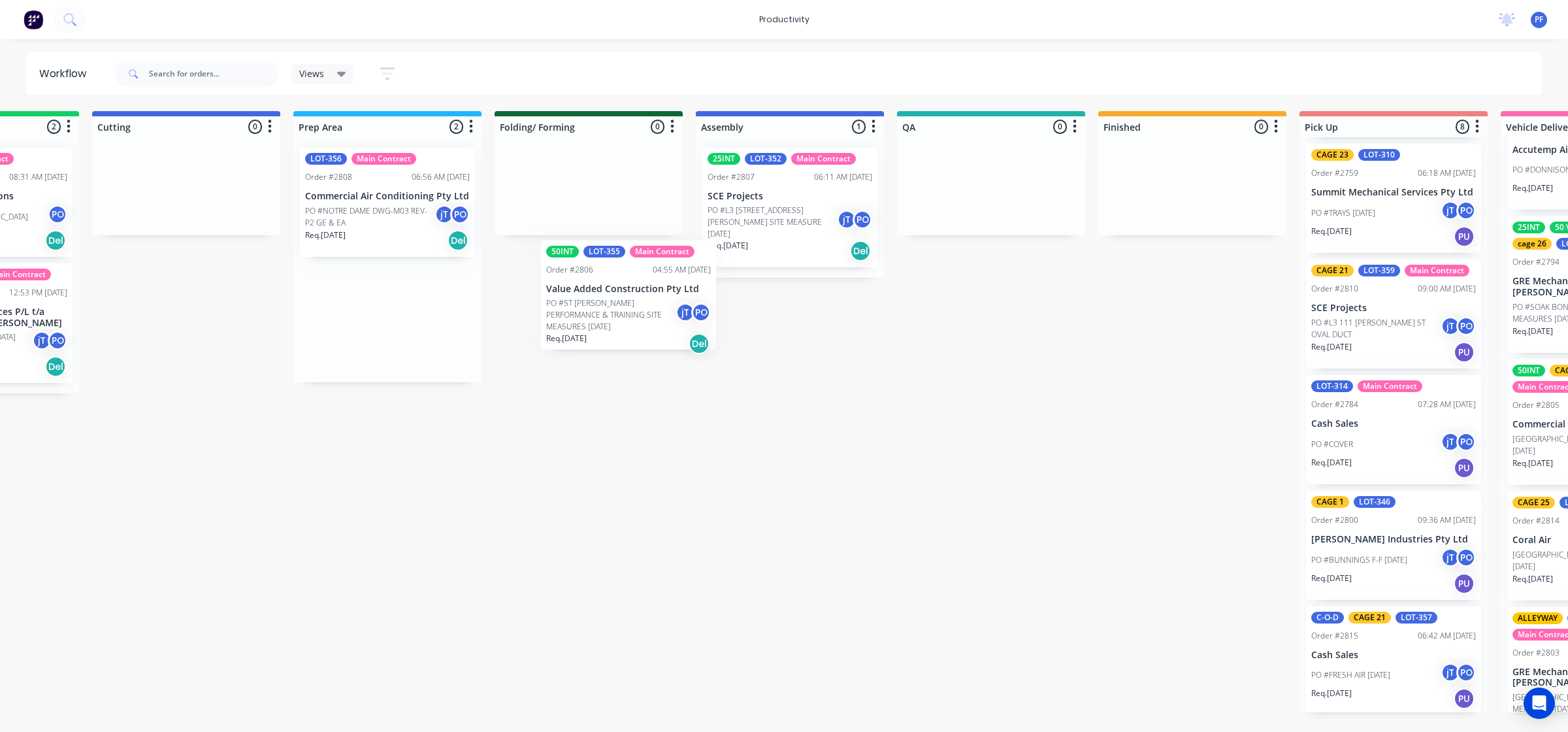
scroll to position [0, 338]
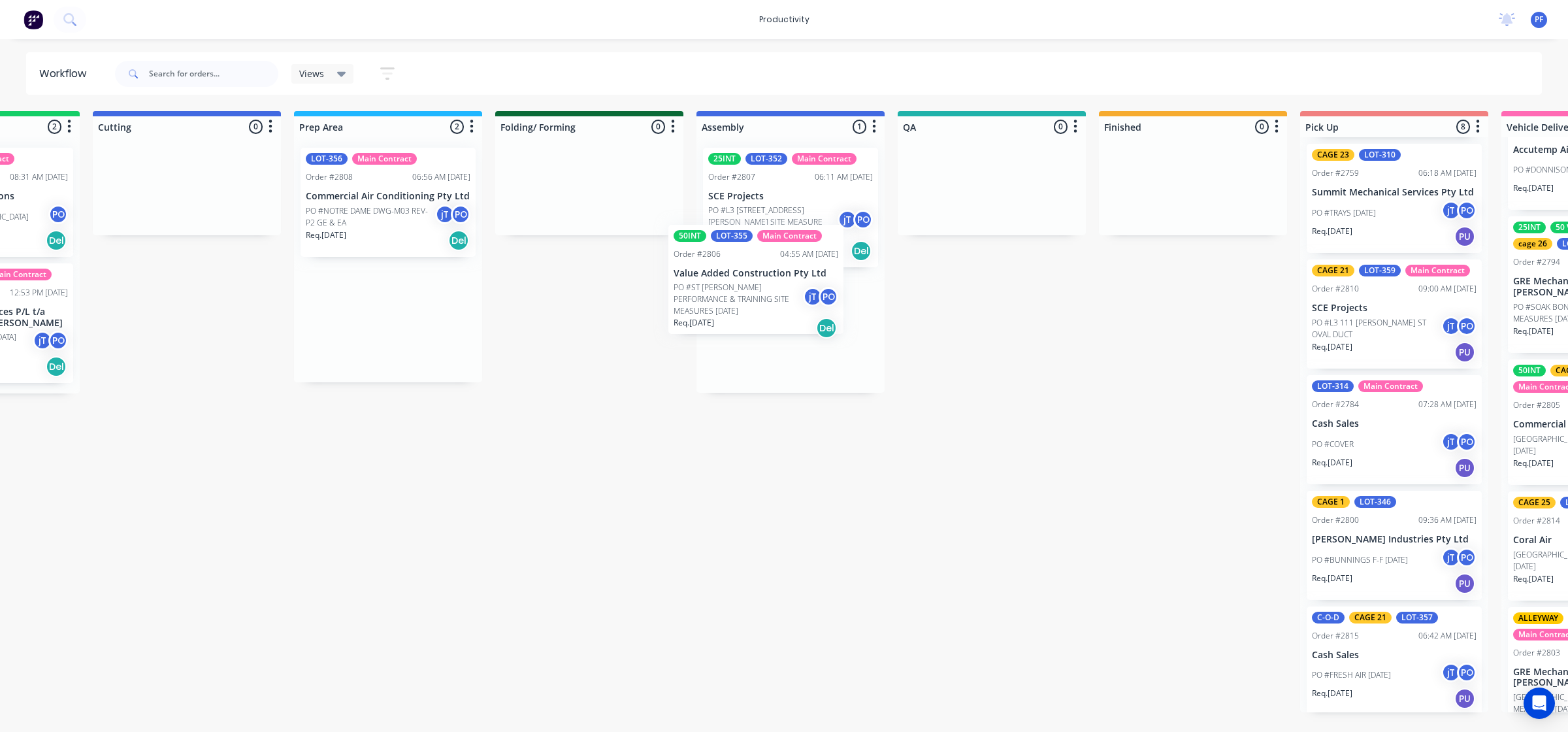
drag, startPoint x: 365, startPoint y: 333, endPoint x: 742, endPoint y: 299, distance: 378.5
click at [739, 299] on div "Submitted 33 Order #240 10:47 AM 24/09/24 Retro Air PO #Freshwater Apts PO Req.…" at bounding box center [931, 412] width 2557 height 602
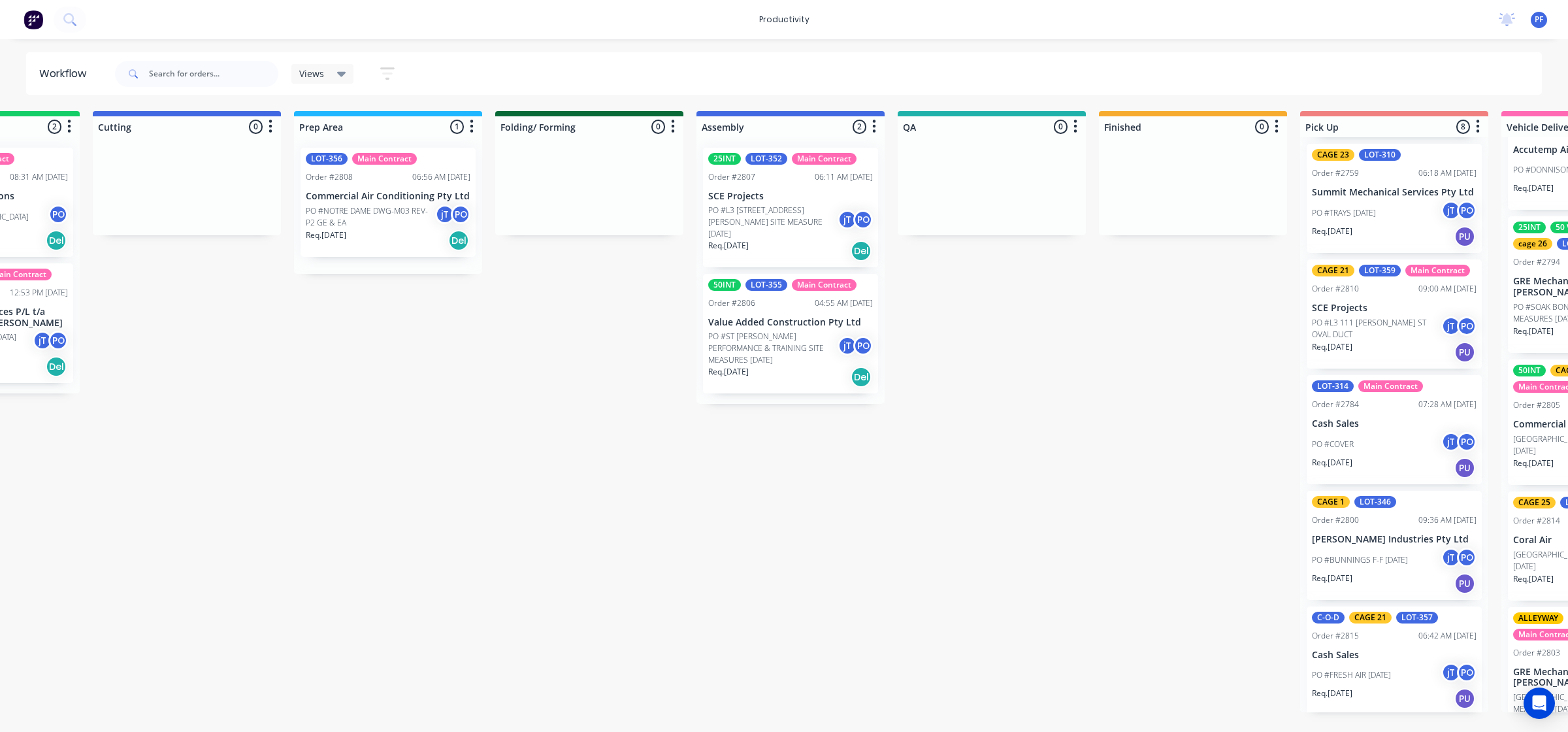
click at [763, 220] on p "PO #L3 [STREET_ADDRESS][PERSON_NAME] SITE MEASURE [DATE]" at bounding box center [773, 223] width 130 height 35
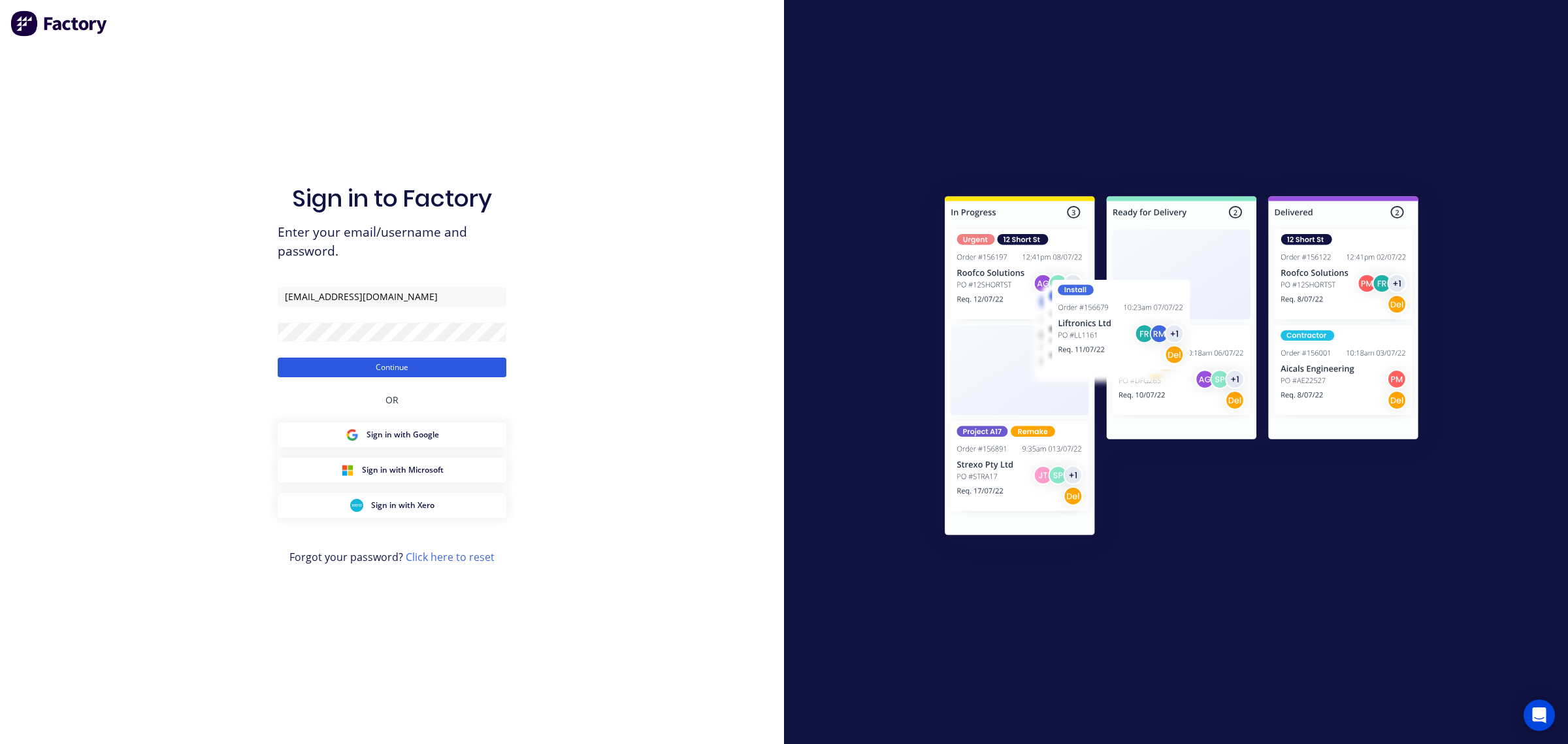
click at [456, 366] on button "Continue" at bounding box center [392, 368] width 229 height 20
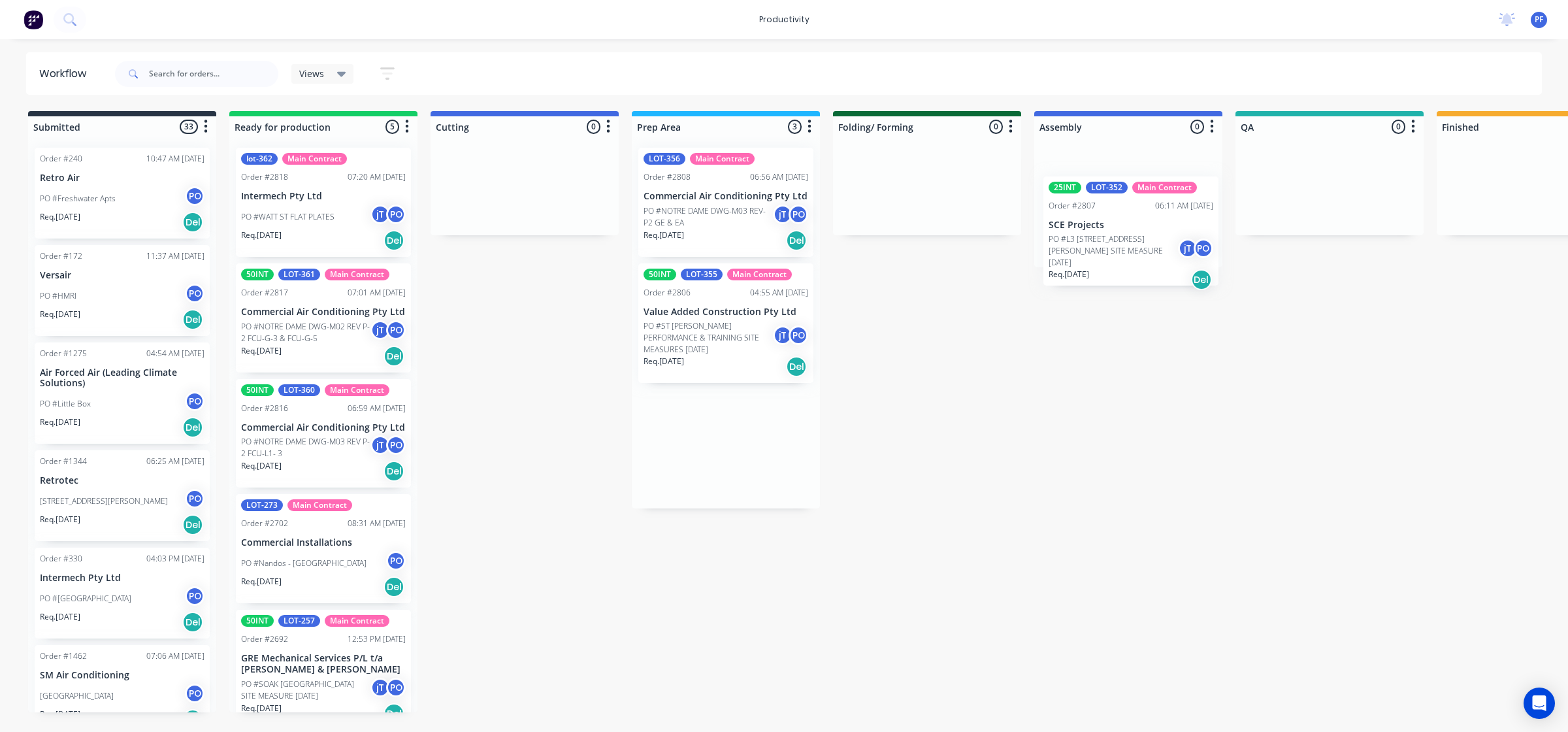
drag, startPoint x: 728, startPoint y: 456, endPoint x: 1137, endPoint y: 209, distance: 477.8
click at [1141, 210] on div "Submitted 33 Order #240 10:47 AM 24/09/24 Retro Air PO #Freshwater Apts PO Req.…" at bounding box center [1268, 412] width 2557 height 602
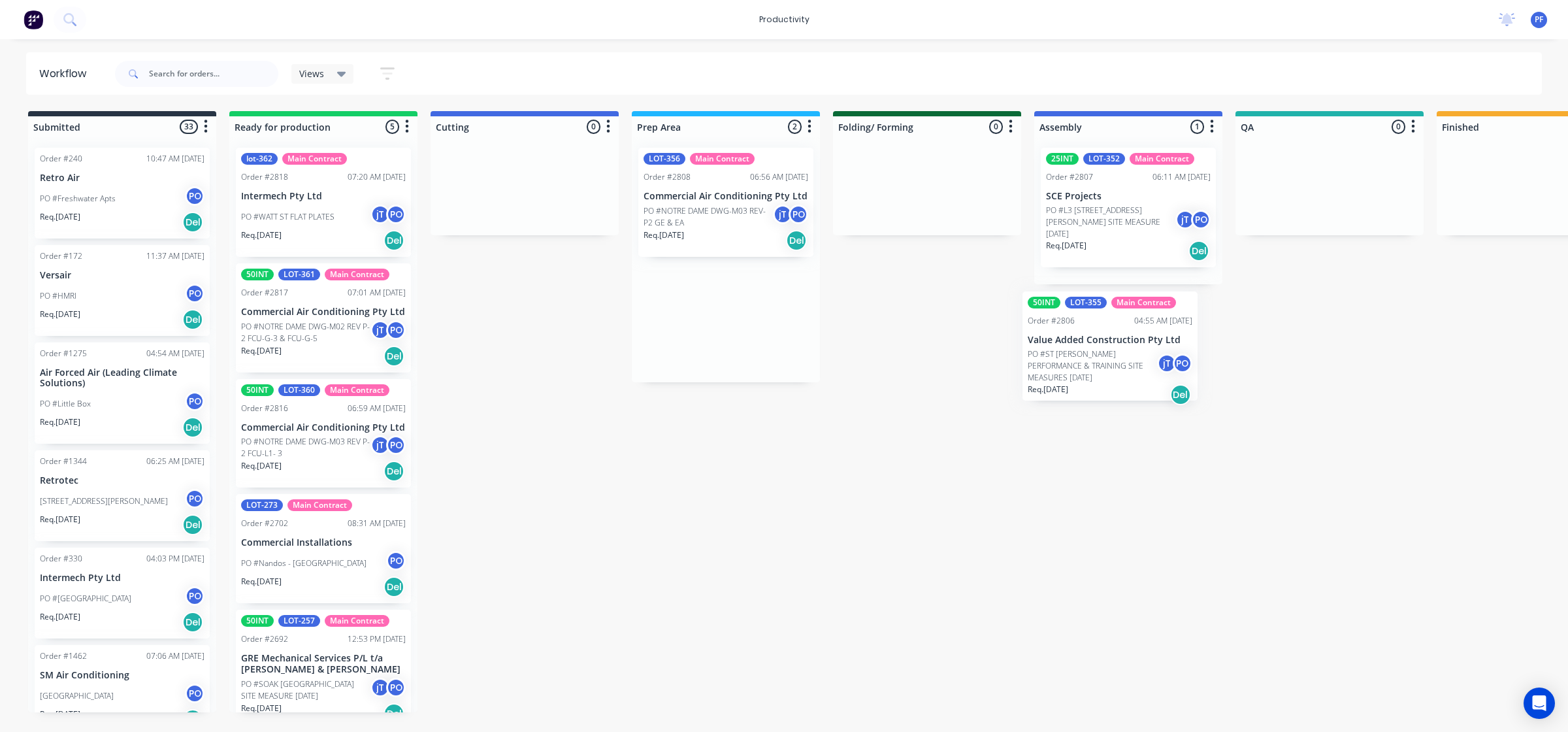
drag, startPoint x: 670, startPoint y: 350, endPoint x: 1081, endPoint y: 337, distance: 411.2
click at [1081, 337] on div "Submitted 33 Order #240 10:47 AM 24/09/24 Retro Air PO #Freshwater Apts PO Req.…" at bounding box center [1268, 412] width 2557 height 602
click at [1067, 240] on p "Req. 09/09/25" at bounding box center [1066, 245] width 40 height 12
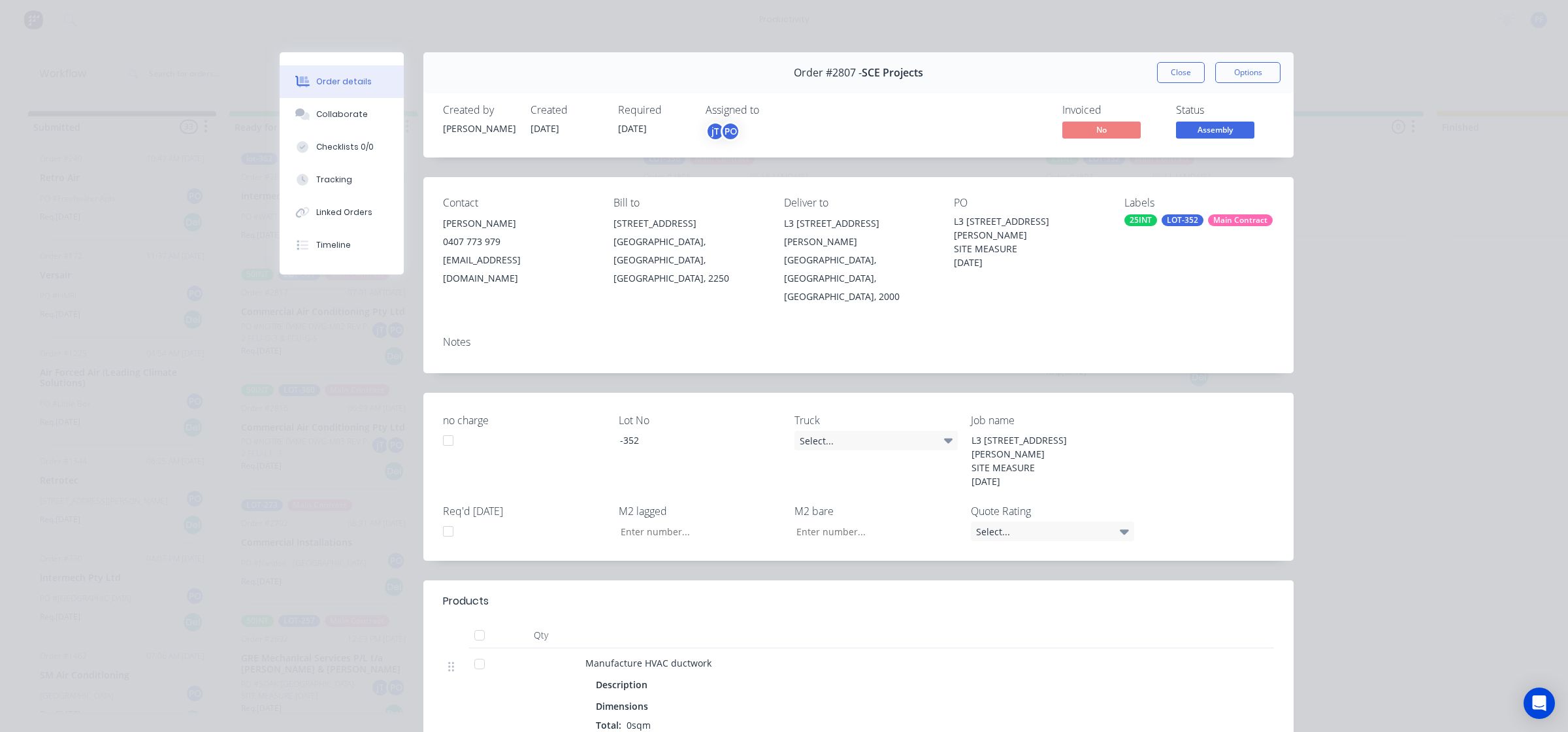
click at [1182, 223] on div "LOT-352" at bounding box center [1182, 220] width 42 height 12
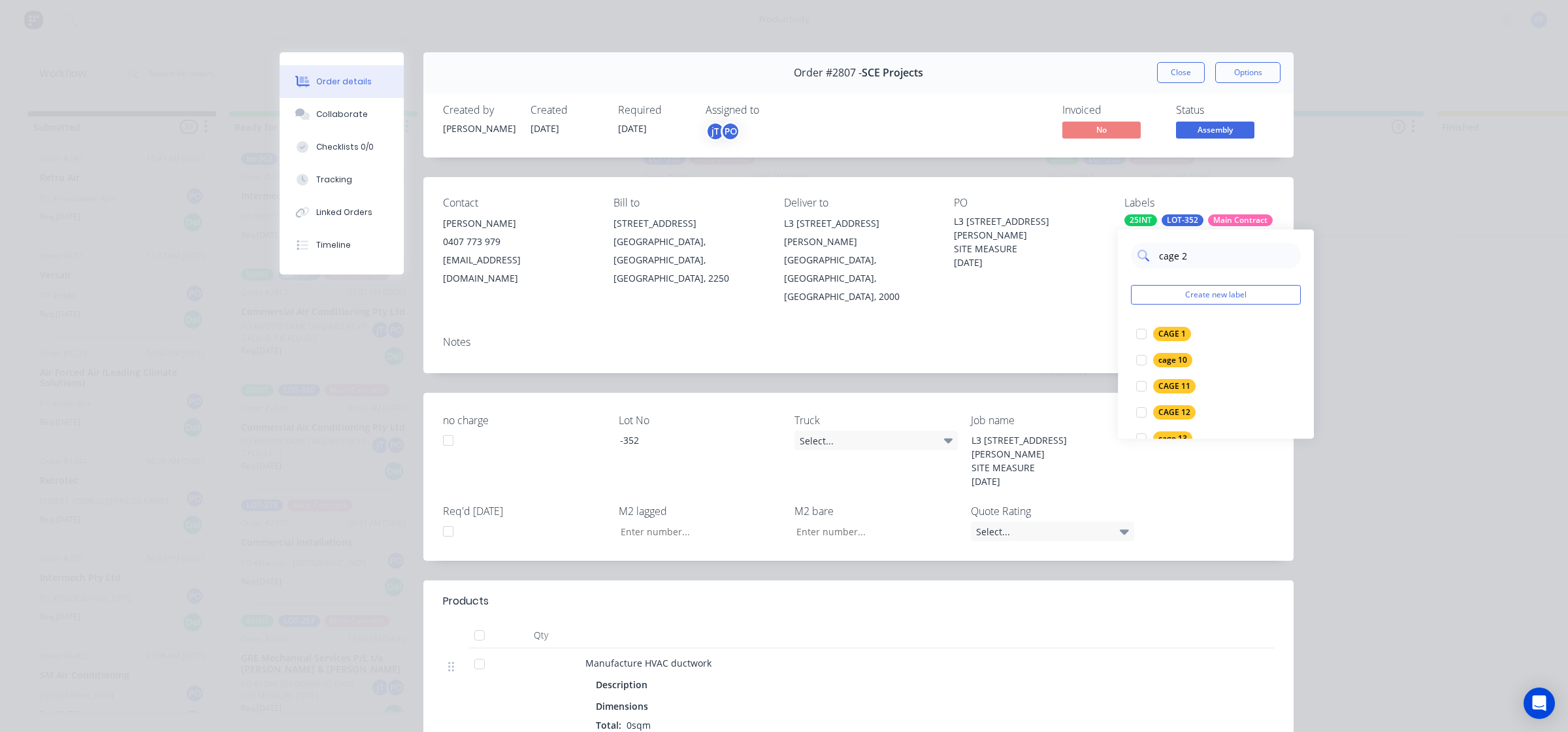
type input "cage 26"
drag, startPoint x: 1142, startPoint y: 335, endPoint x: 1104, endPoint y: 337, distance: 38.1
click at [1142, 335] on div at bounding box center [1141, 334] width 26 height 26
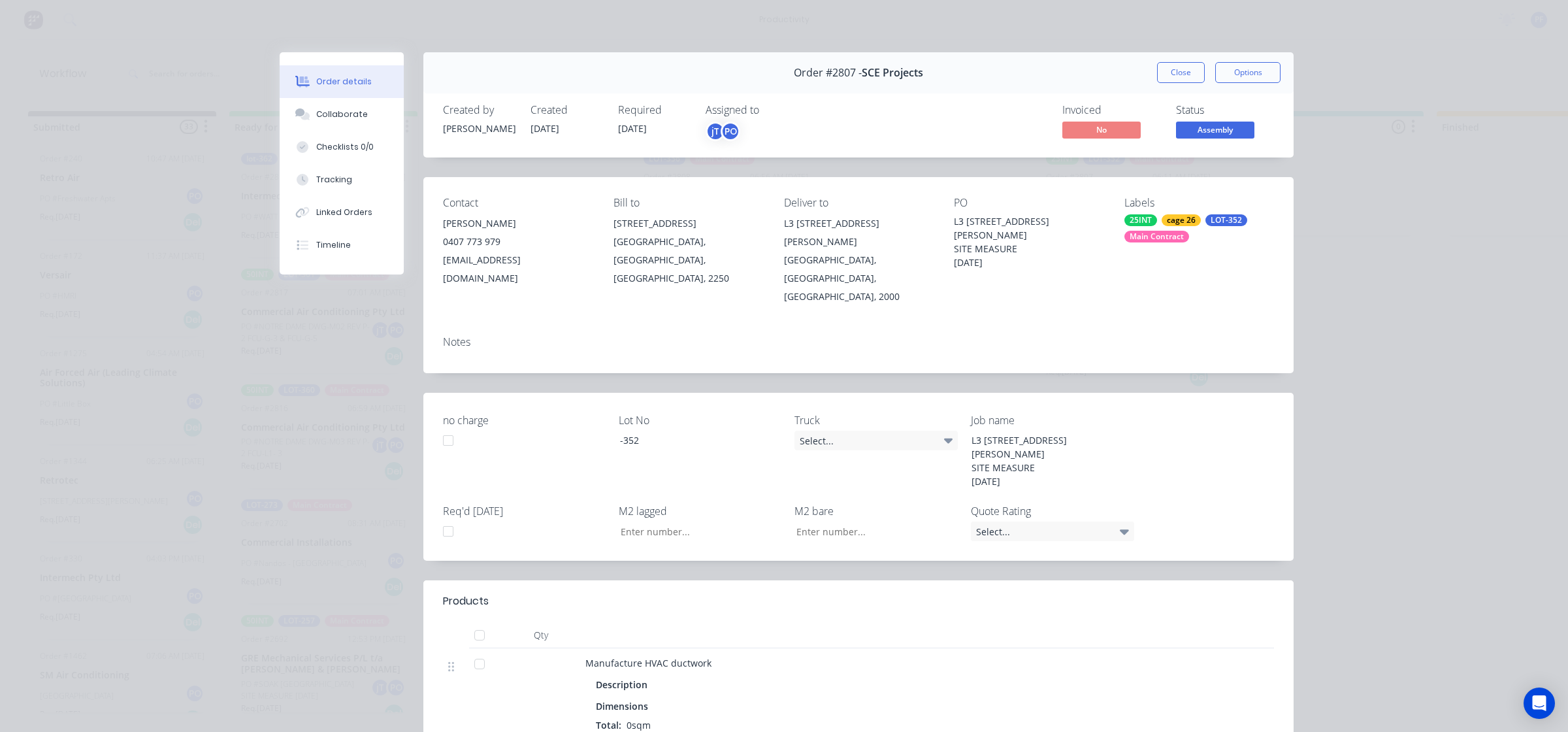
drag, startPoint x: 1104, startPoint y: 329, endPoint x: 1187, endPoint y: 215, distance: 141.0
click at [1115, 325] on div "Notes" at bounding box center [858, 349] width 870 height 47
click at [1166, 74] on button "Close" at bounding box center [1180, 73] width 47 height 21
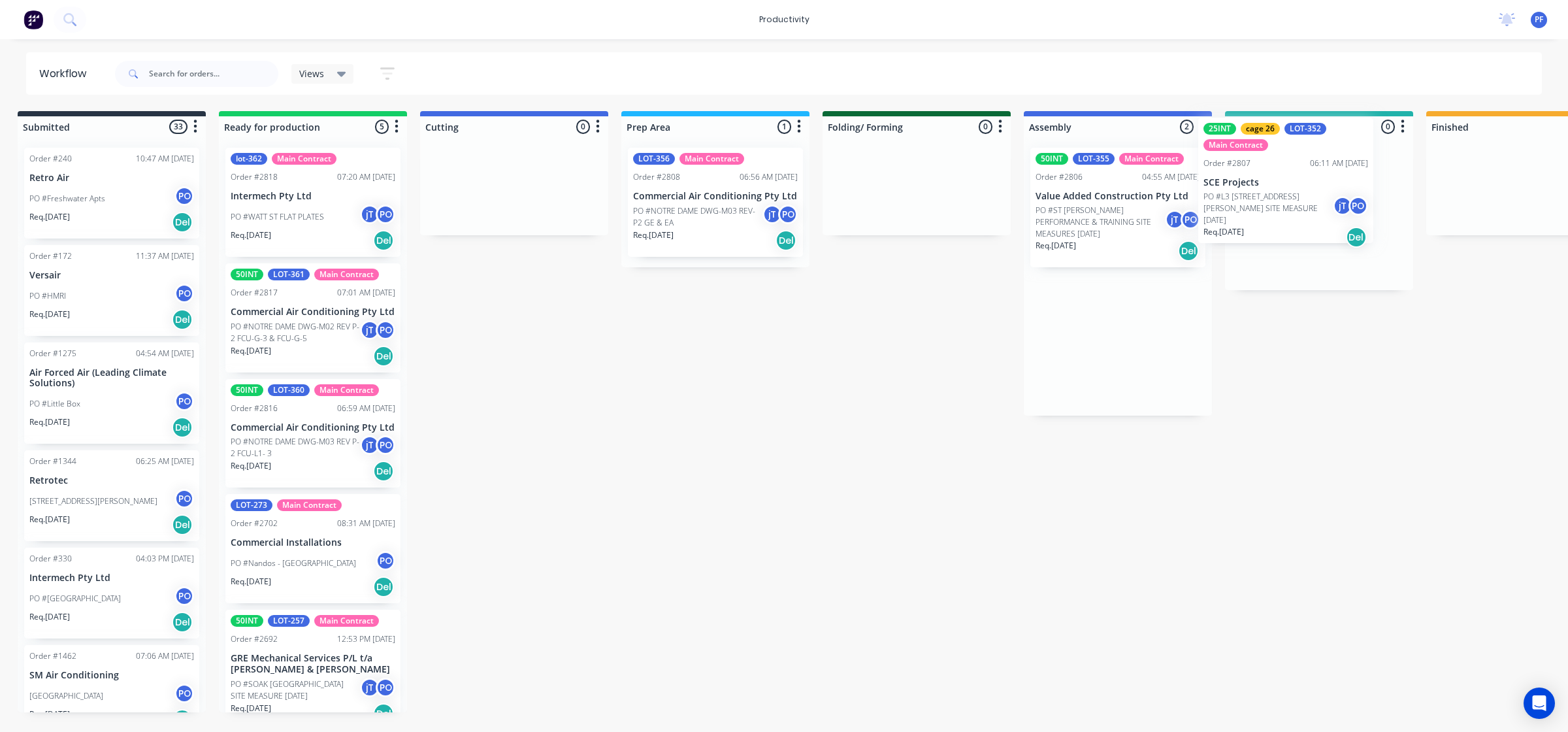
scroll to position [0, 34]
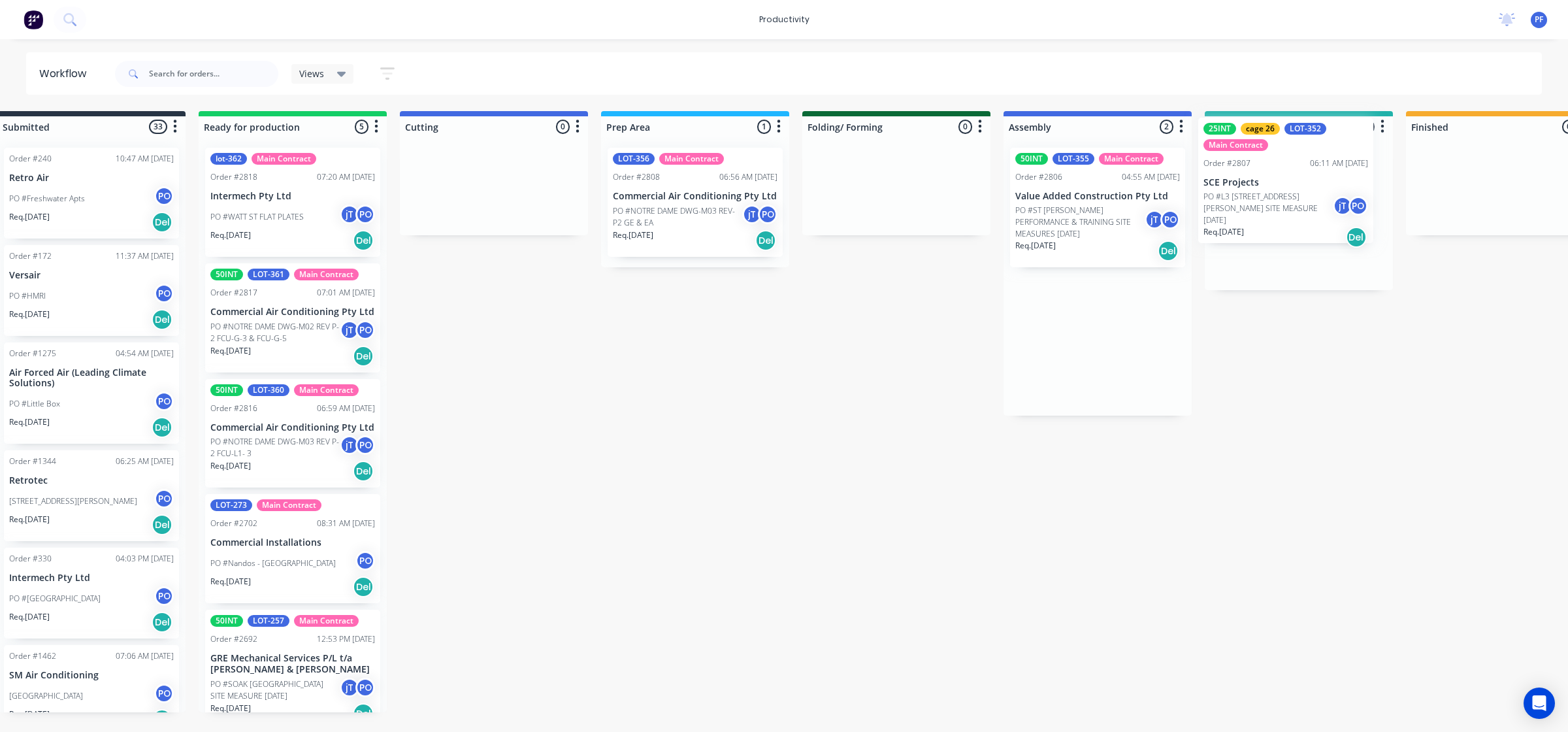
drag, startPoint x: 1120, startPoint y: 203, endPoint x: 1212, endPoint y: 200, distance: 92.0
click at [1291, 173] on div "Submitted 33 Order #240 10:47 AM 24/09/24 Retro Air PO #Freshwater Apts PO Req.…" at bounding box center [1238, 412] width 2557 height 602
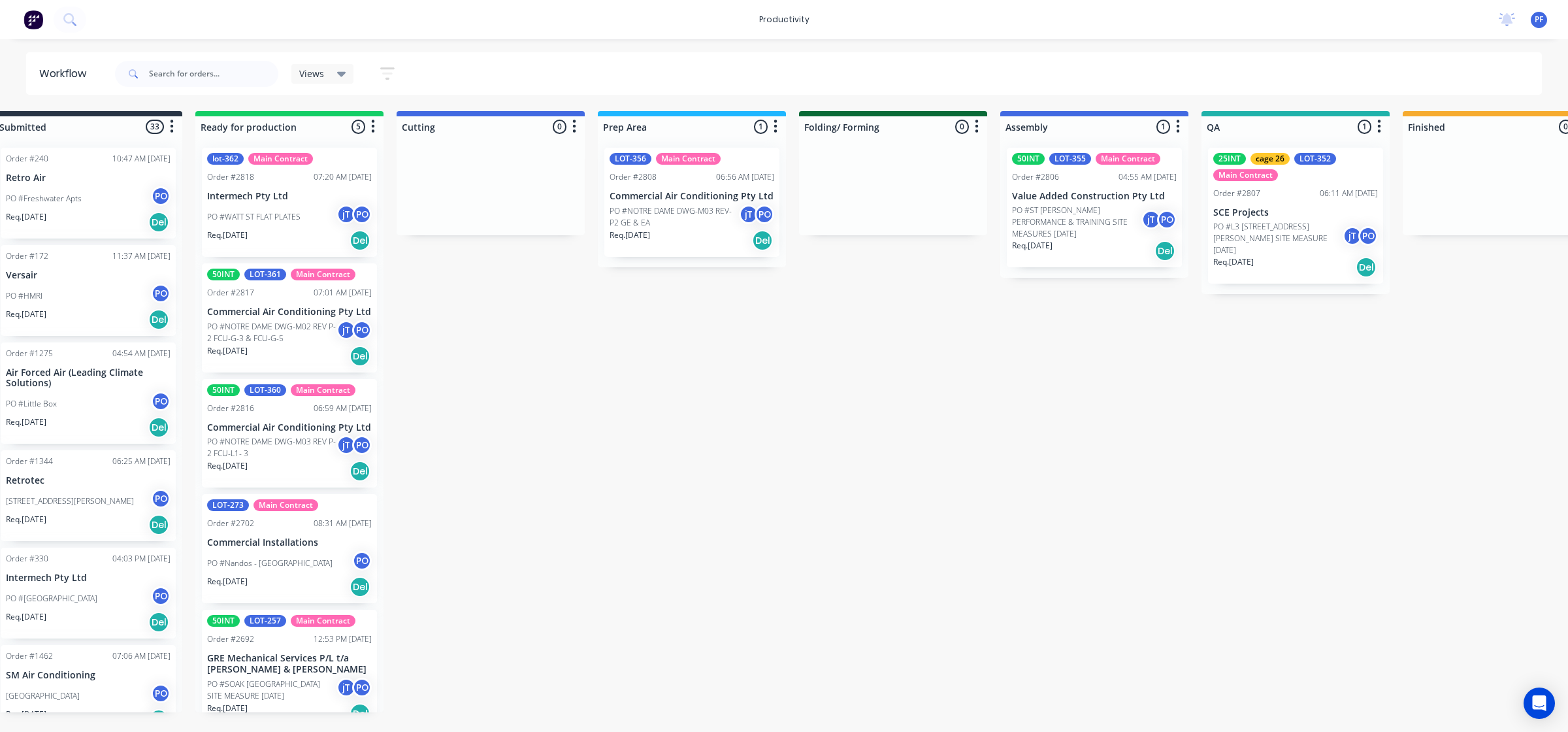
drag, startPoint x: 659, startPoint y: 211, endPoint x: 712, endPoint y: 354, distance: 152.5
click at [727, 374] on div "Submitted 33 Order #240 10:47 AM 24/09/24 Retro Air PO #Freshwater Apts PO Req.…" at bounding box center [1234, 412] width 2557 height 602
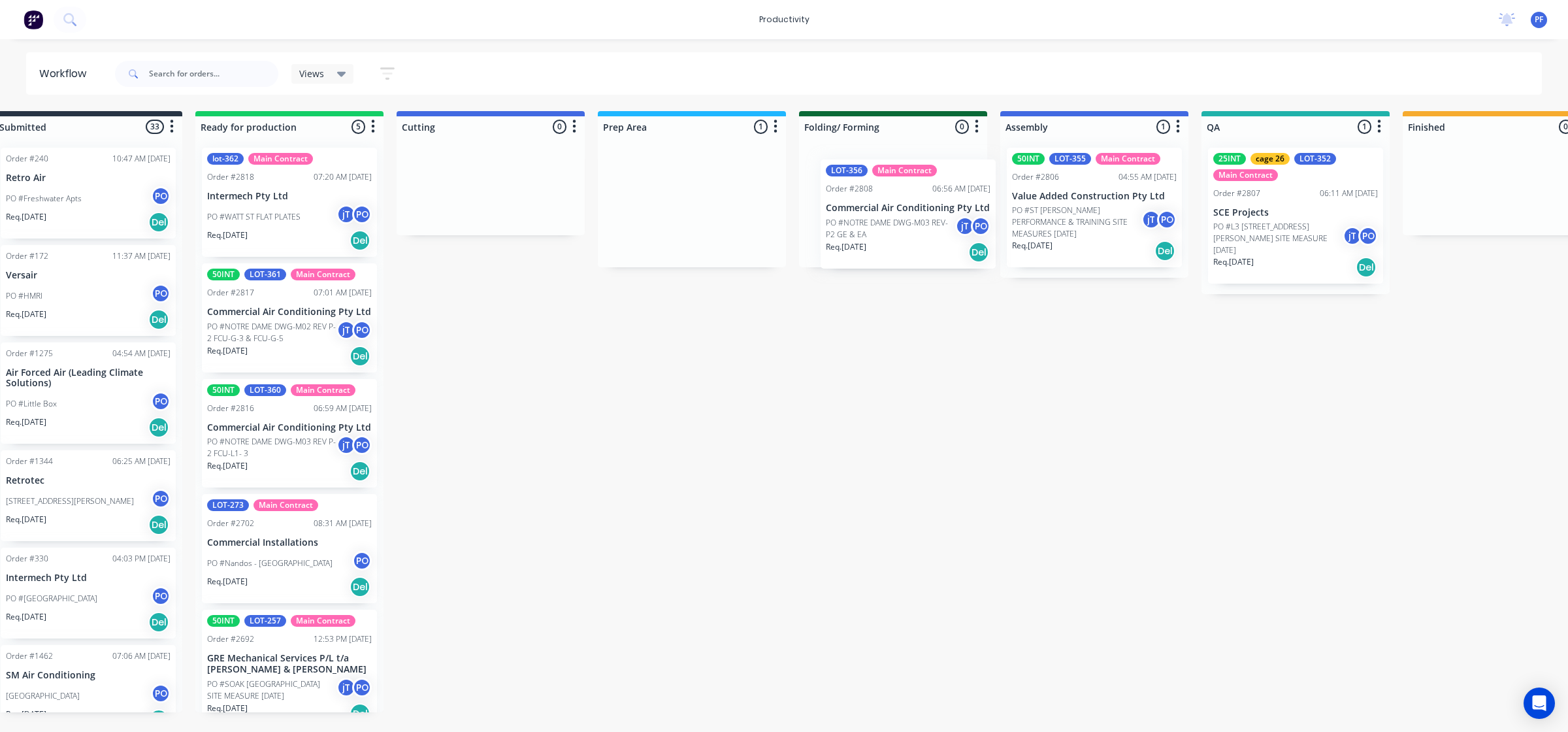
drag, startPoint x: 663, startPoint y: 210, endPoint x: 853, endPoint y: 214, distance: 190.0
click at [868, 215] on div "Submitted 33 Order #240 10:47 AM 24/09/24 Retro Air PO #Freshwater Apts PO Req.…" at bounding box center [1234, 412] width 2557 height 602
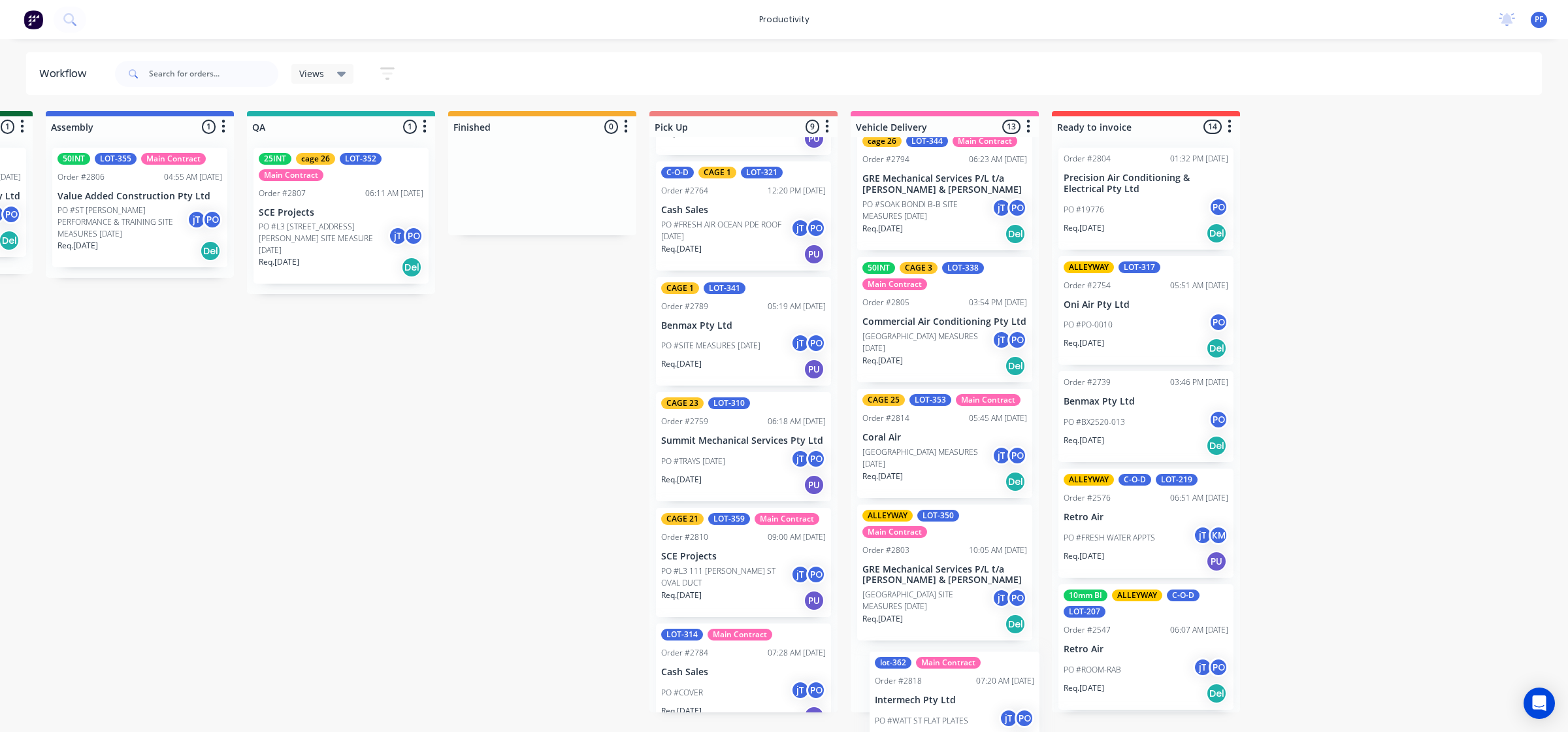
scroll to position [1230, 0]
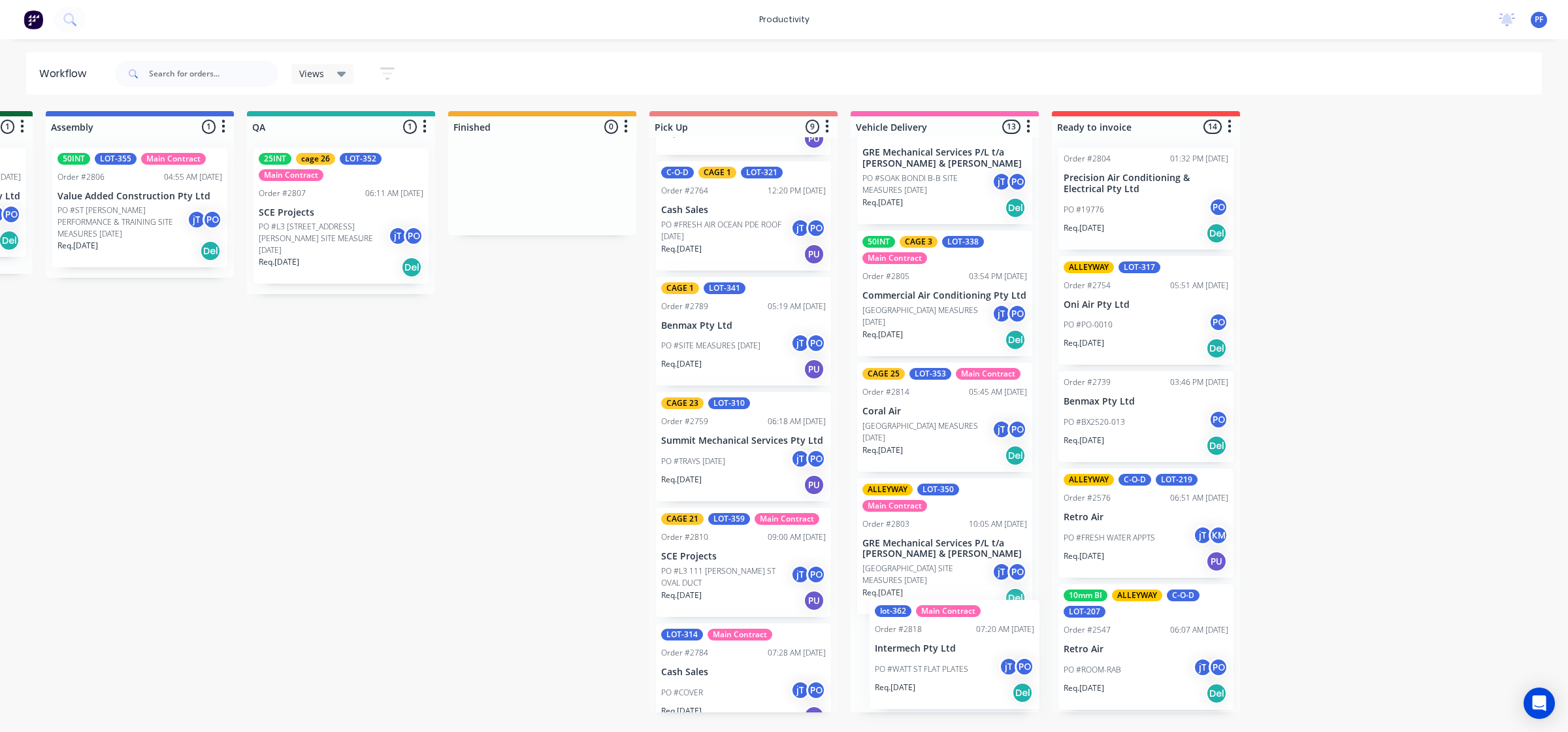
drag, startPoint x: 324, startPoint y: 198, endPoint x: 962, endPoint y: 652, distance: 783.0
click at [962, 652] on div "Submitted 33 Order #240 10:47 AM [DATE] Retro Air PO #Freshwater Apts PO Req. […" at bounding box center [280, 412] width 2557 height 602
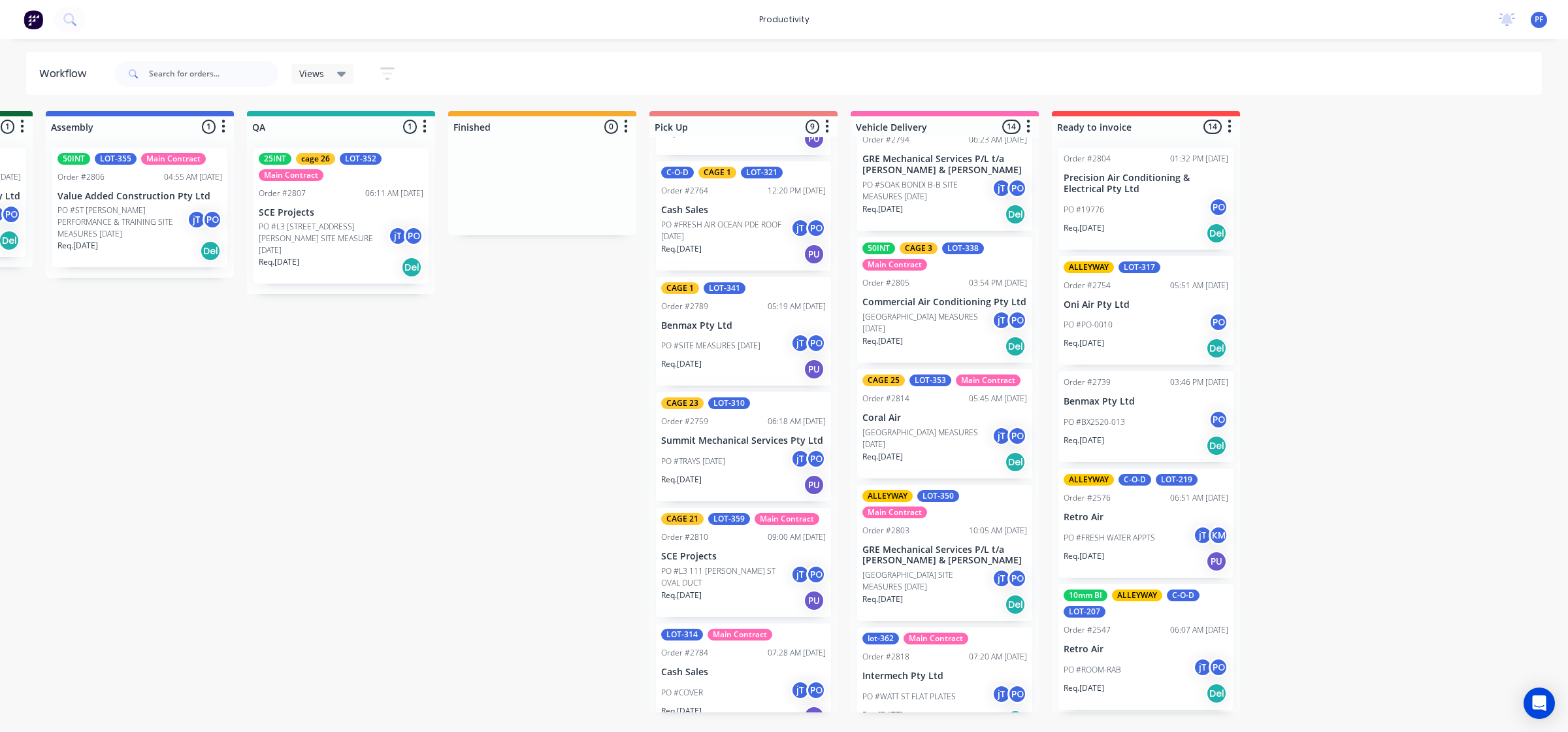
click at [938, 670] on p "Intermech Pty Ltd" at bounding box center [944, 676] width 164 height 11
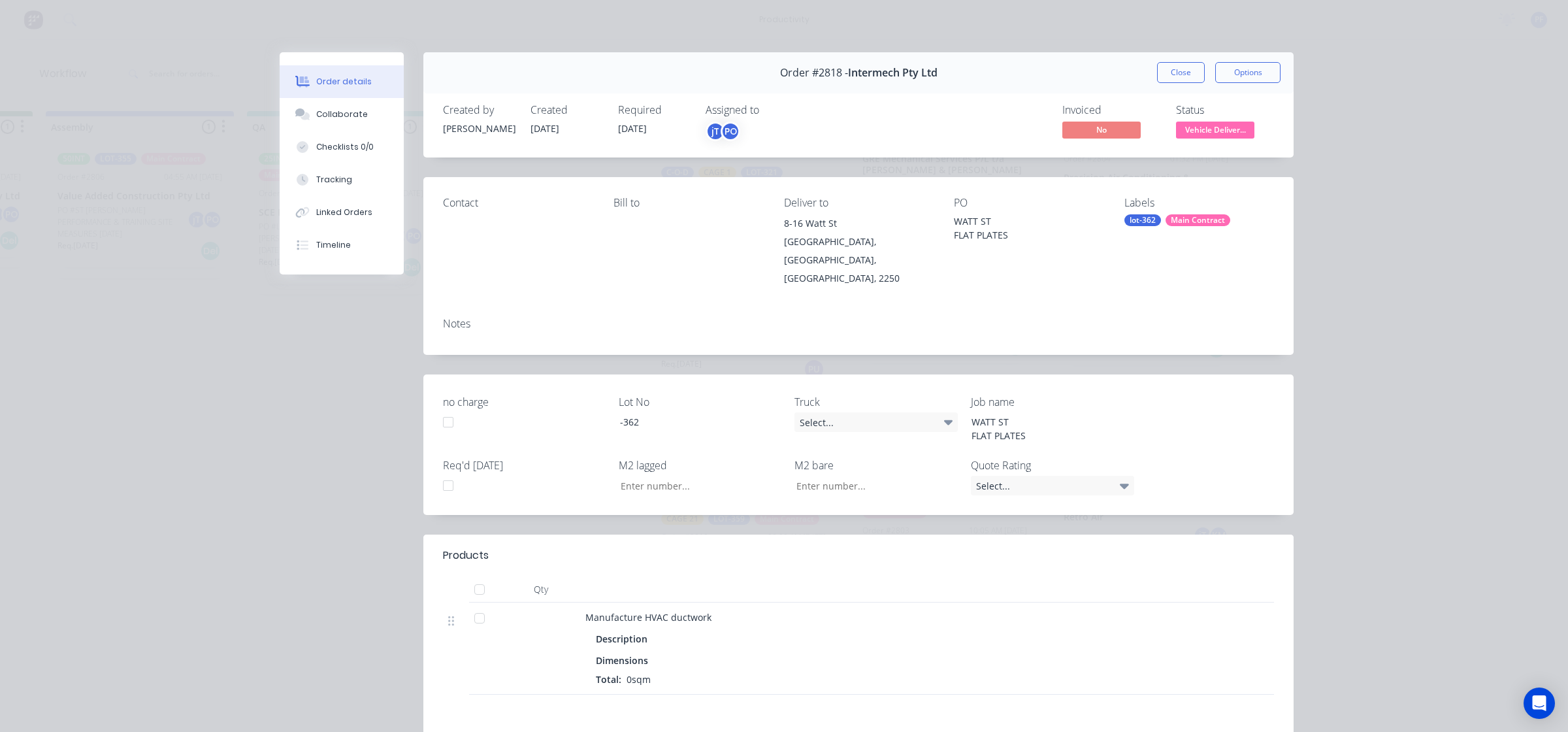
click at [1135, 223] on div "lot-362" at bounding box center [1142, 220] width 37 height 12
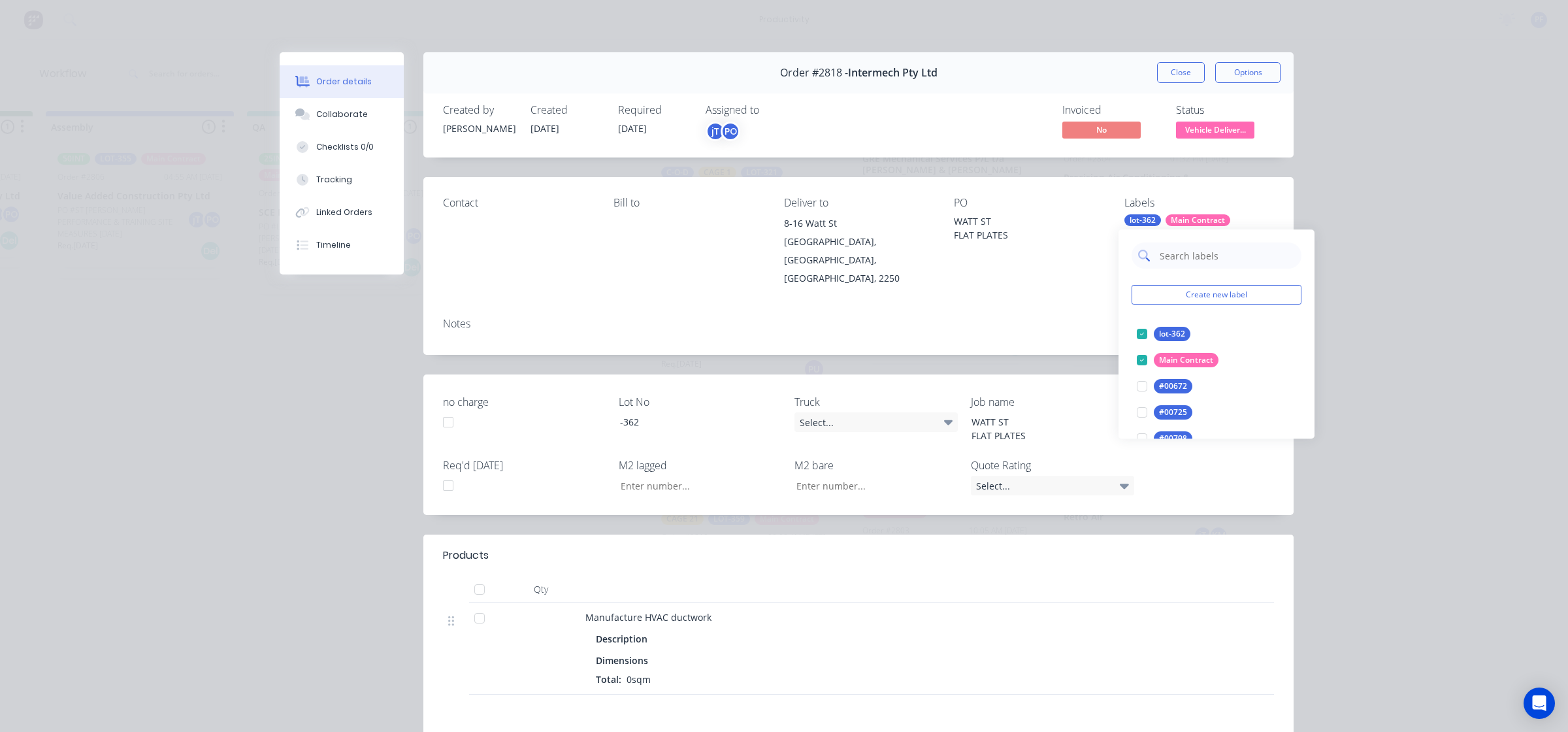
click at [1184, 263] on input "text" at bounding box center [1226, 255] width 137 height 26
type input "cage 21"
drag, startPoint x: 1148, startPoint y: 337, endPoint x: 1035, endPoint y: 329, distance: 113.3
click at [1143, 334] on div at bounding box center [1142, 334] width 26 height 26
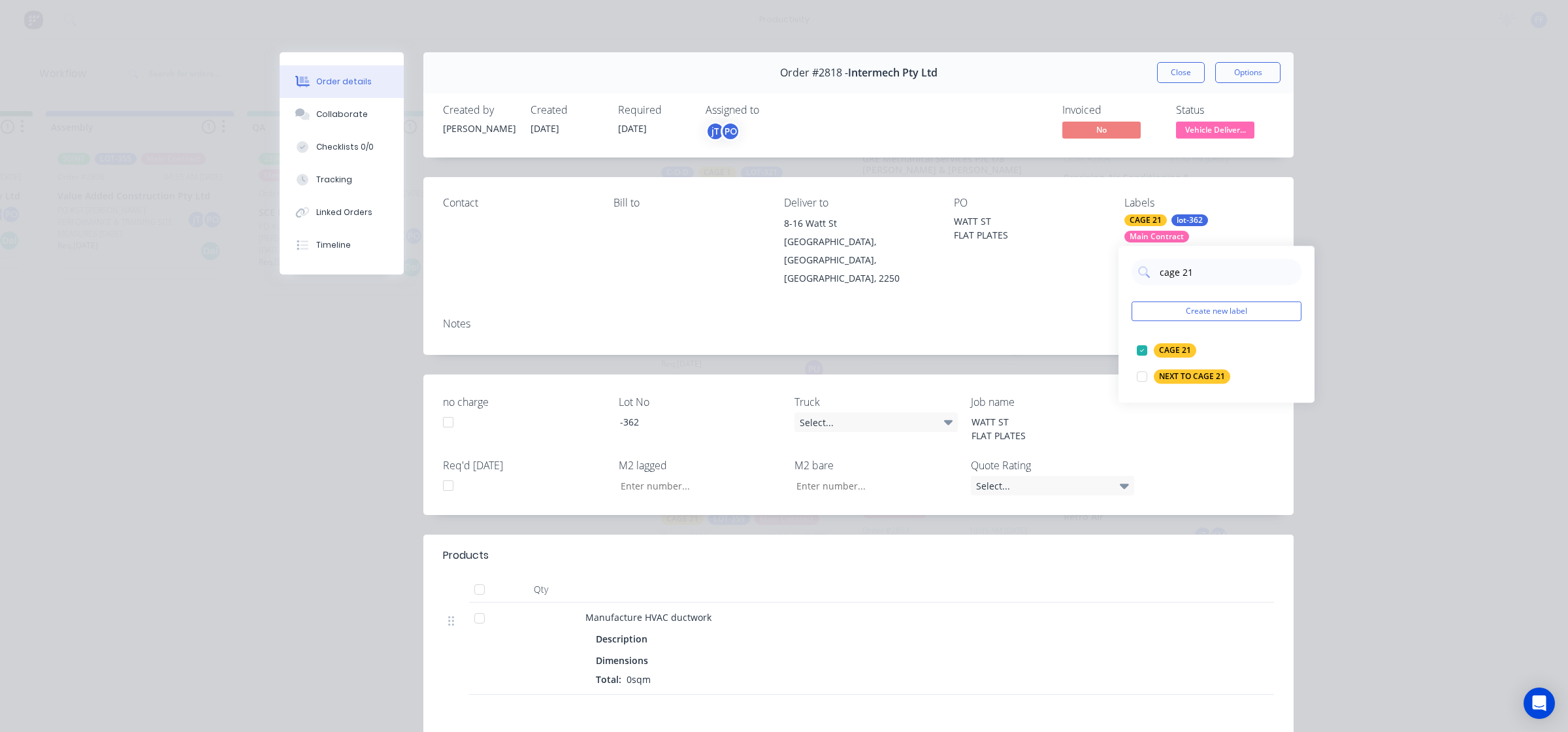
click at [1030, 322] on div "Notes" at bounding box center [858, 330] width 870 height 47
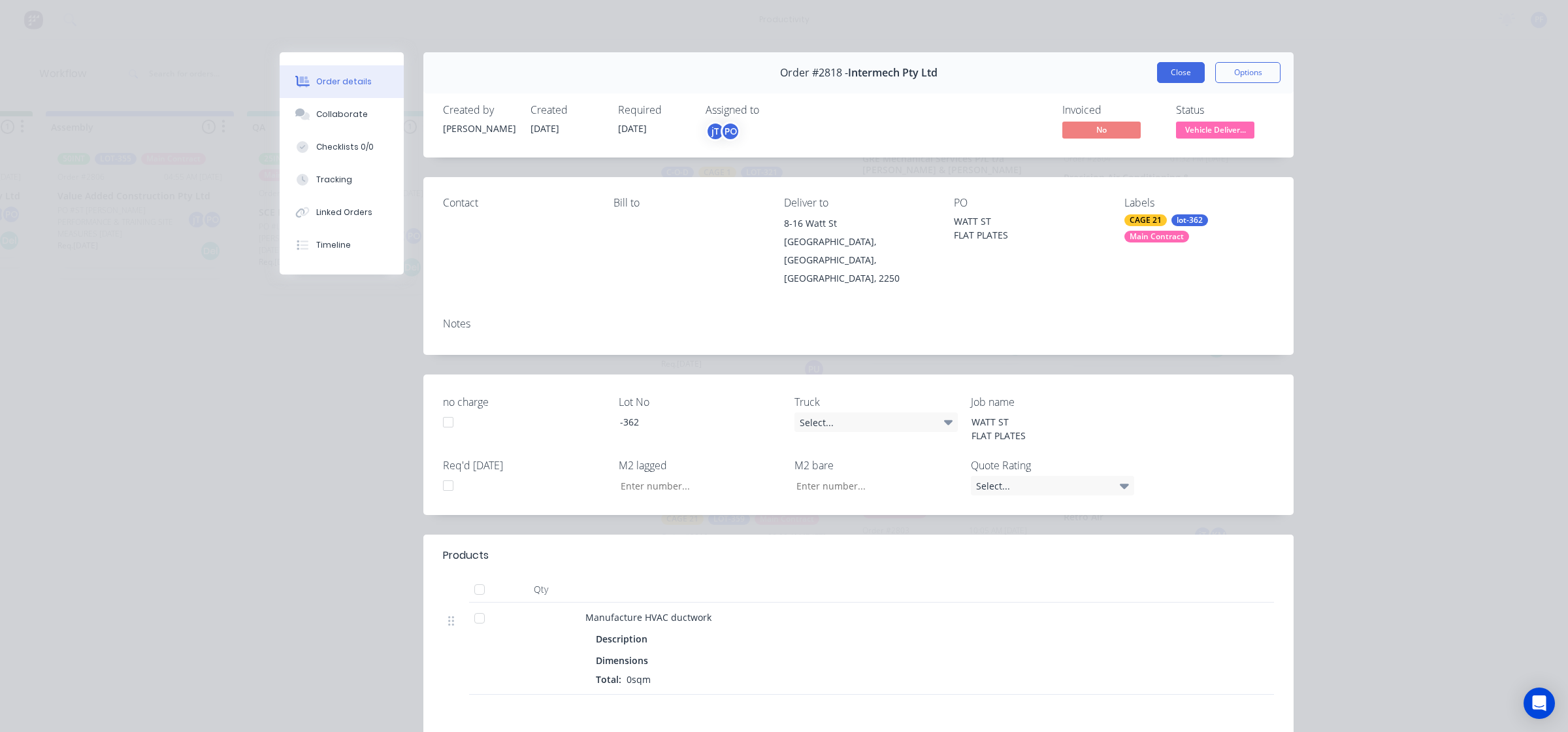
click at [1168, 79] on button "Close" at bounding box center [1180, 73] width 47 height 21
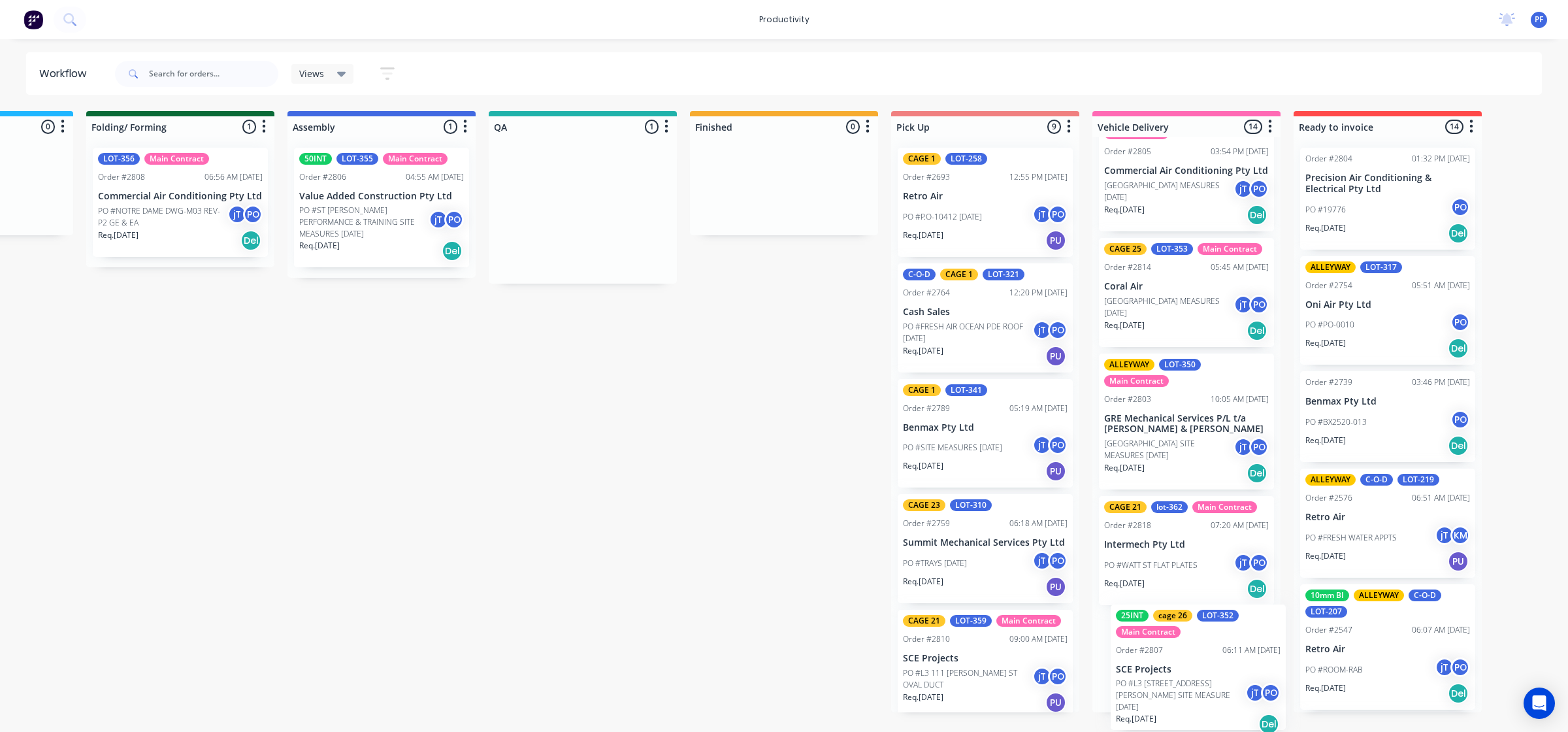
scroll to position [0, 752]
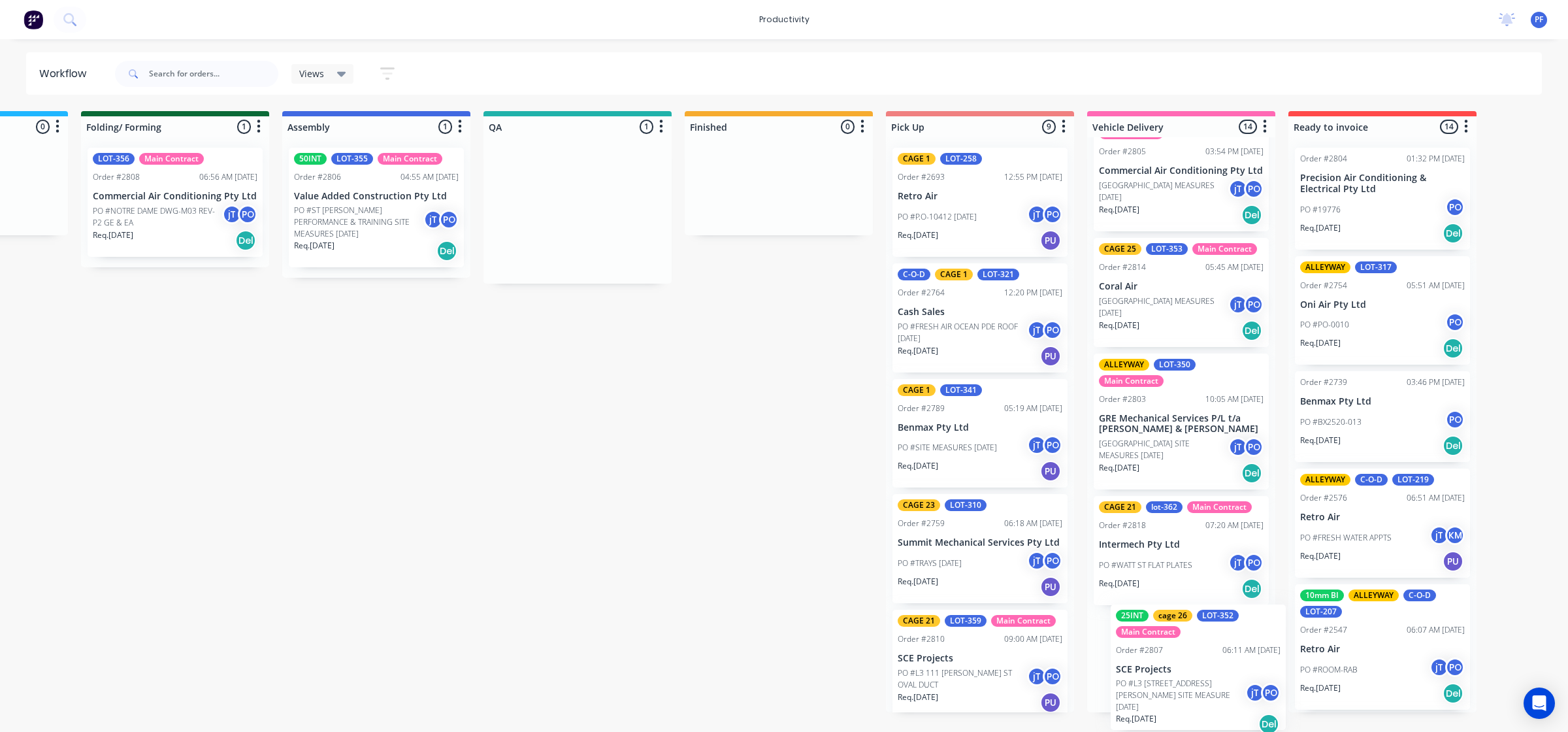
drag, startPoint x: 647, startPoint y: 215, endPoint x: 1193, endPoint y: 663, distance: 706.3
click at [1193, 665] on div "Submitted 33 Order #240 10:47 AM 24/09/24 Retro Air PO #Freshwater Apts PO Req.…" at bounding box center [517, 412] width 2557 height 602
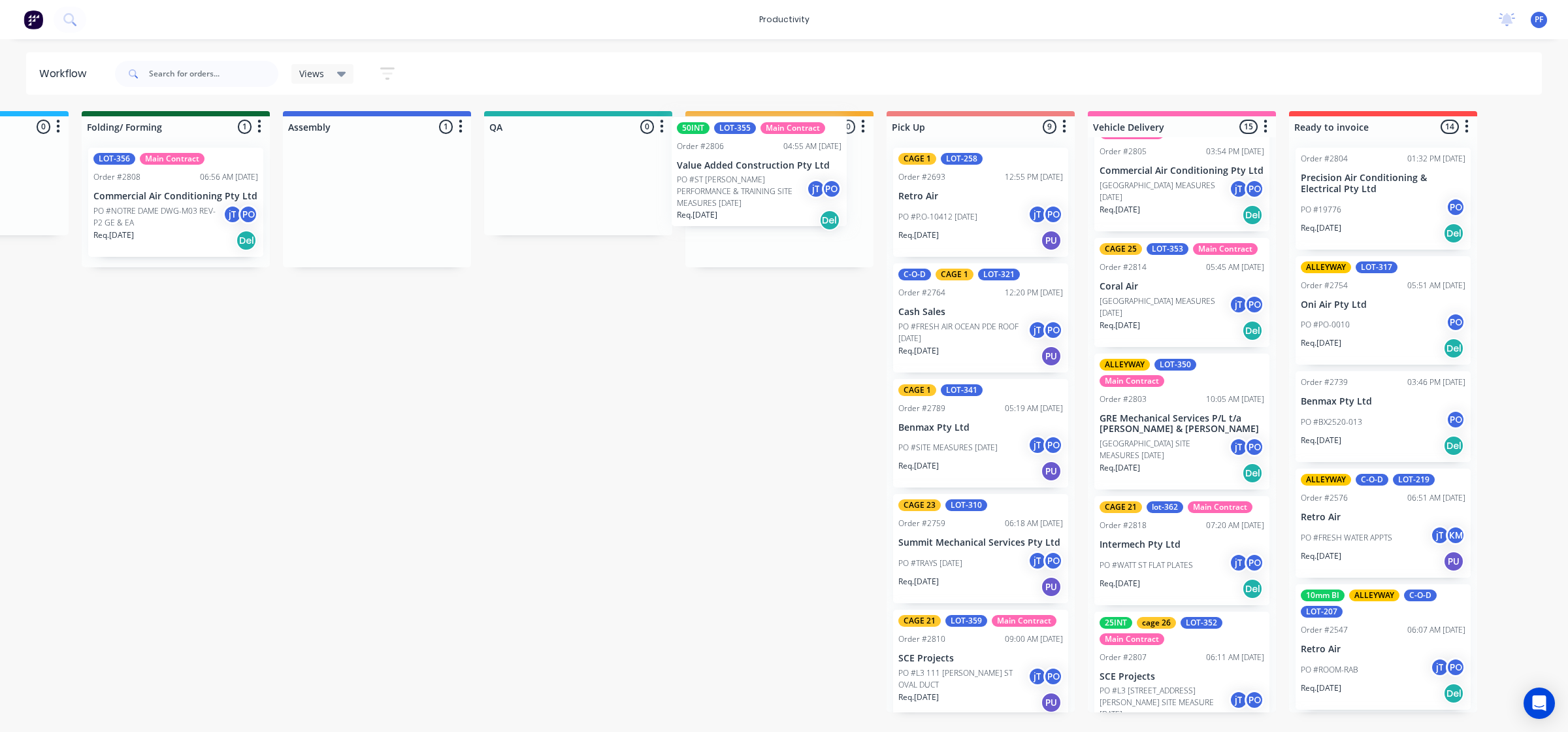
drag, startPoint x: 339, startPoint y: 215, endPoint x: 732, endPoint y: 184, distance: 394.2
click at [732, 184] on div "Submitted 33 Order #240 10:47 AM 24/09/24 Retro Air PO #Freshwater Apts PO Req.…" at bounding box center [517, 412] width 2557 height 602
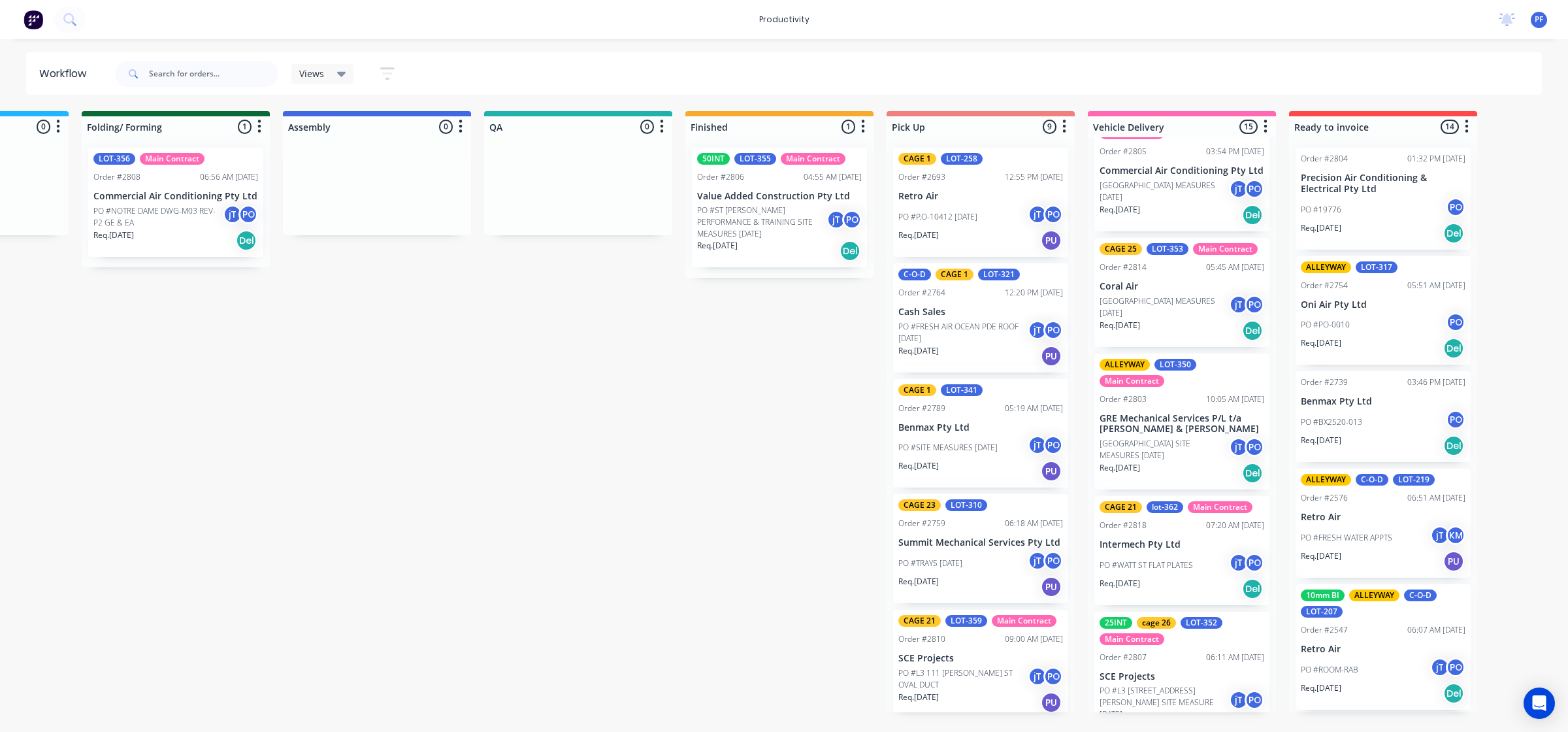
click at [759, 213] on p "PO #ST [PERSON_NAME] PERFORMANCE & TRAINING SITE MEASURES [DATE]" at bounding box center [761, 223] width 130 height 35
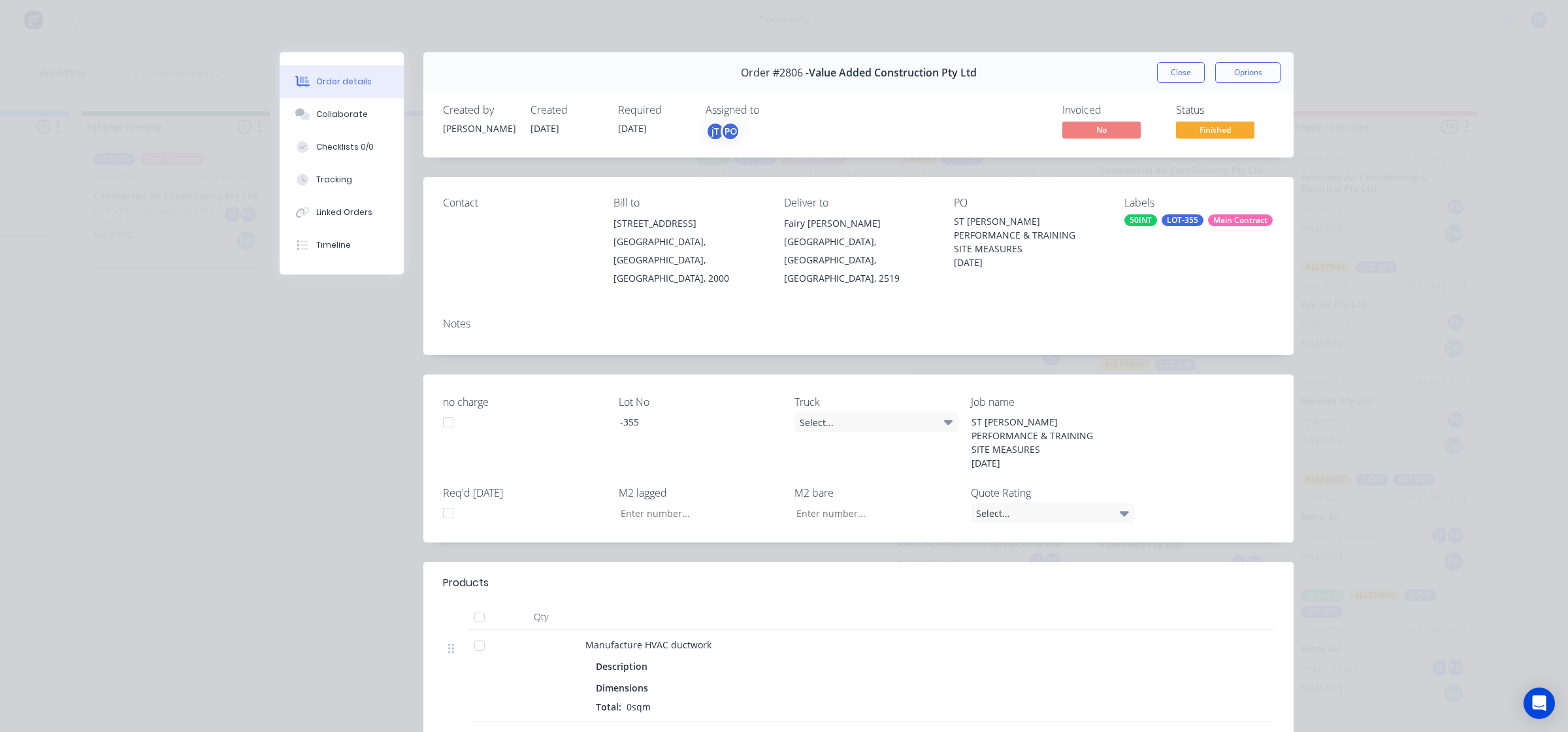
drag, startPoint x: 1168, startPoint y: 220, endPoint x: 1176, endPoint y: 223, distance: 8.5
click at [1169, 220] on div "LOT-355" at bounding box center [1182, 220] width 42 height 12
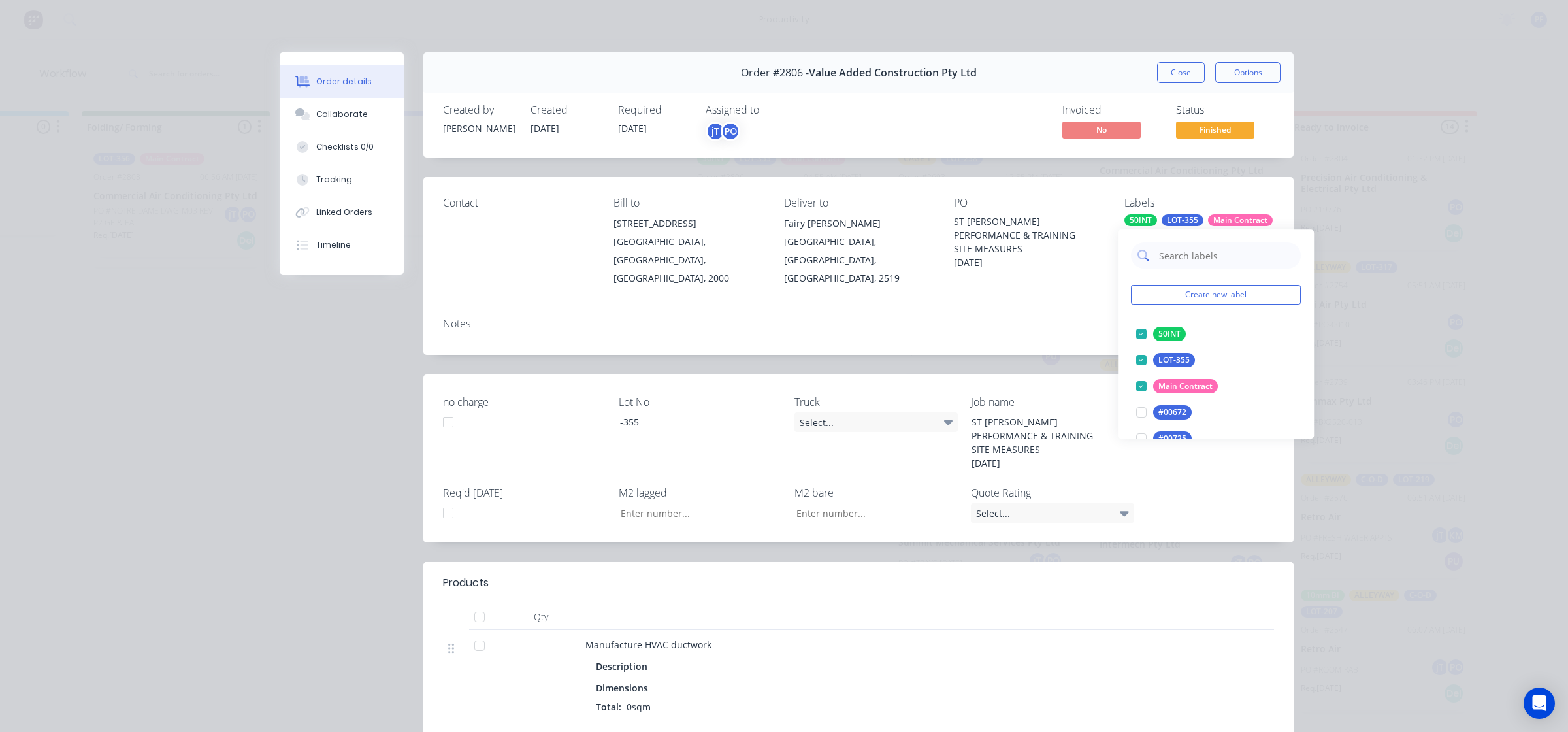
click at [1239, 258] on input "text" at bounding box center [1225, 255] width 137 height 26
type input "cage 27"
click at [1140, 332] on div at bounding box center [1141, 334] width 26 height 26
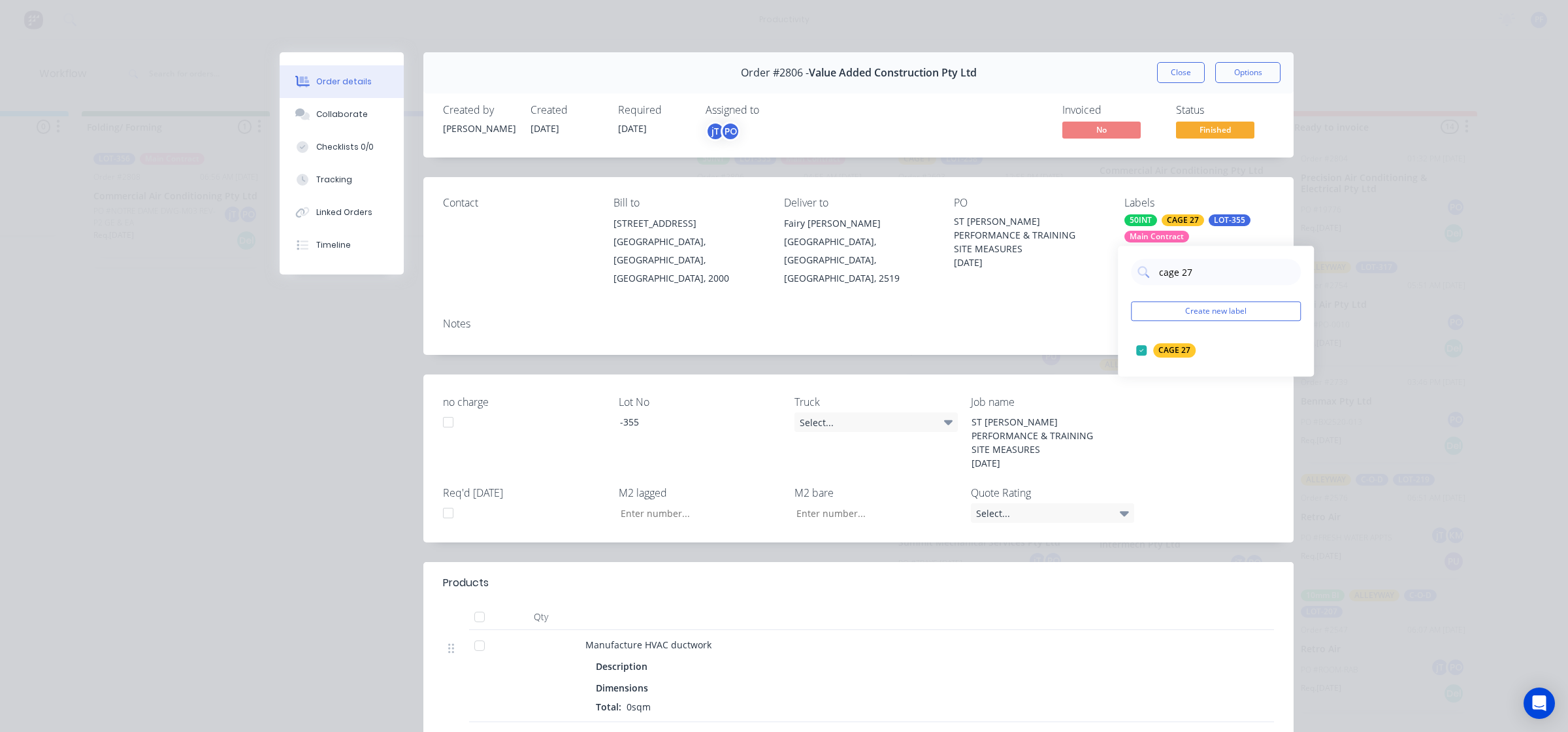
drag, startPoint x: 1067, startPoint y: 329, endPoint x: 1070, endPoint y: 322, distance: 7.6
click at [1068, 324] on div "Notes" at bounding box center [858, 330] width 870 height 47
drag, startPoint x: 1070, startPoint y: 322, endPoint x: 1182, endPoint y: 80, distance: 266.7
click at [1183, 81] on button "Close" at bounding box center [1180, 73] width 47 height 21
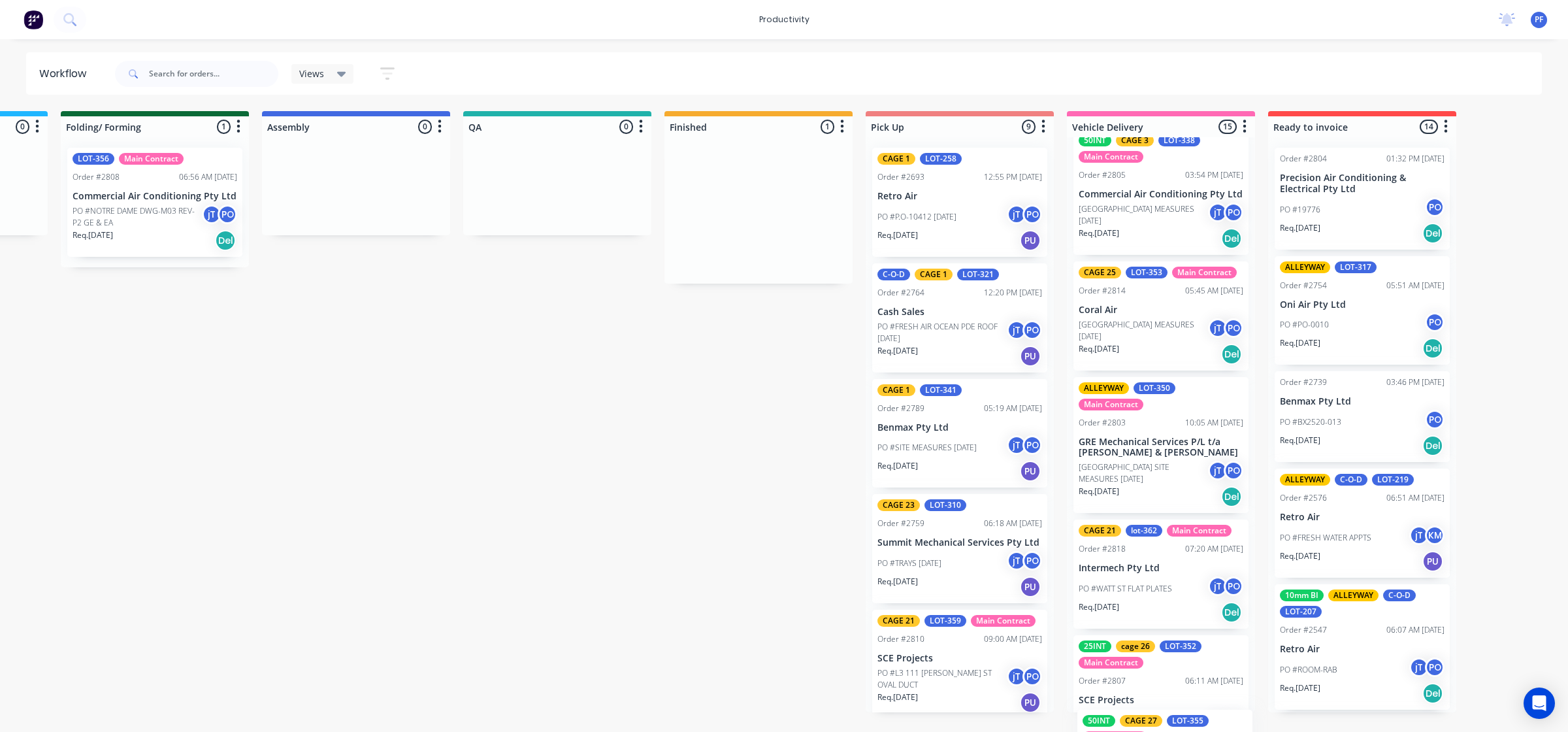
scroll to position [1487, 0]
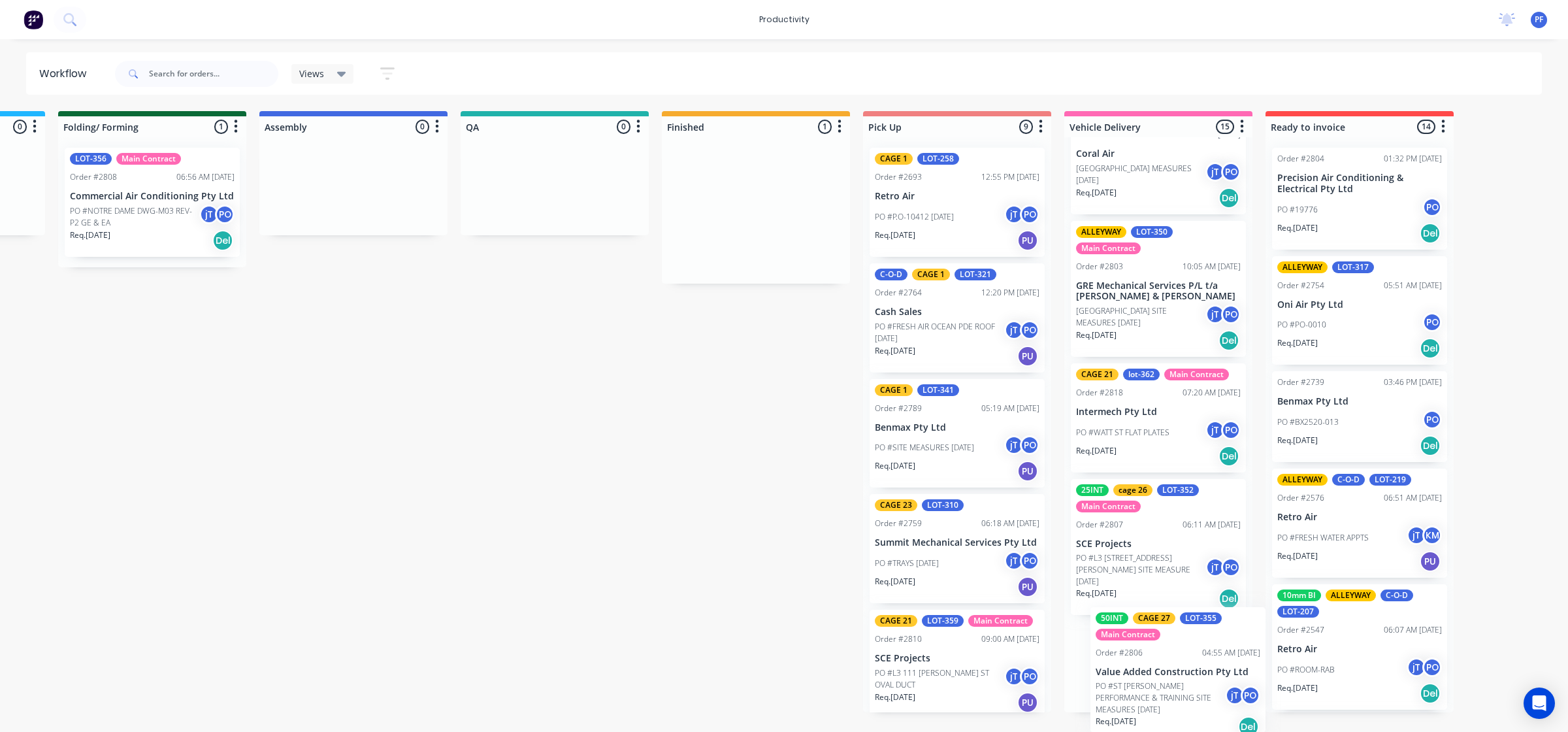
drag, startPoint x: 778, startPoint y: 219, endPoint x: 995, endPoint y: 680, distance: 509.5
click at [1127, 674] on div "Submitted 33 Order #240 10:47 AM 24/09/24 Retro Air PO #Freshwater Apts PO Req.…" at bounding box center [494, 412] width 2557 height 602
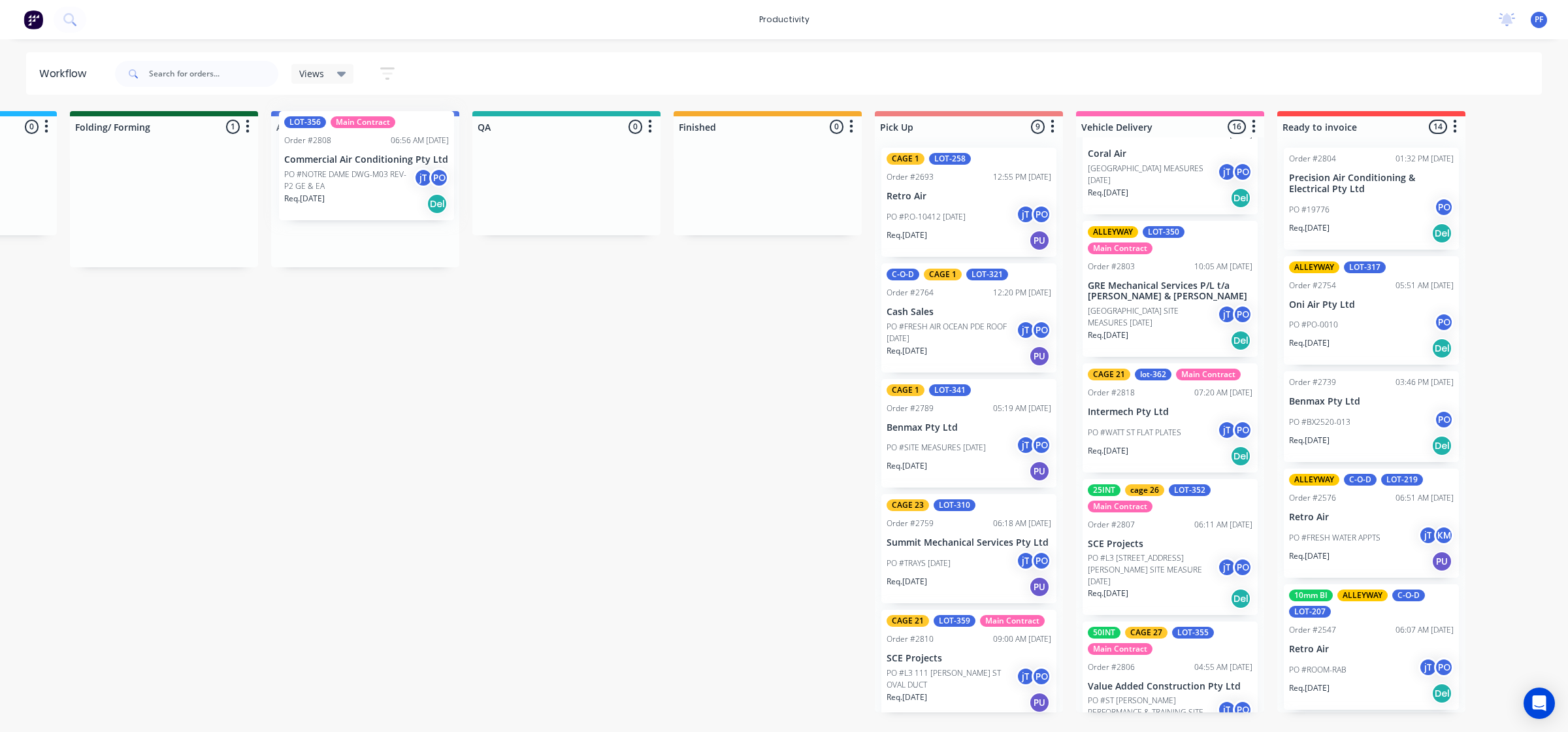
scroll to position [0, 760]
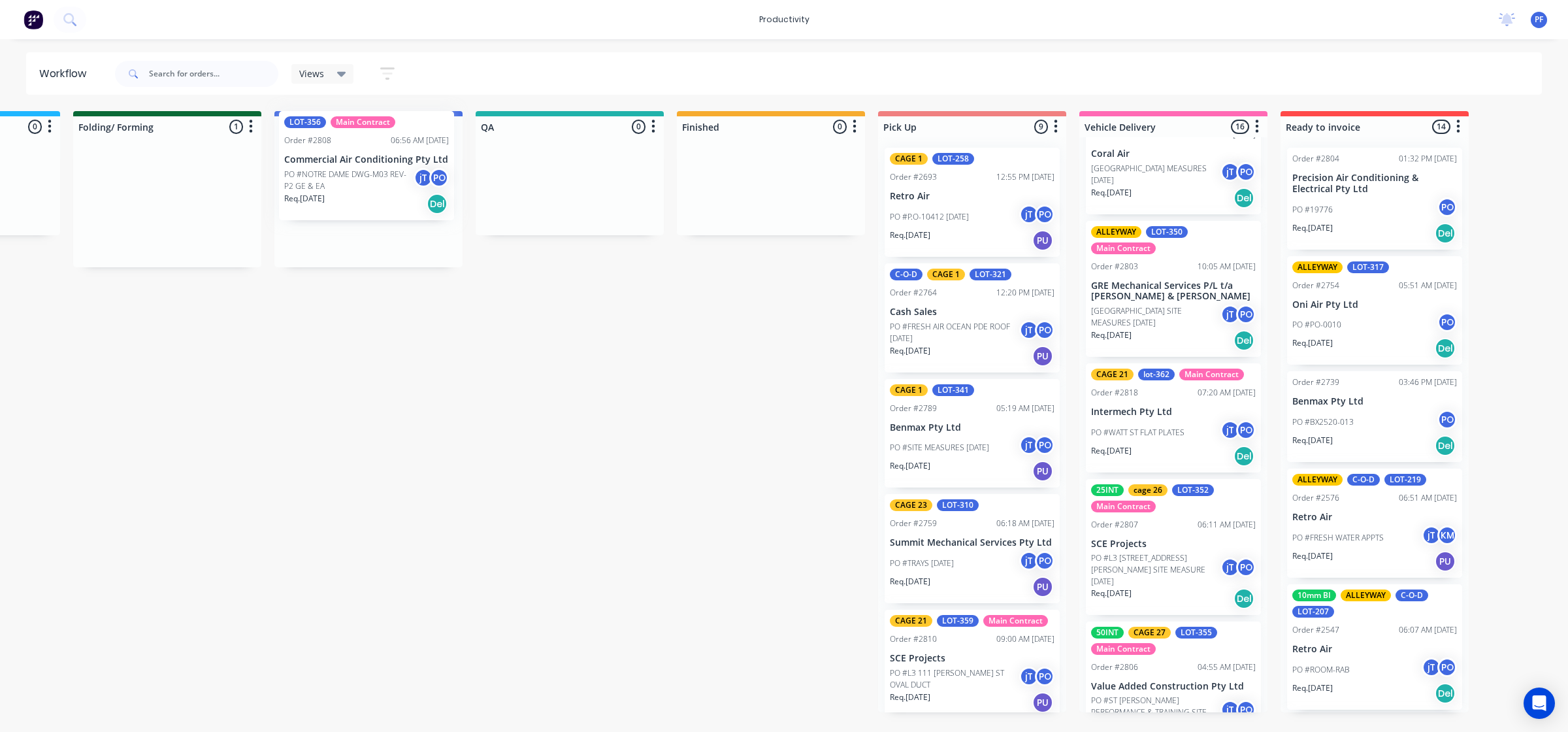
drag, startPoint x: 152, startPoint y: 220, endPoint x: 338, endPoint y: 187, distance: 188.9
click at [338, 188] on div "Submitted 33 Order #240 10:47 AM 24/09/24 Retro Air PO #Freshwater Apts PO Req.…" at bounding box center [509, 412] width 2557 height 602
